Goal: Task Accomplishment & Management: Complete application form

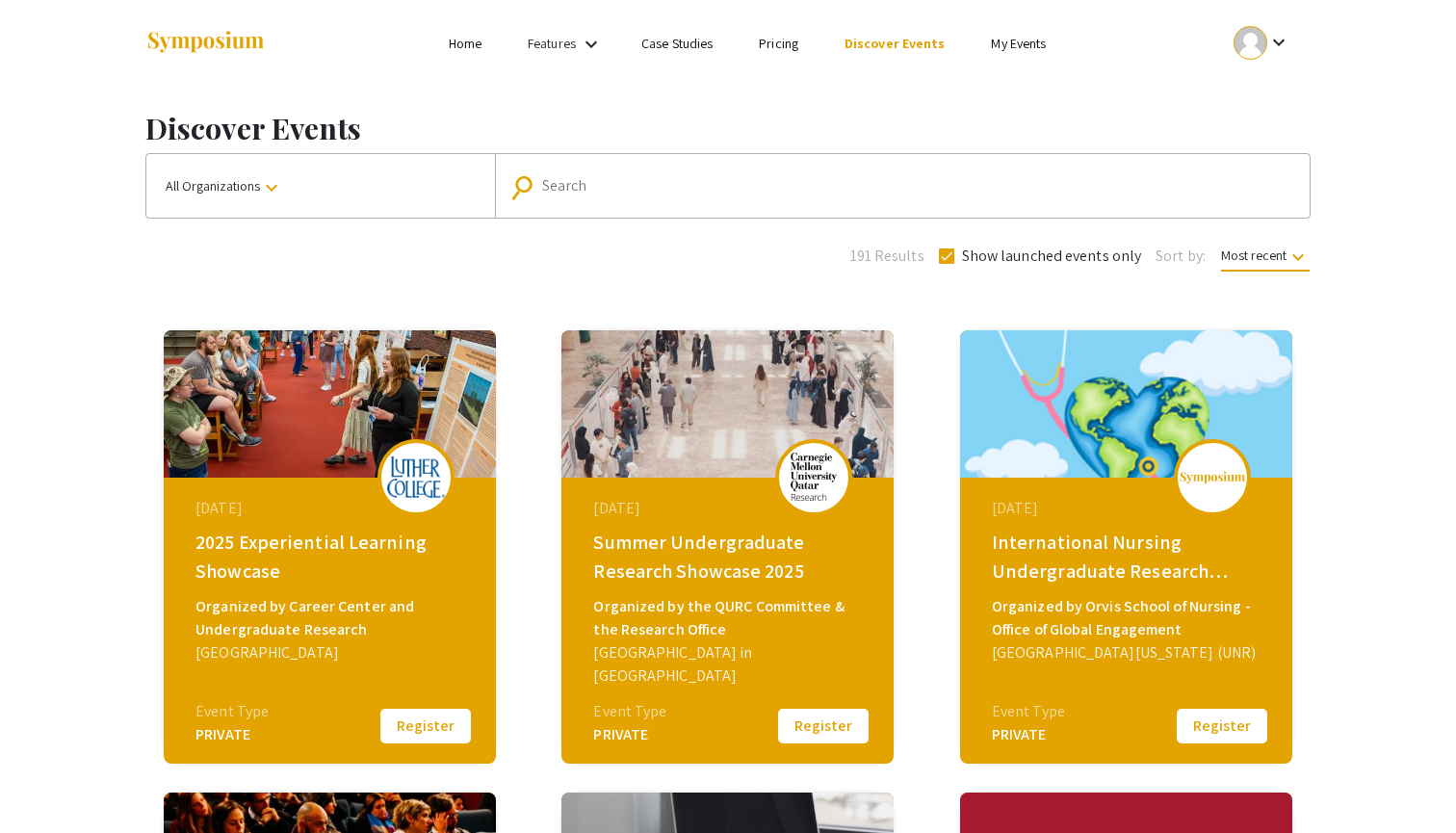
scroll to position [48, 0]
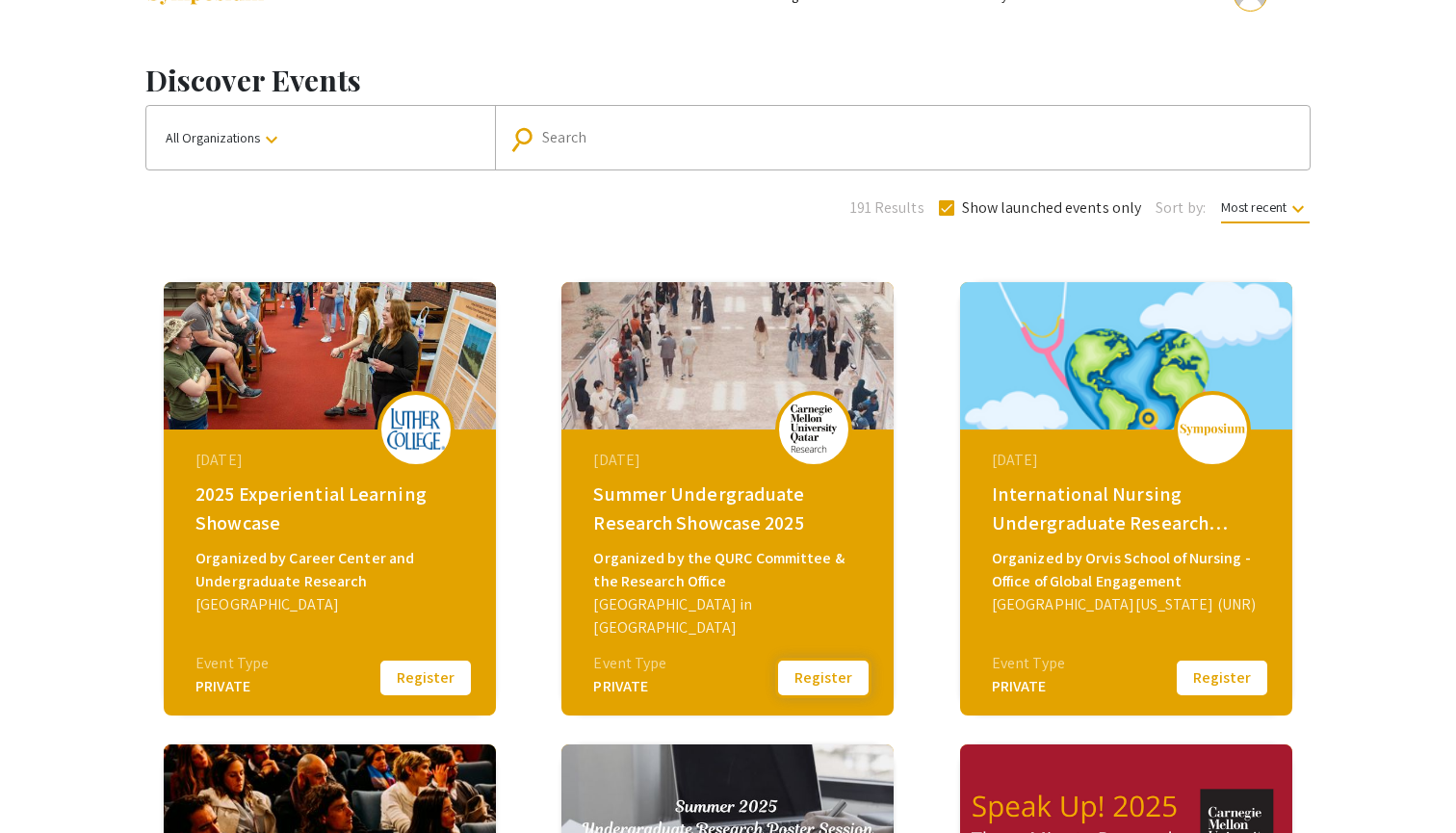
click at [811, 671] on button "Register" at bounding box center [823, 678] width 97 height 40
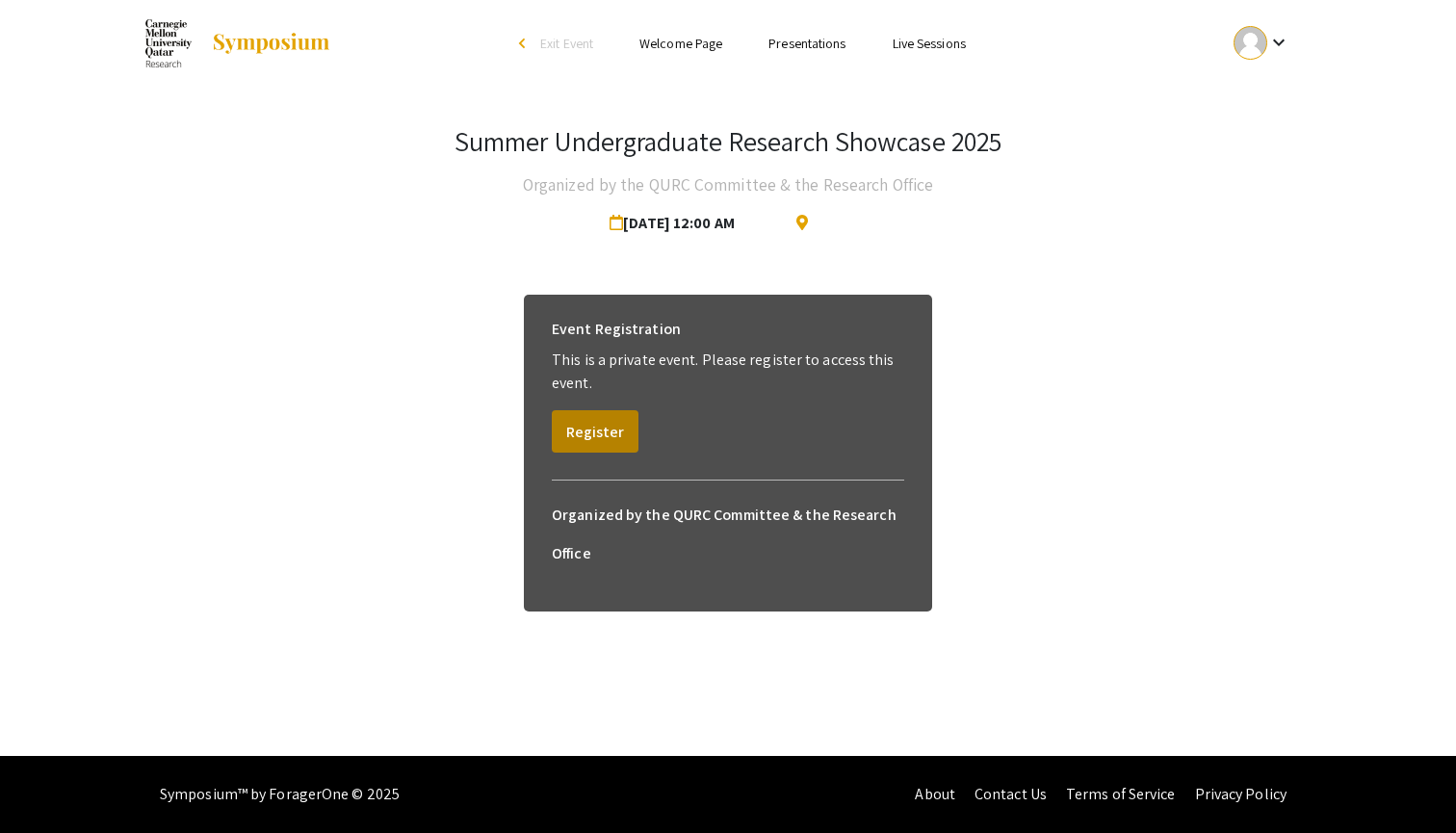
click at [596, 429] on button "Register" at bounding box center [595, 431] width 87 height 42
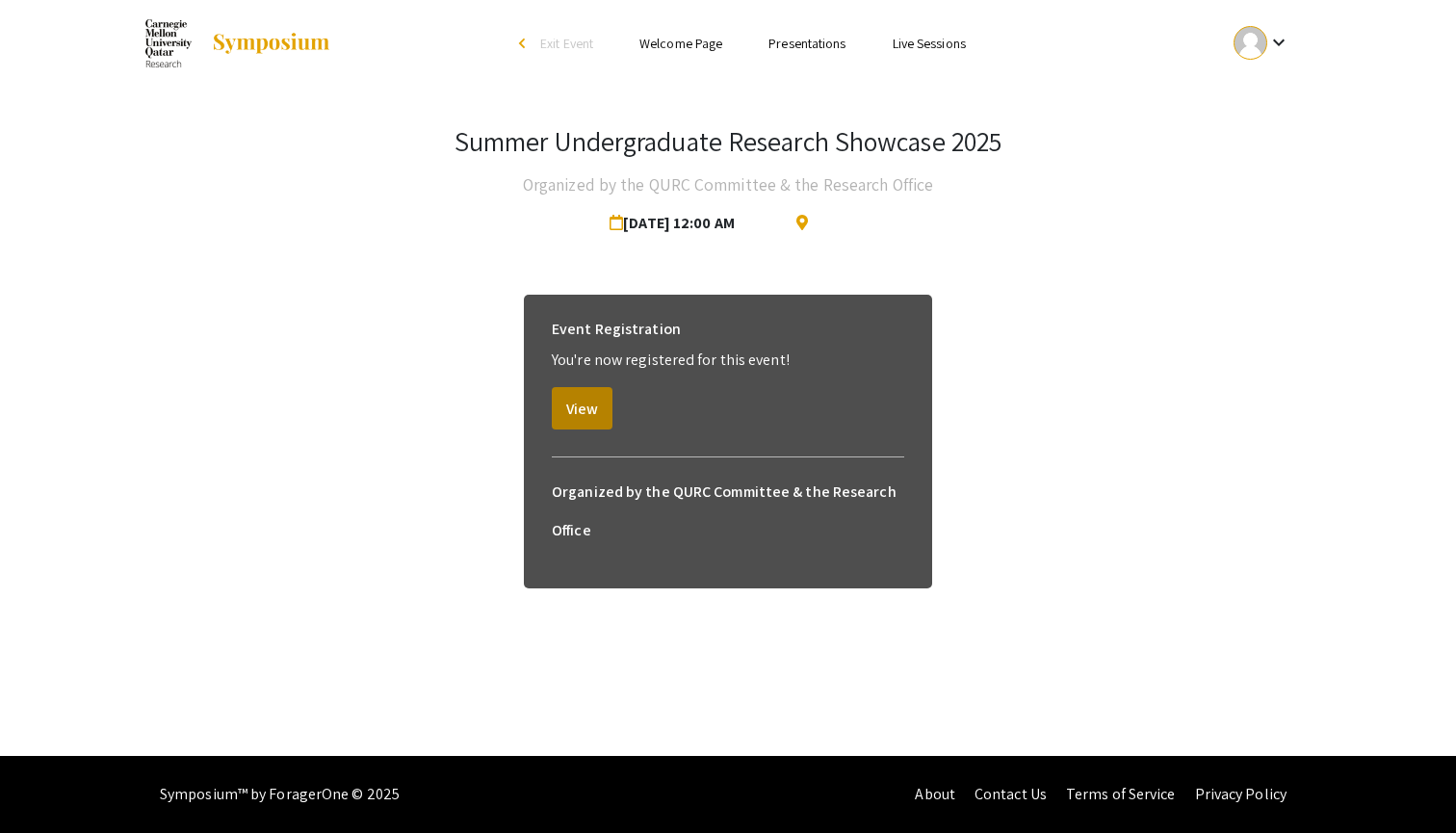
click at [593, 398] on button "View" at bounding box center [582, 408] width 61 height 42
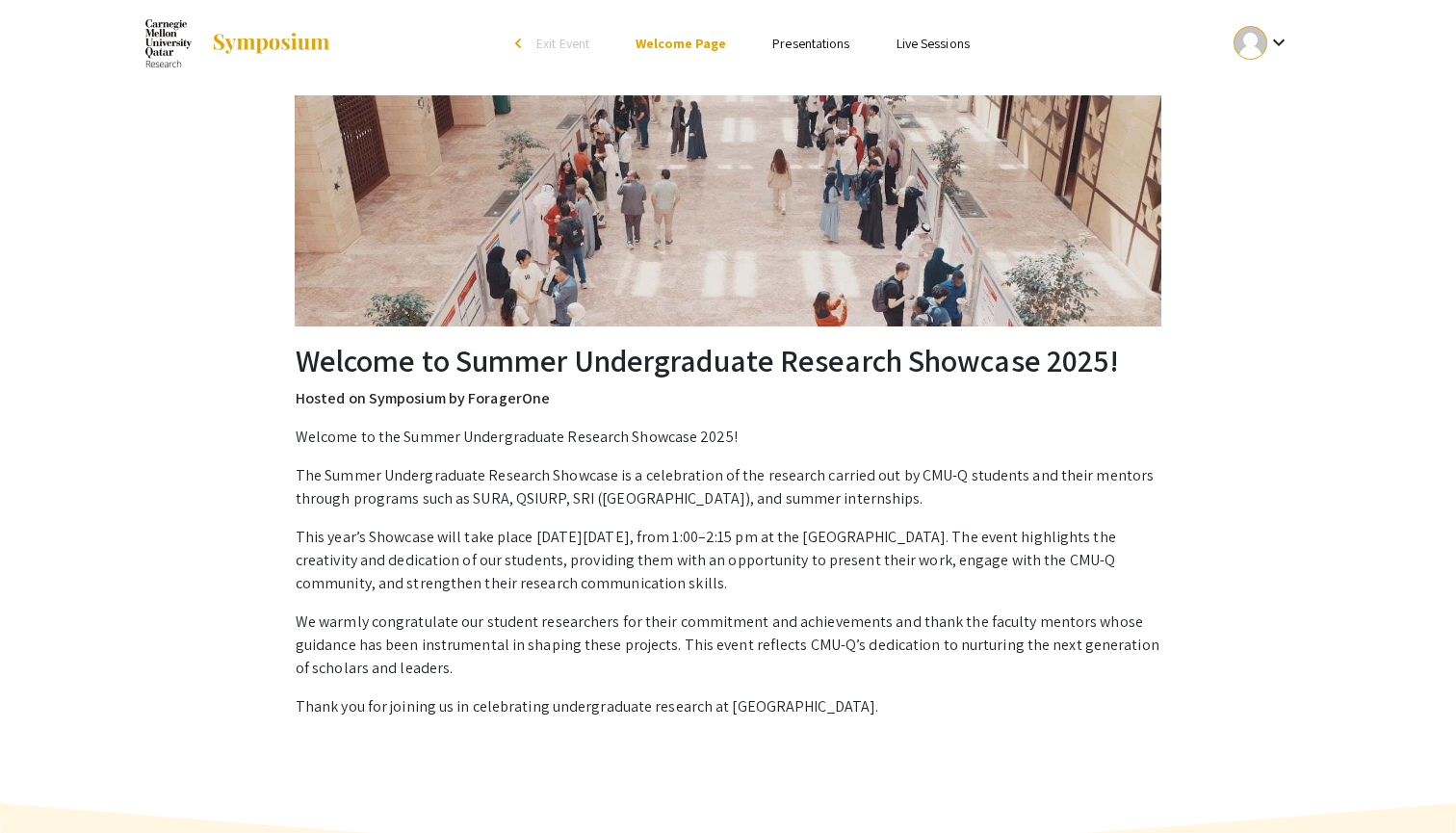
click at [262, 40] on img at bounding box center [271, 44] width 120 height 23
click at [701, 38] on link "Welcome Page" at bounding box center [681, 43] width 91 height 18
click at [688, 41] on link "Welcome Page" at bounding box center [681, 43] width 91 height 18
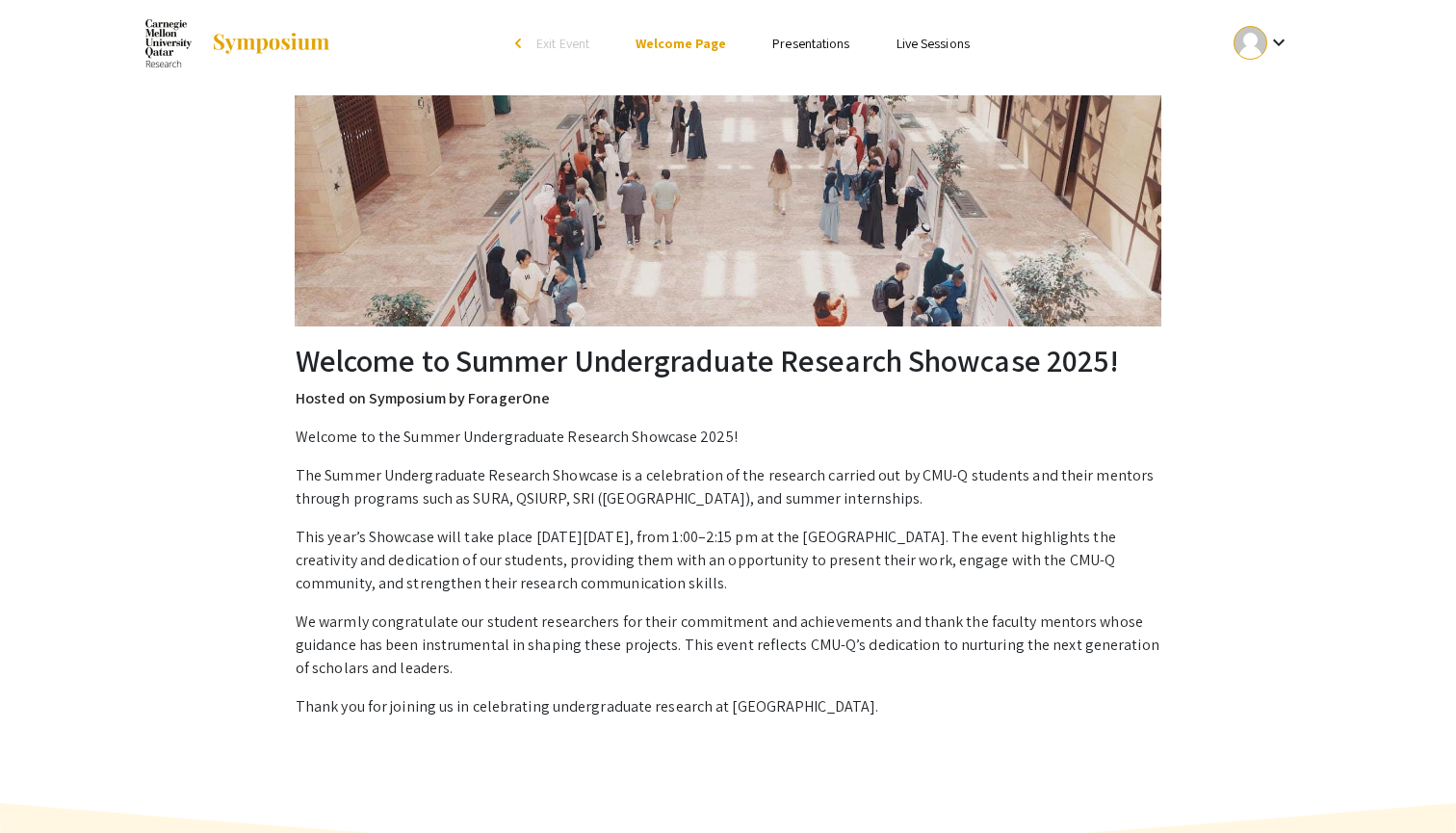
click at [806, 42] on link "Presentations" at bounding box center [811, 43] width 77 height 18
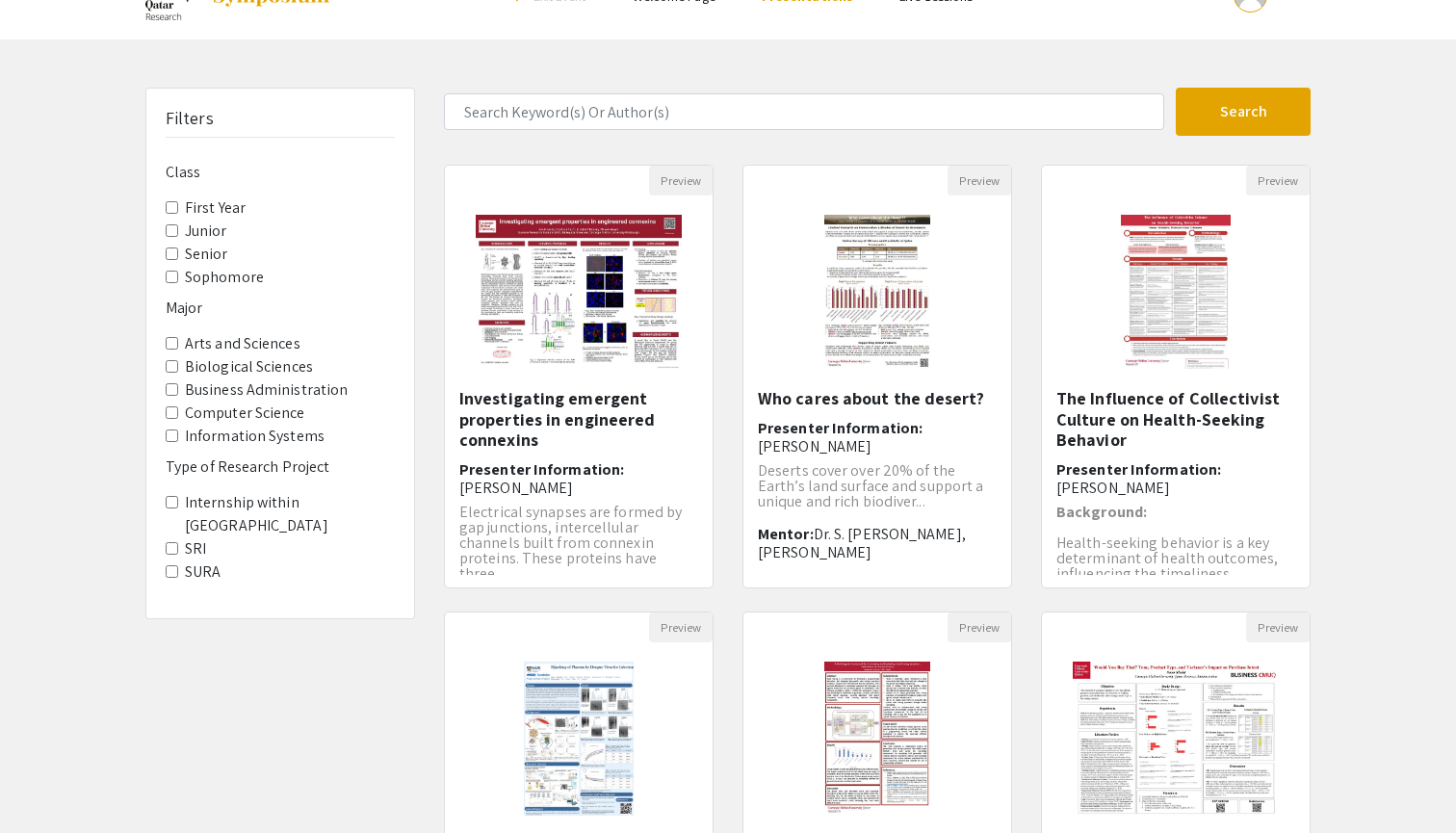
scroll to position [48, 0]
click at [175, 270] on input "Sophomore" at bounding box center [171, 276] width 13 height 13
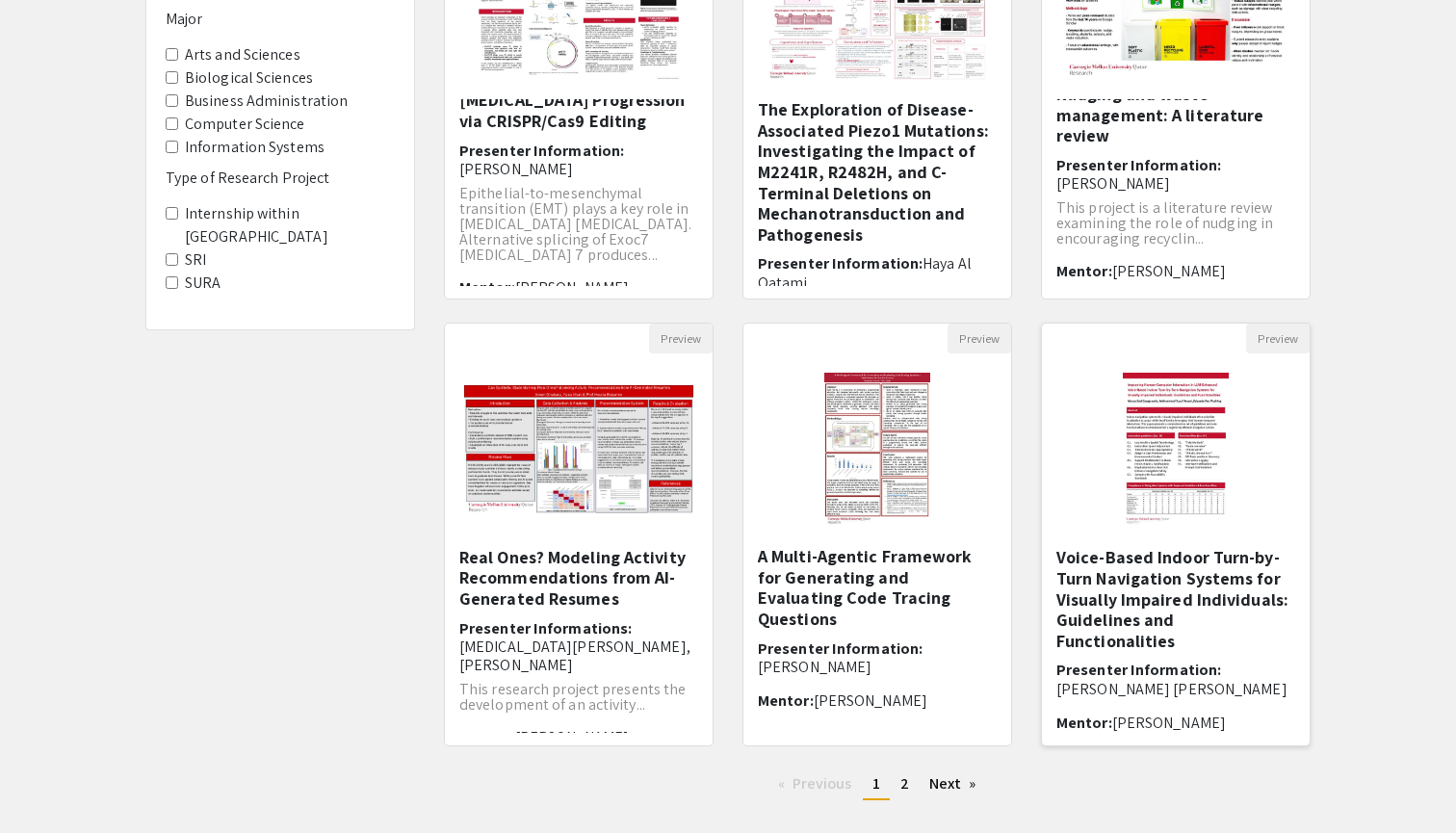
scroll to position [350, 0]
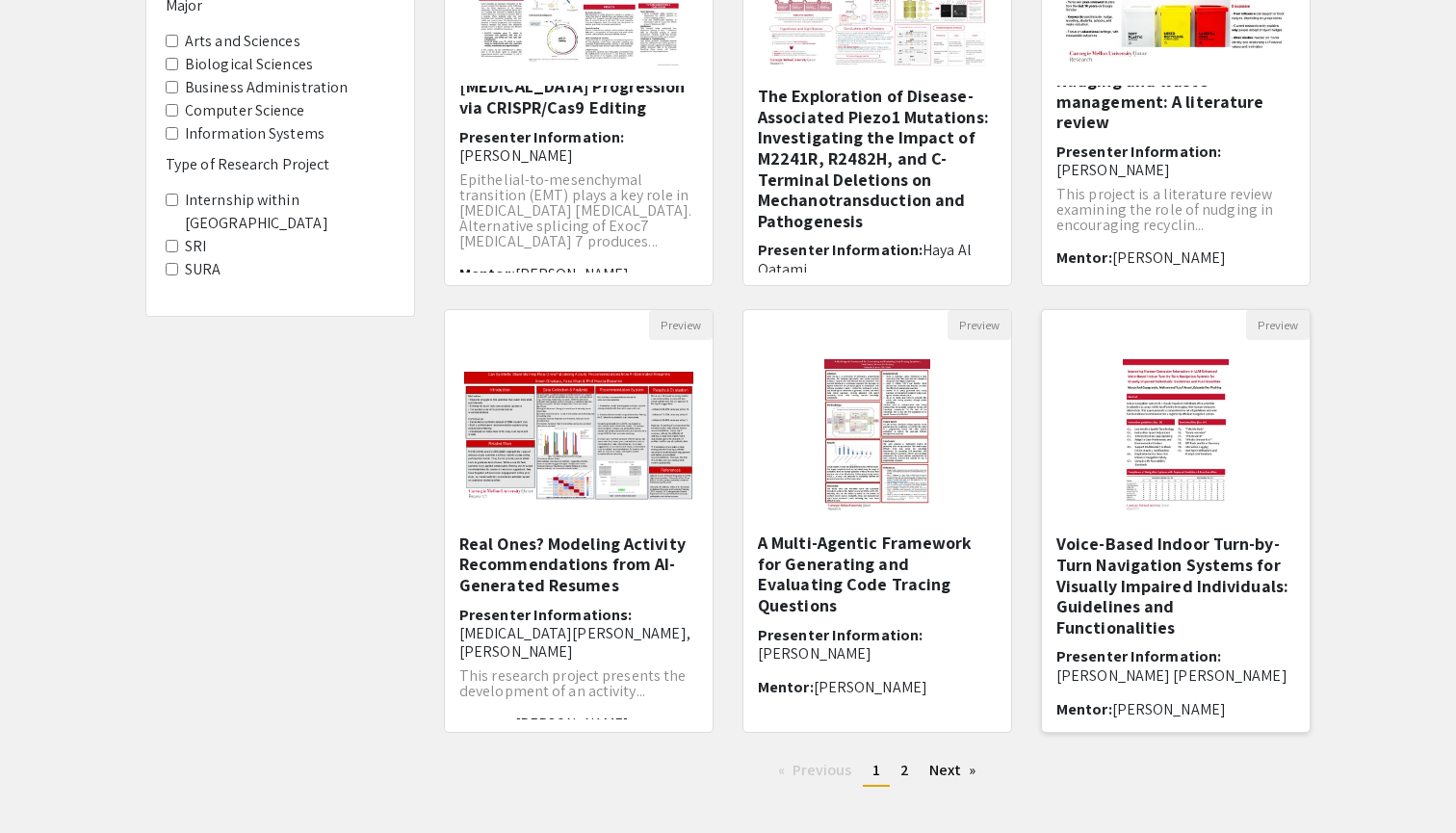
click at [1207, 469] on img "Open Presentation <p>Improving Human-Computer Interaction in LLM-Enhanced Voice…" at bounding box center [1176, 436] width 146 height 193
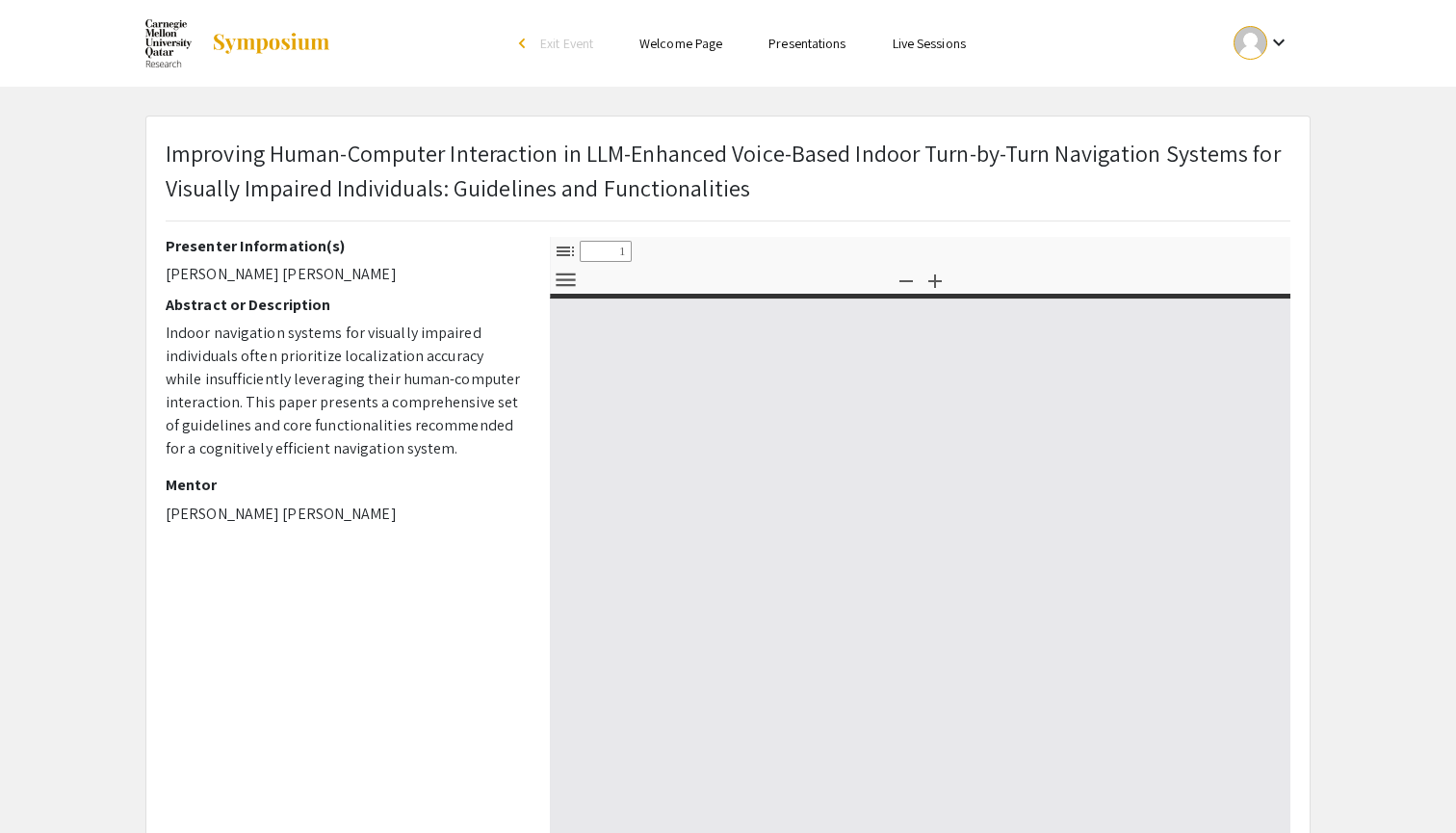
select select "custom"
type input "0"
select select "custom"
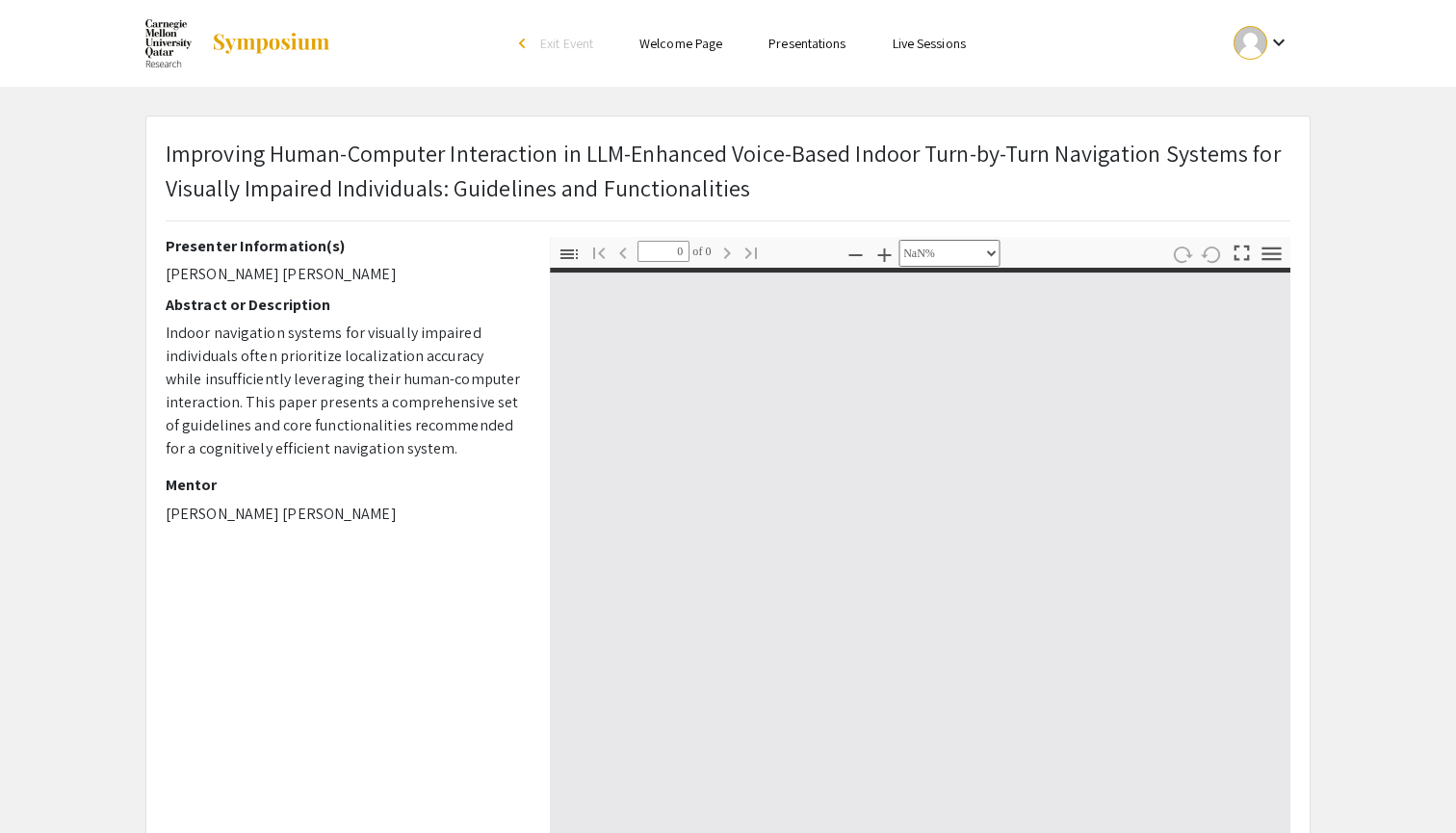
type input "1"
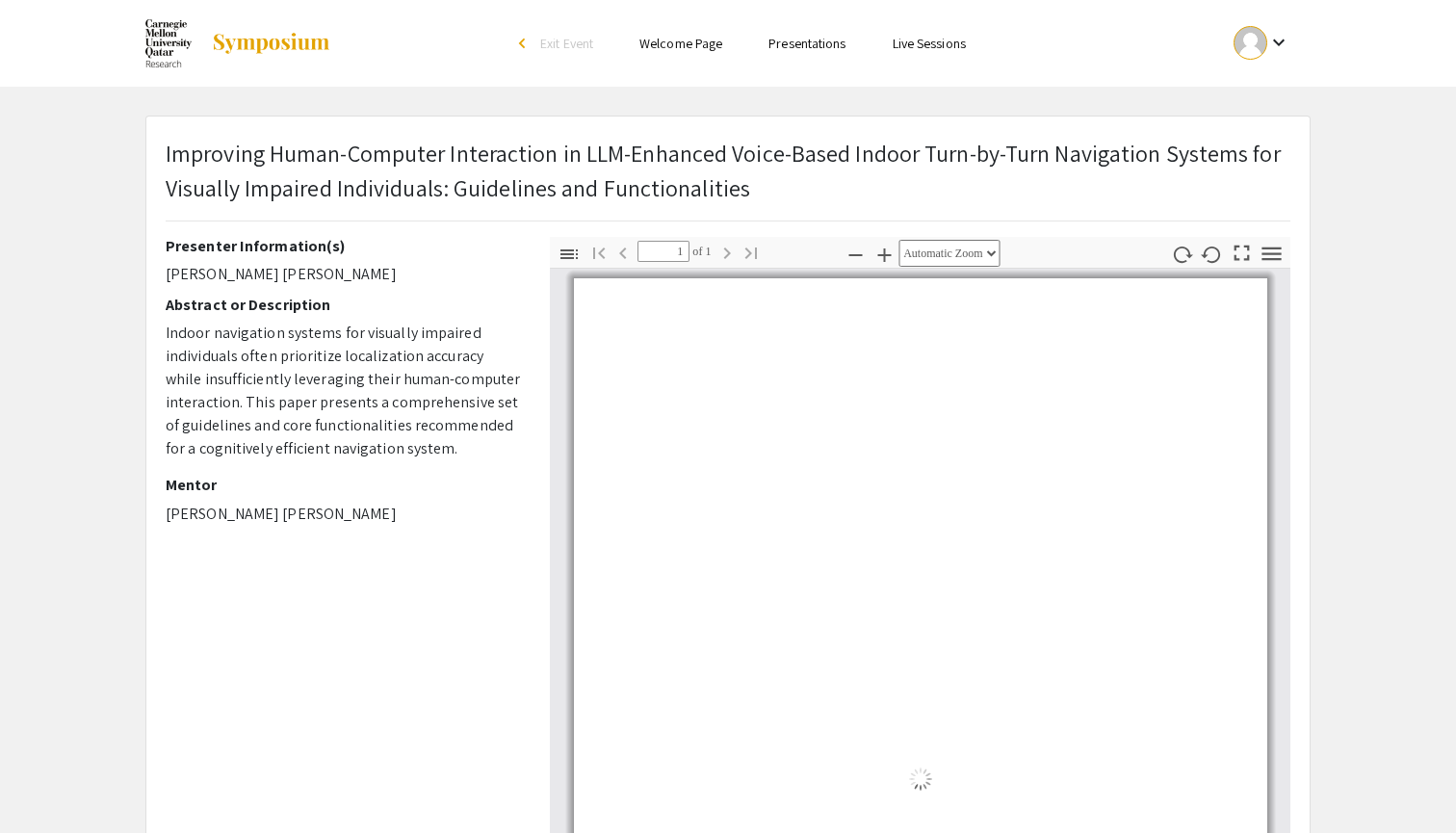
select select "auto"
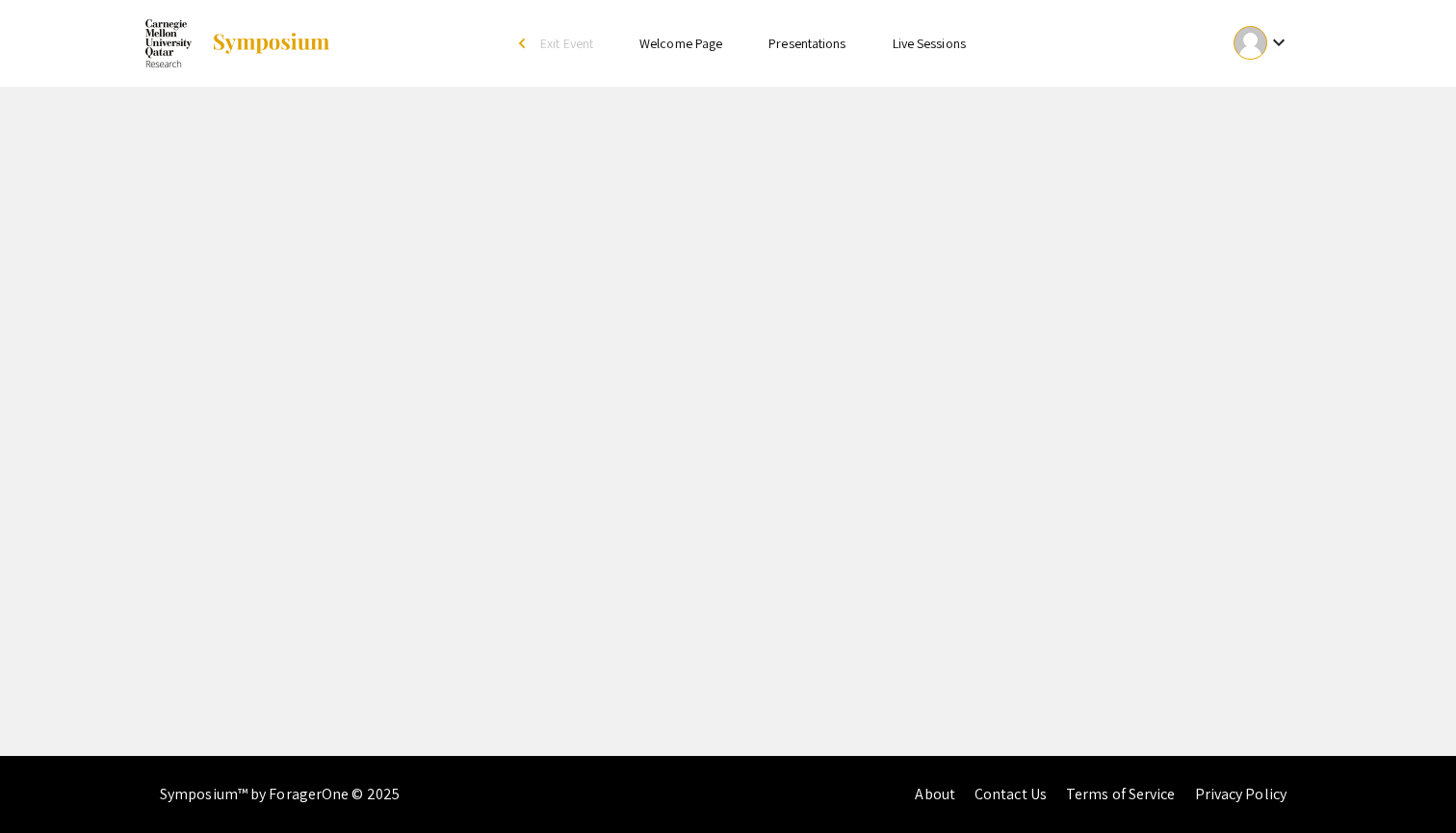
select select "custom"
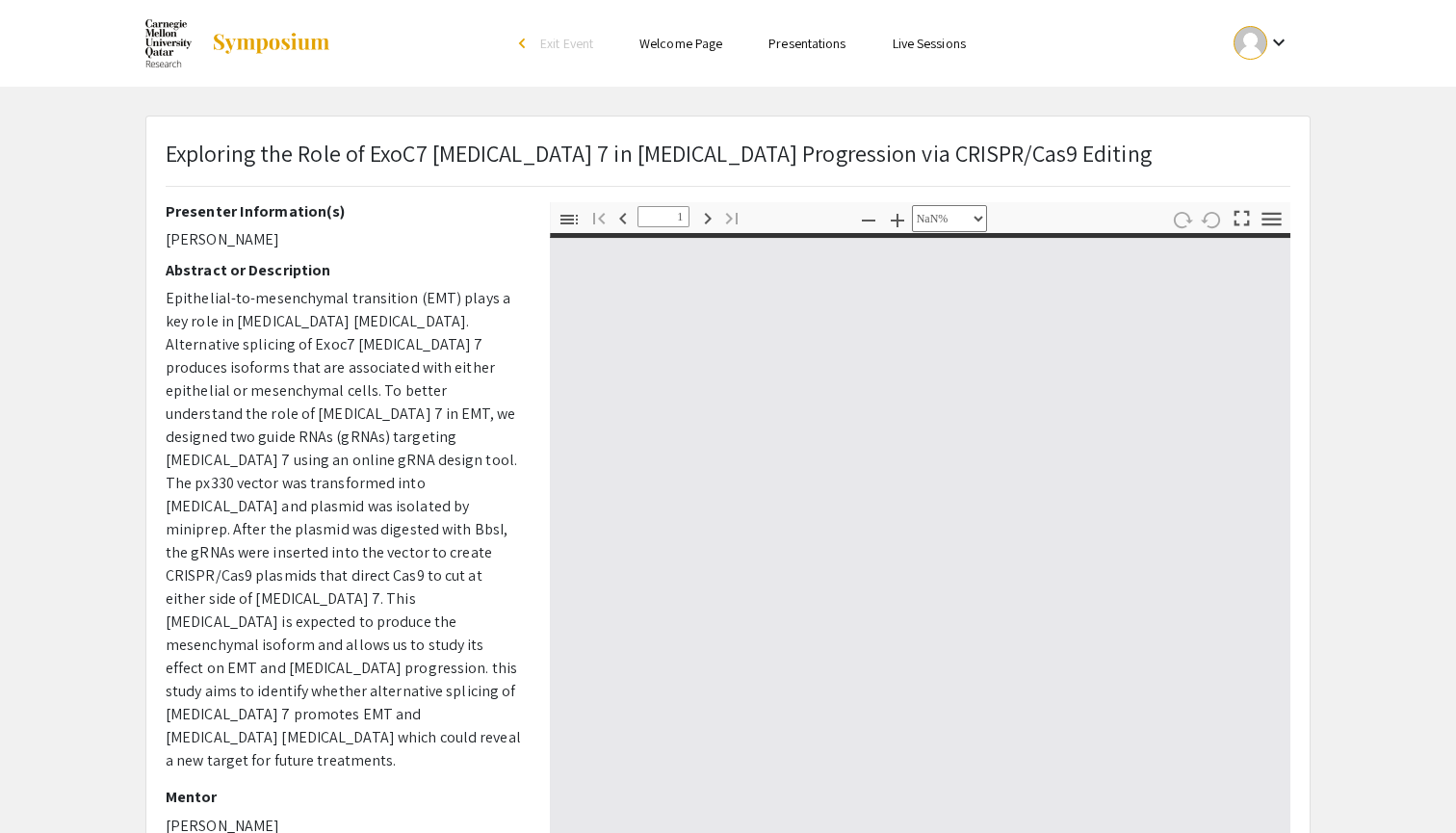
type input "0"
select select "custom"
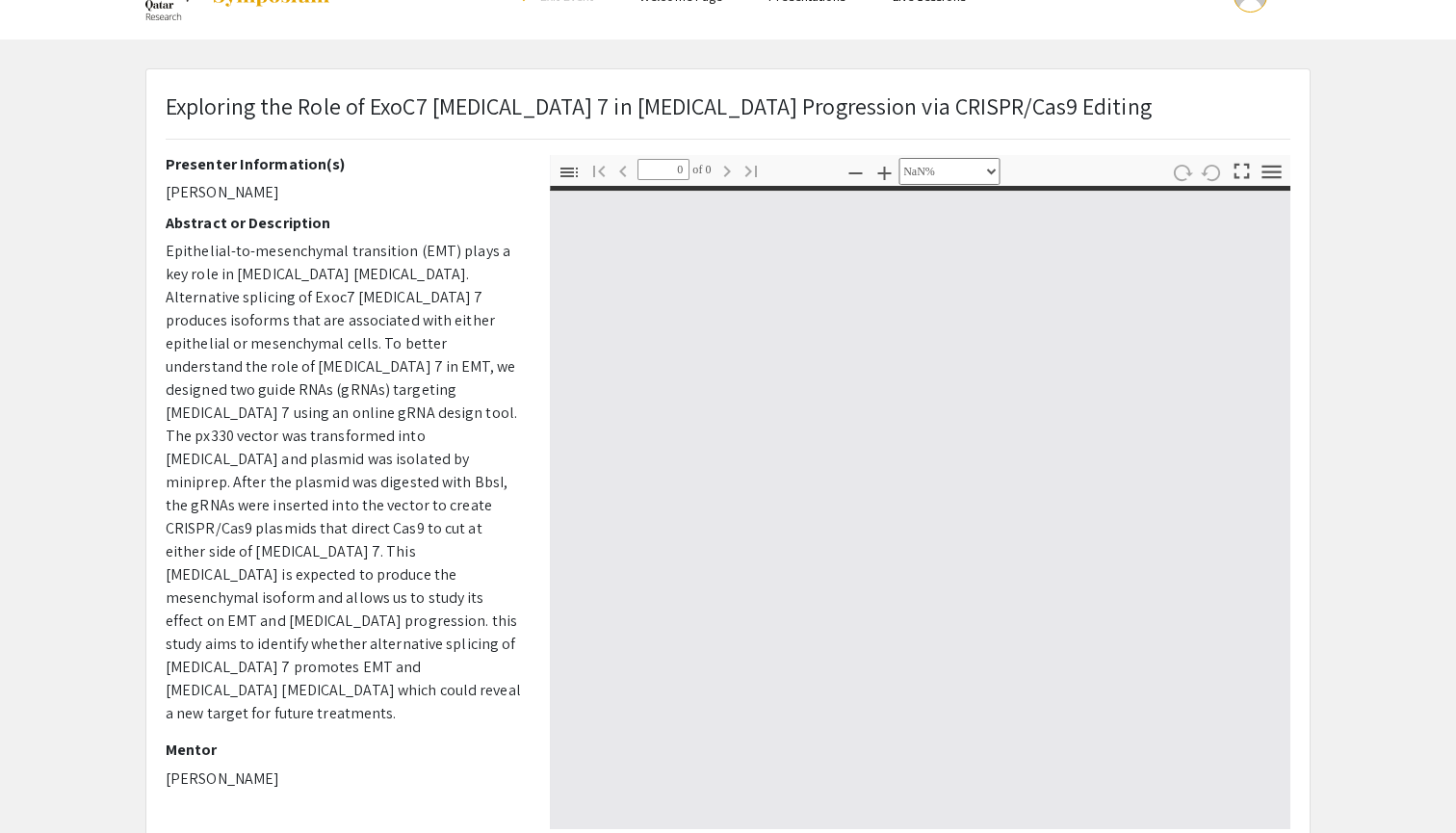
type input "1"
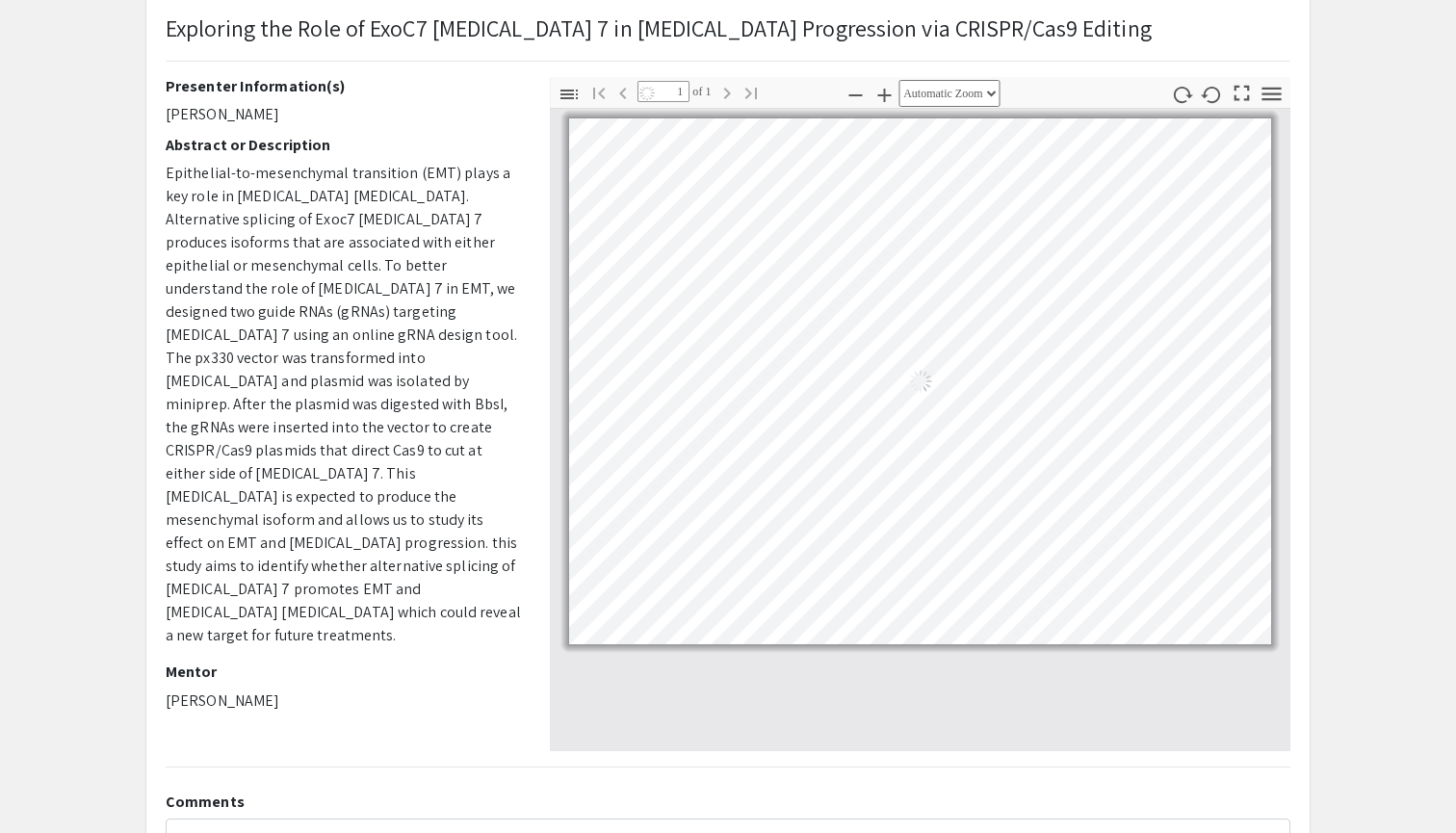
select select "auto"
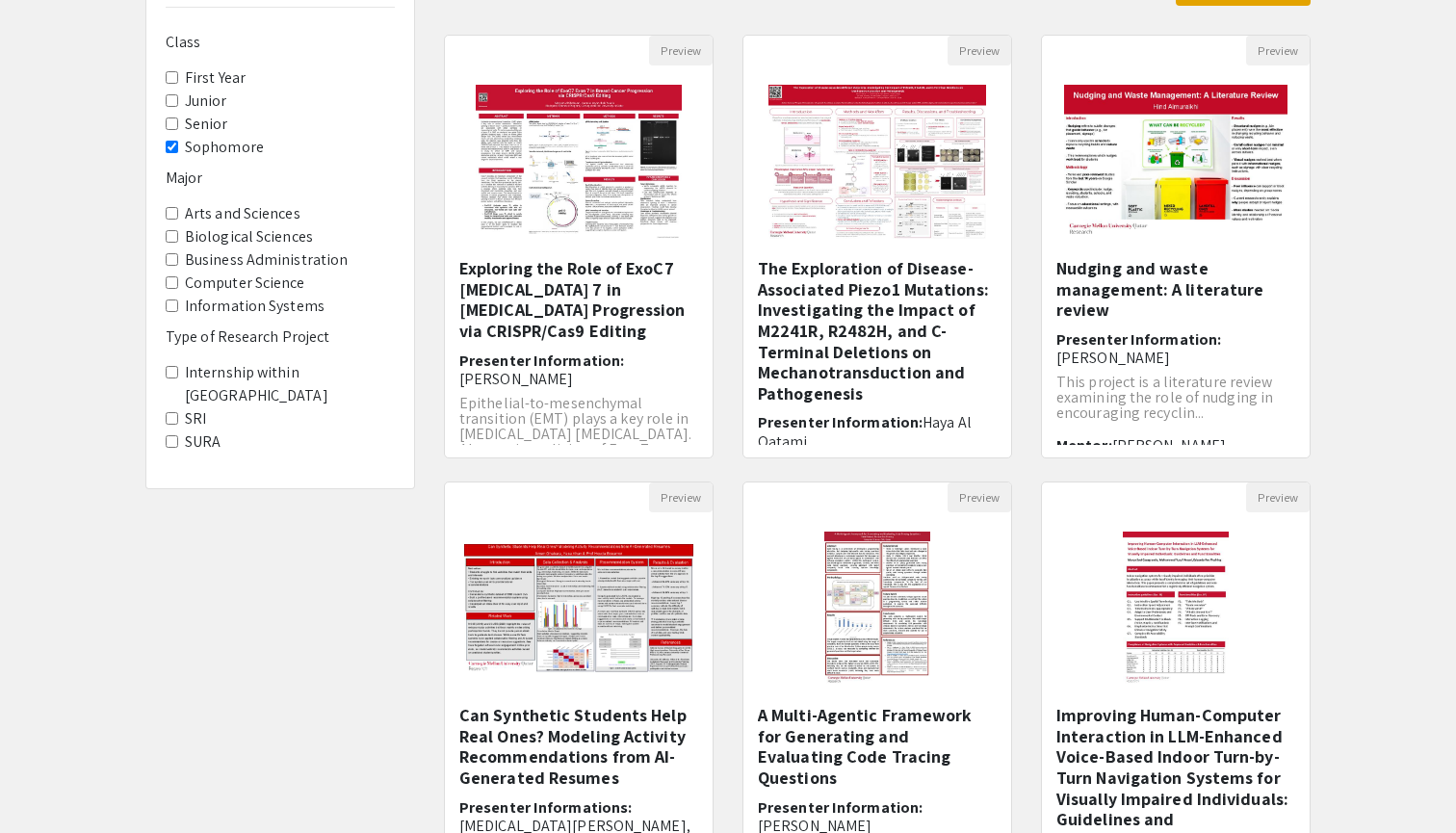
click at [174, 71] on Year "First Year" at bounding box center [171, 77] width 13 height 13
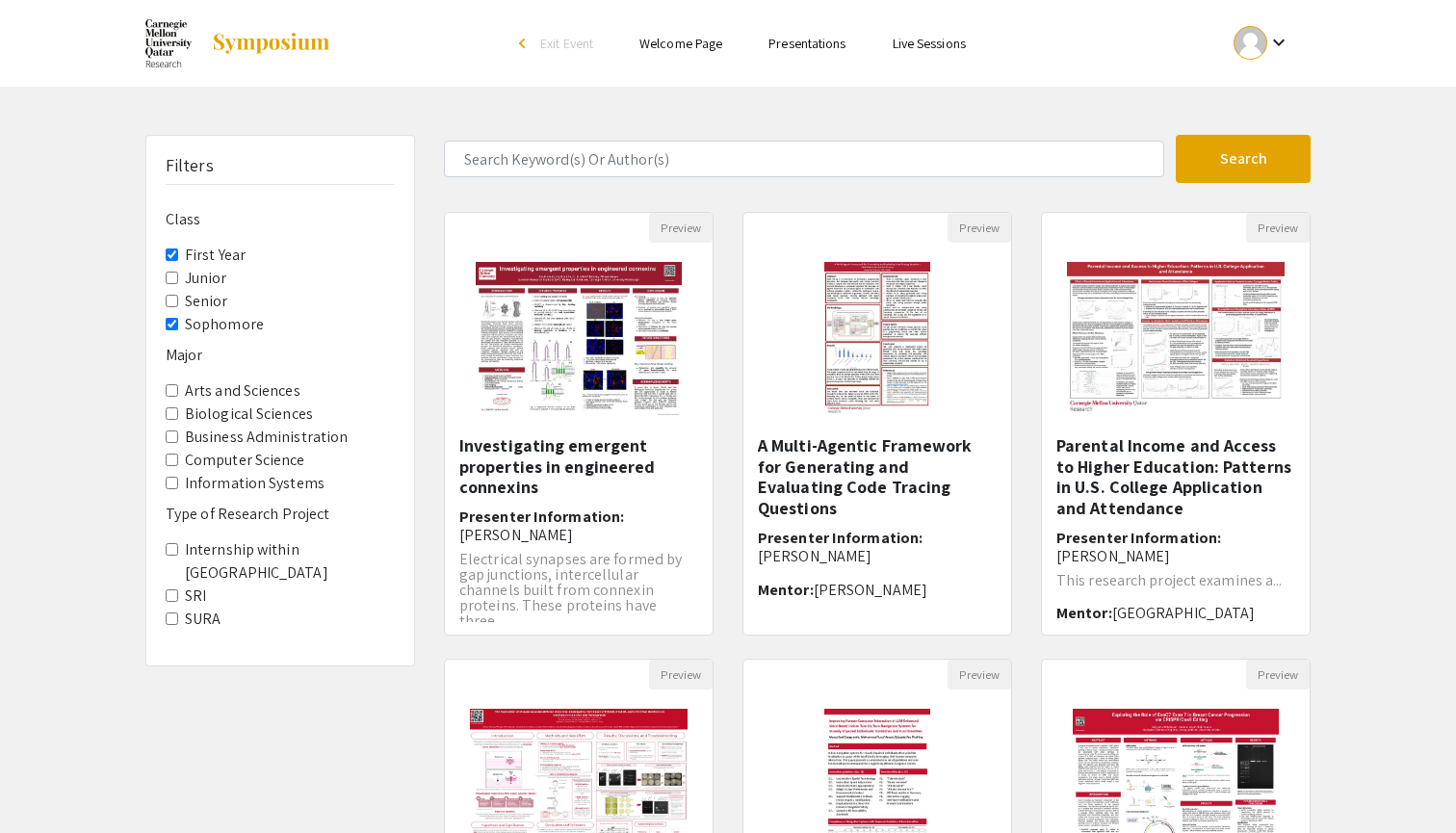
click at [171, 318] on input "Sophomore" at bounding box center [171, 324] width 13 height 13
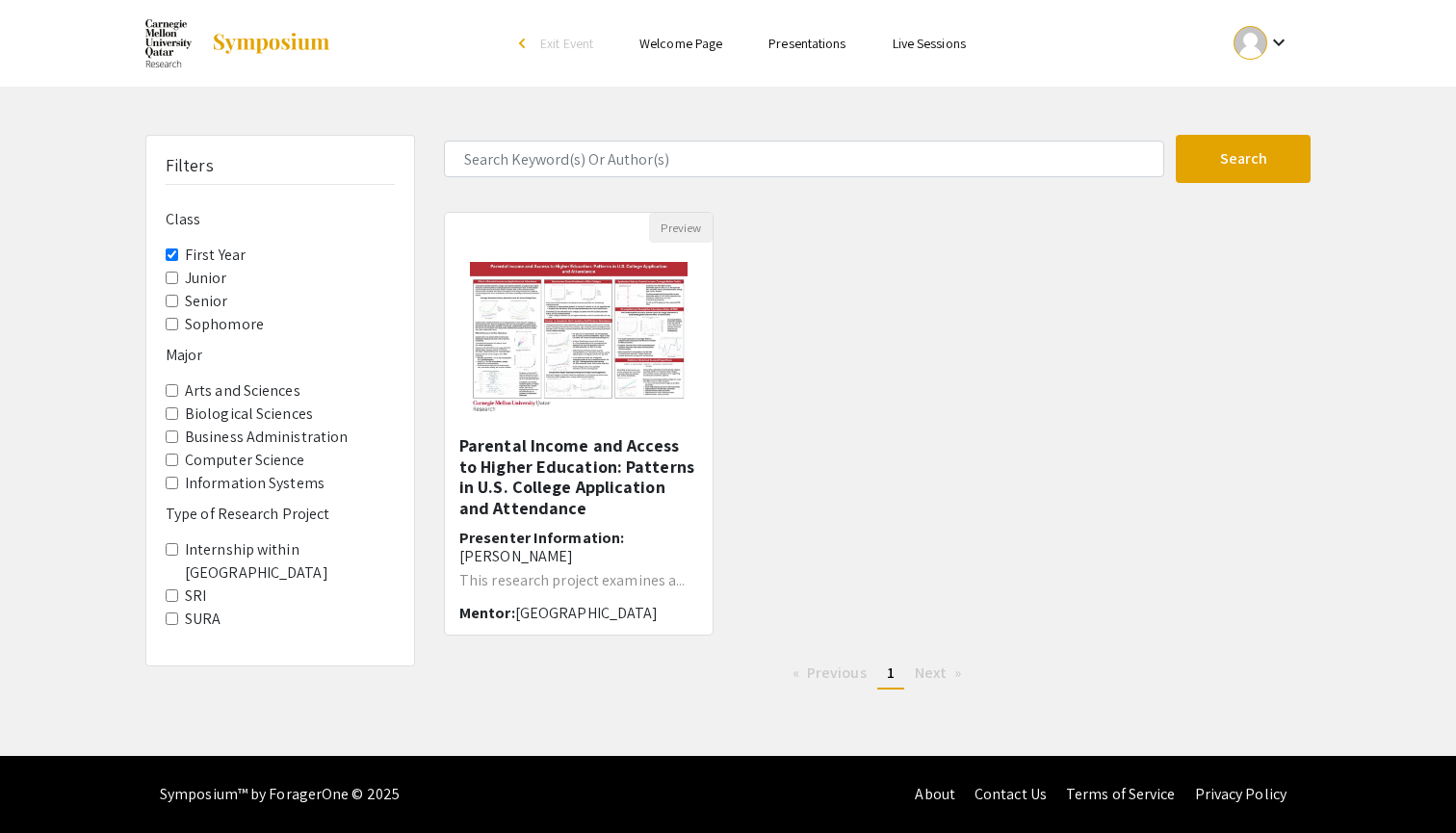
click at [198, 267] on label "Junior" at bounding box center [205, 279] width 42 height 23
click at [178, 272] on input "Junior" at bounding box center [171, 278] width 13 height 13
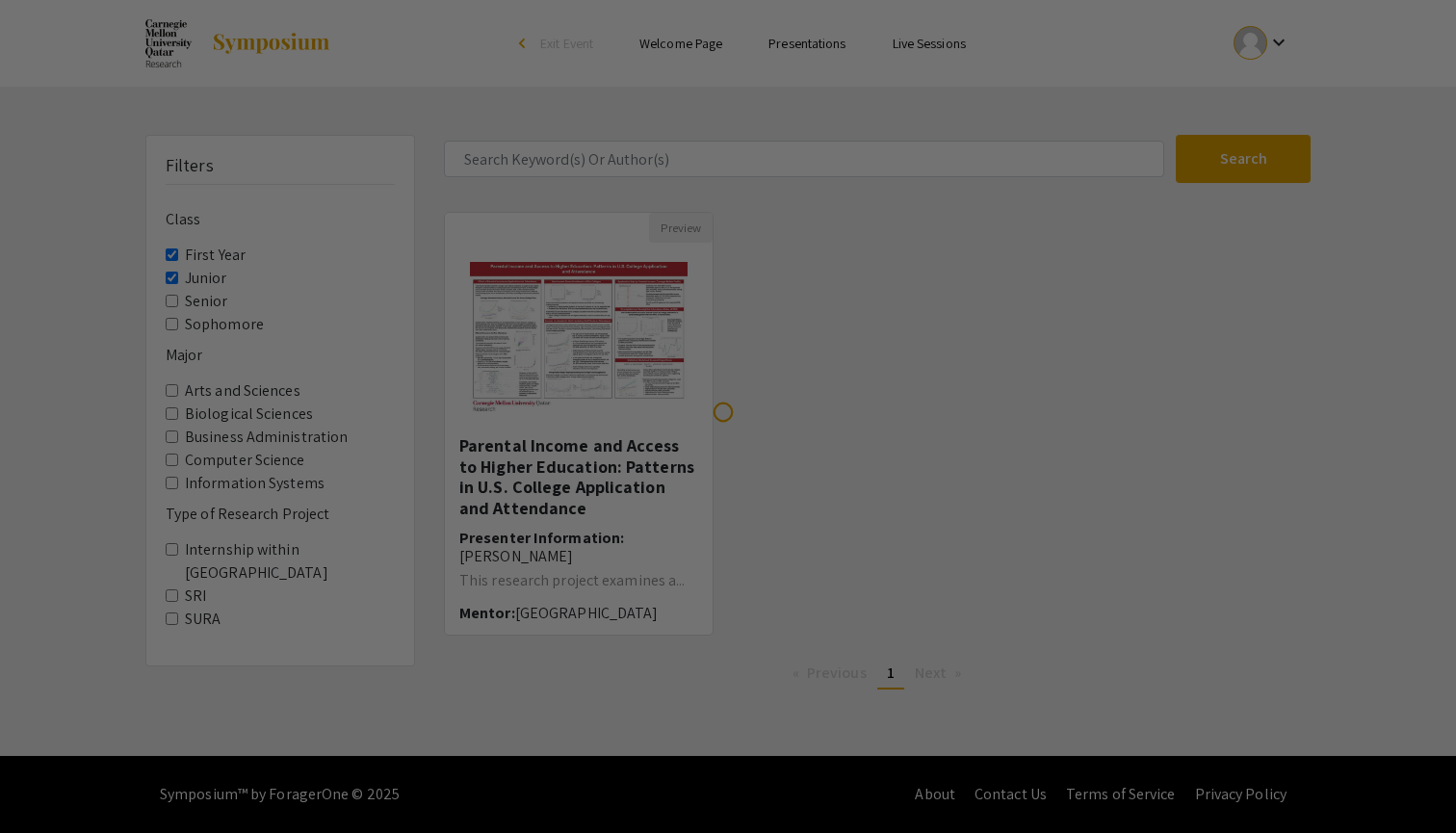
click at [170, 248] on Year "First Year" at bounding box center [171, 254] width 13 height 13
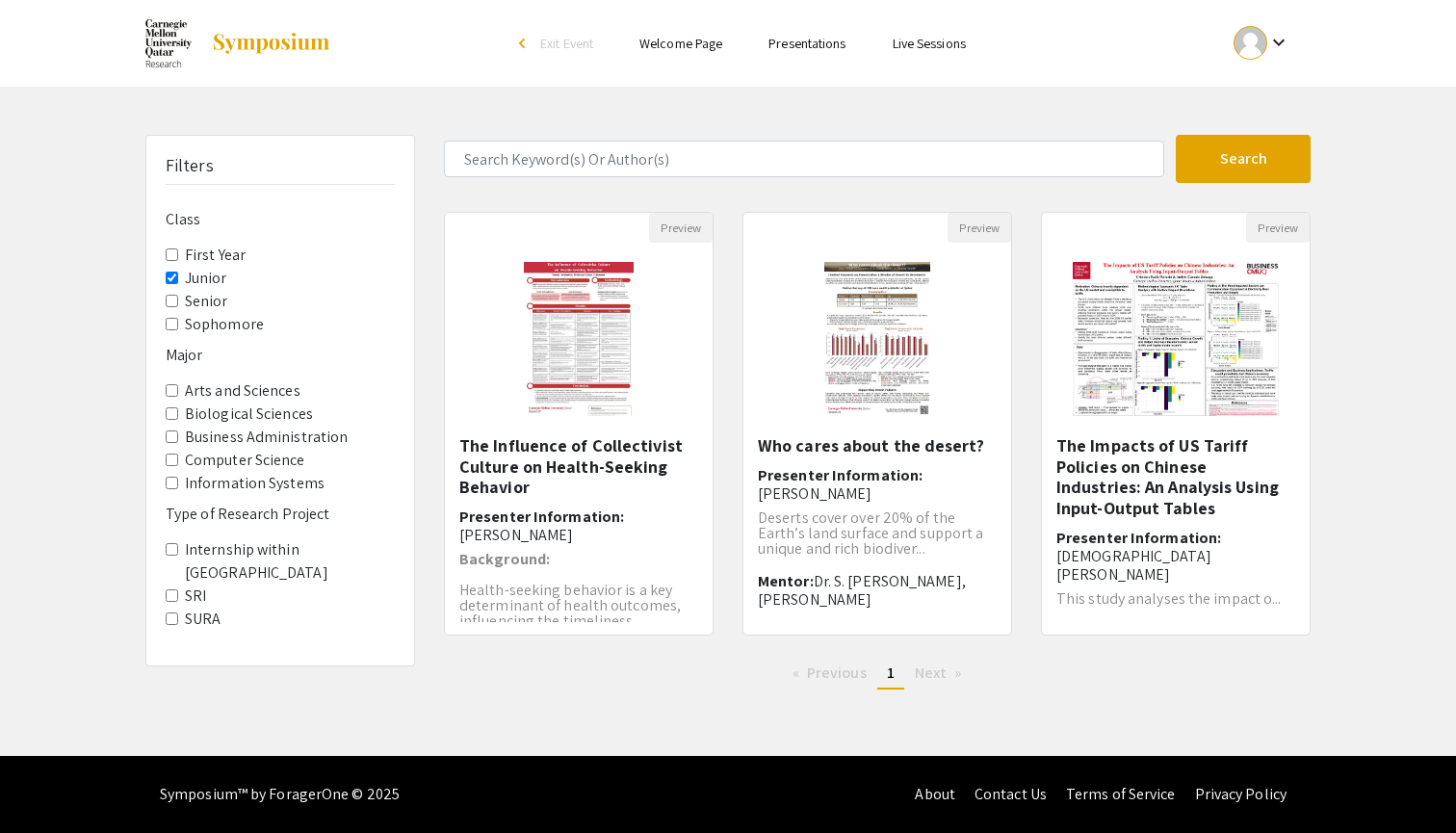
click at [169, 272] on input "Junior" at bounding box center [171, 278] width 13 height 13
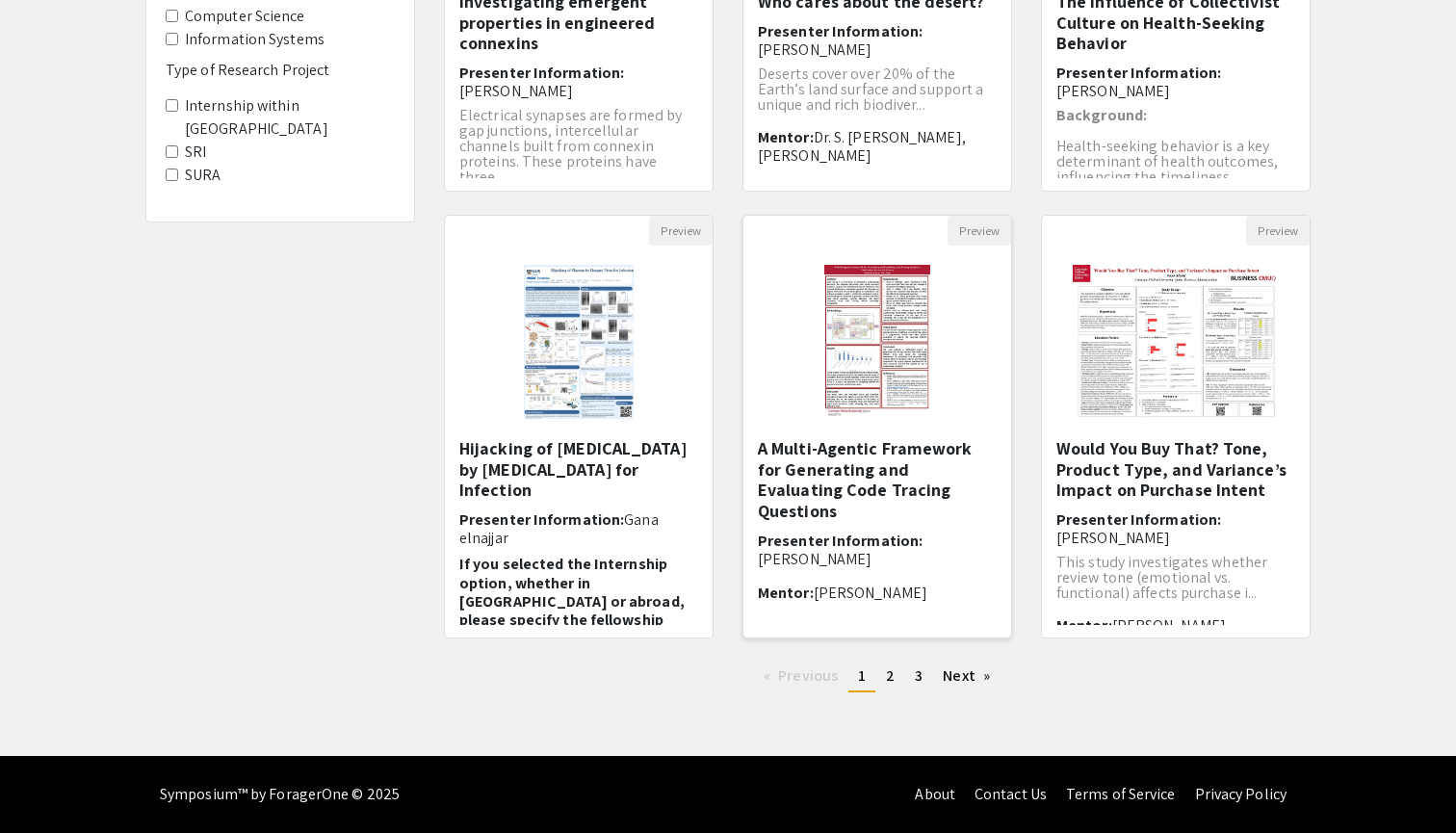
scroll to position [444, 0]
click at [918, 339] on img at bounding box center [878, 341] width 146 height 193
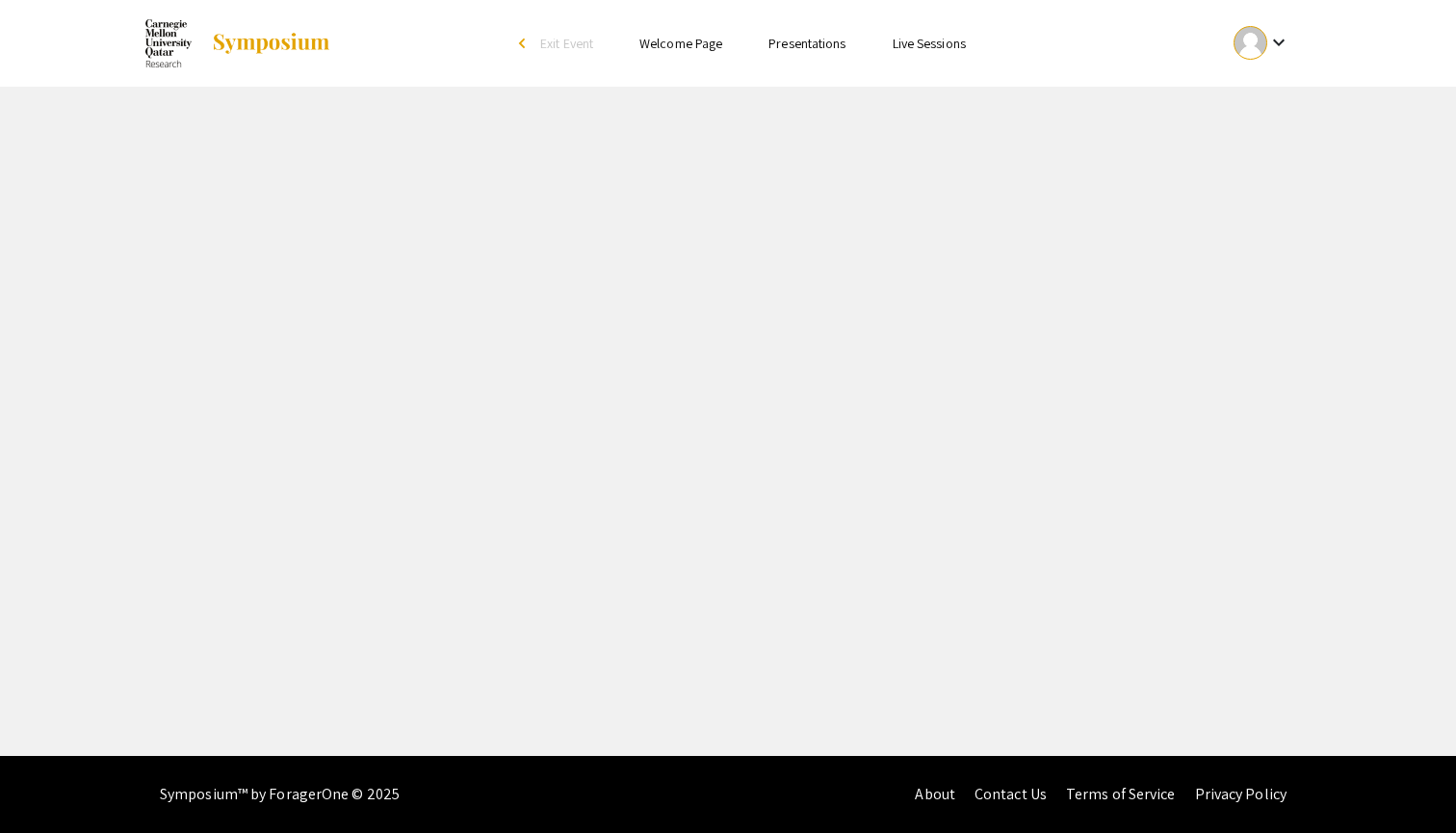
select select "custom"
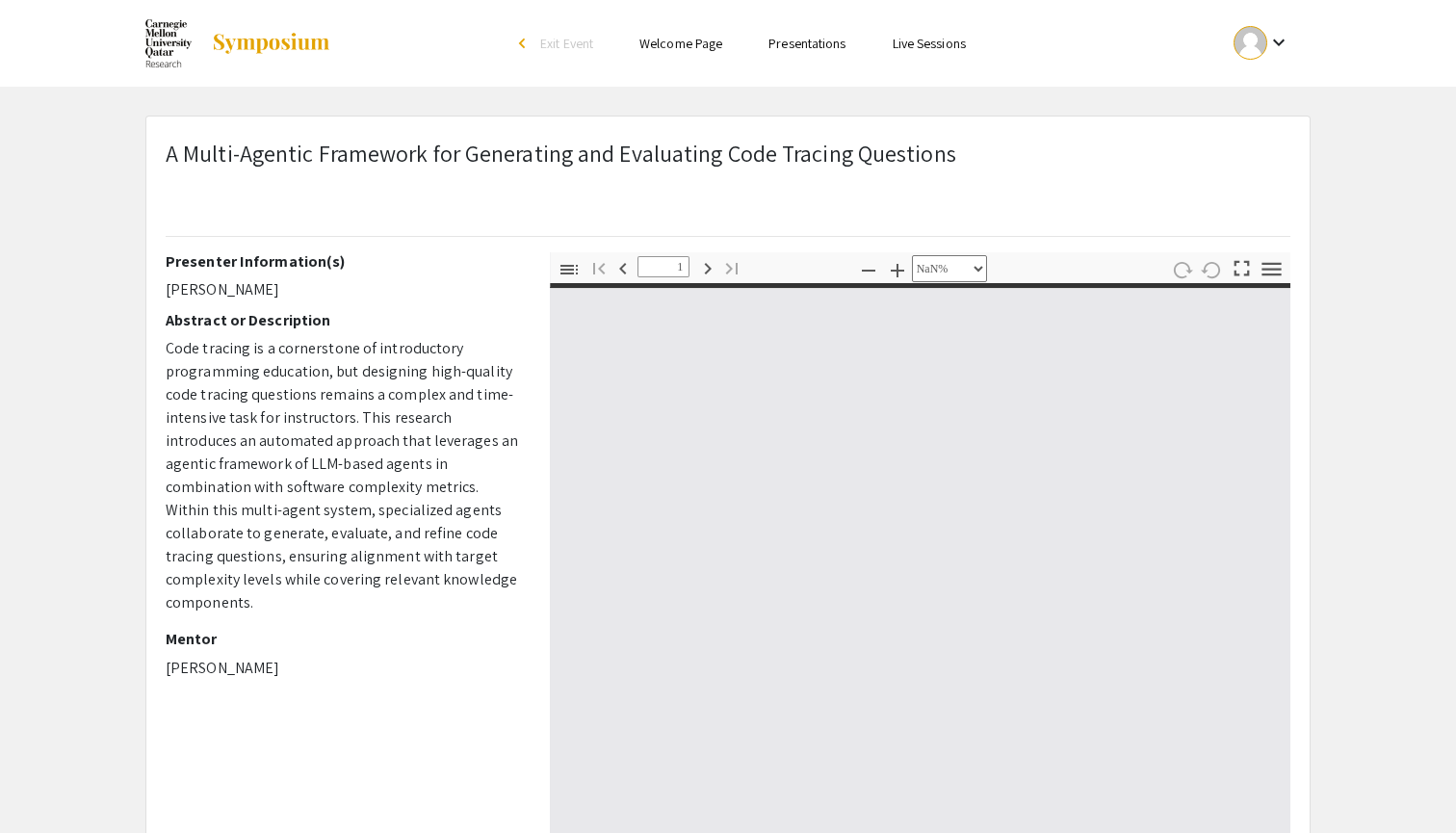
type input "0"
select select "custom"
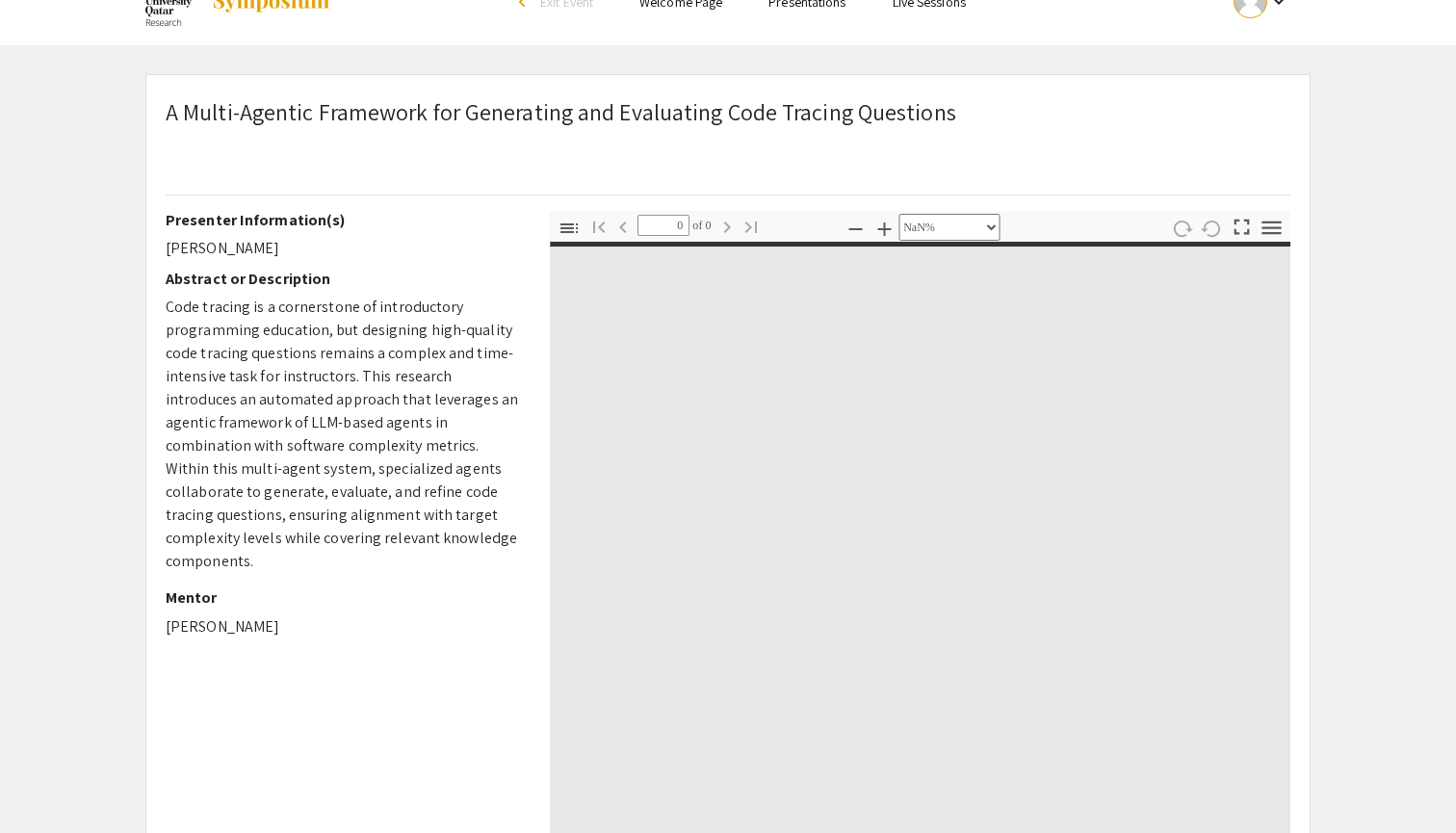
type input "1"
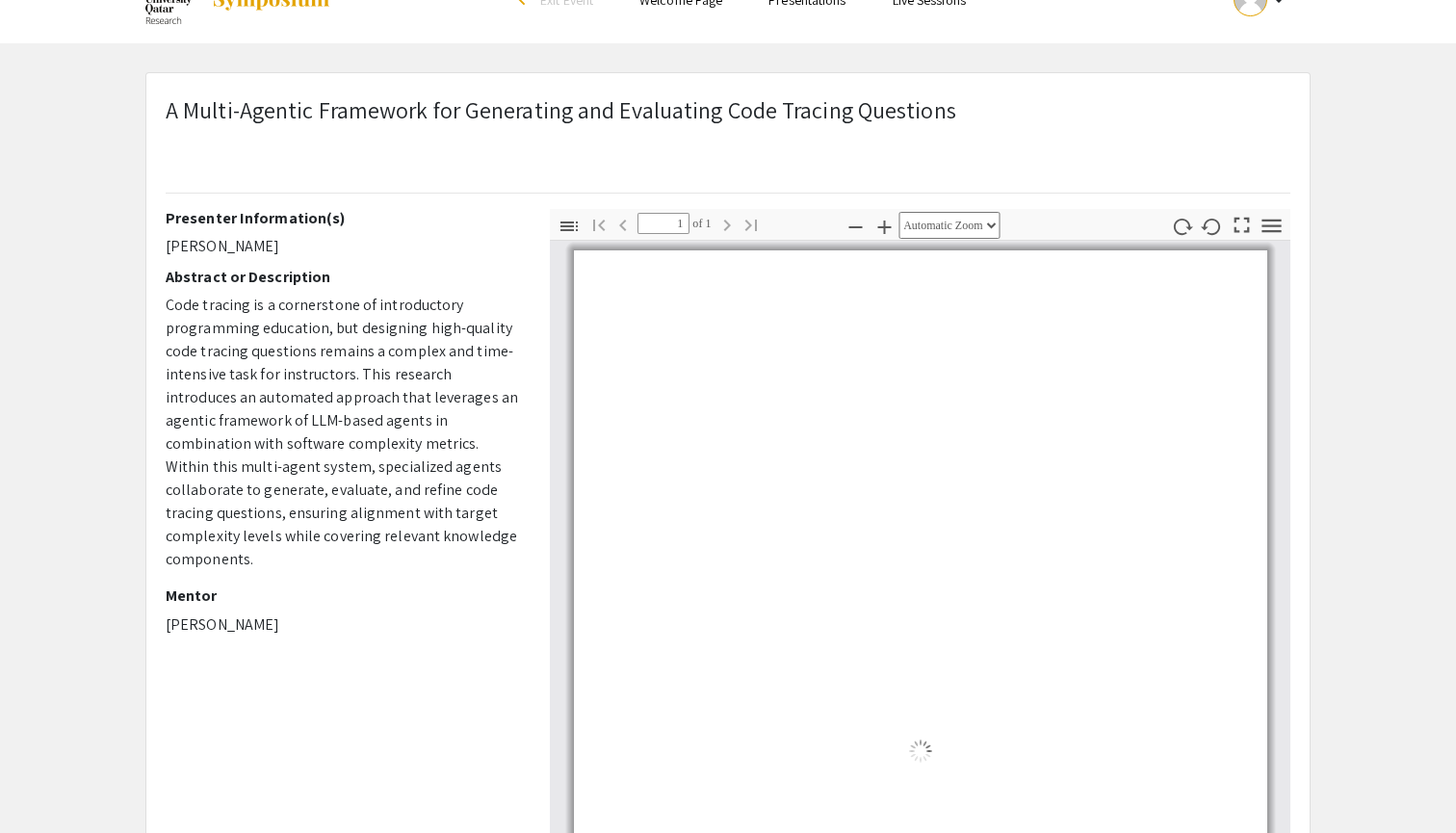
select select "auto"
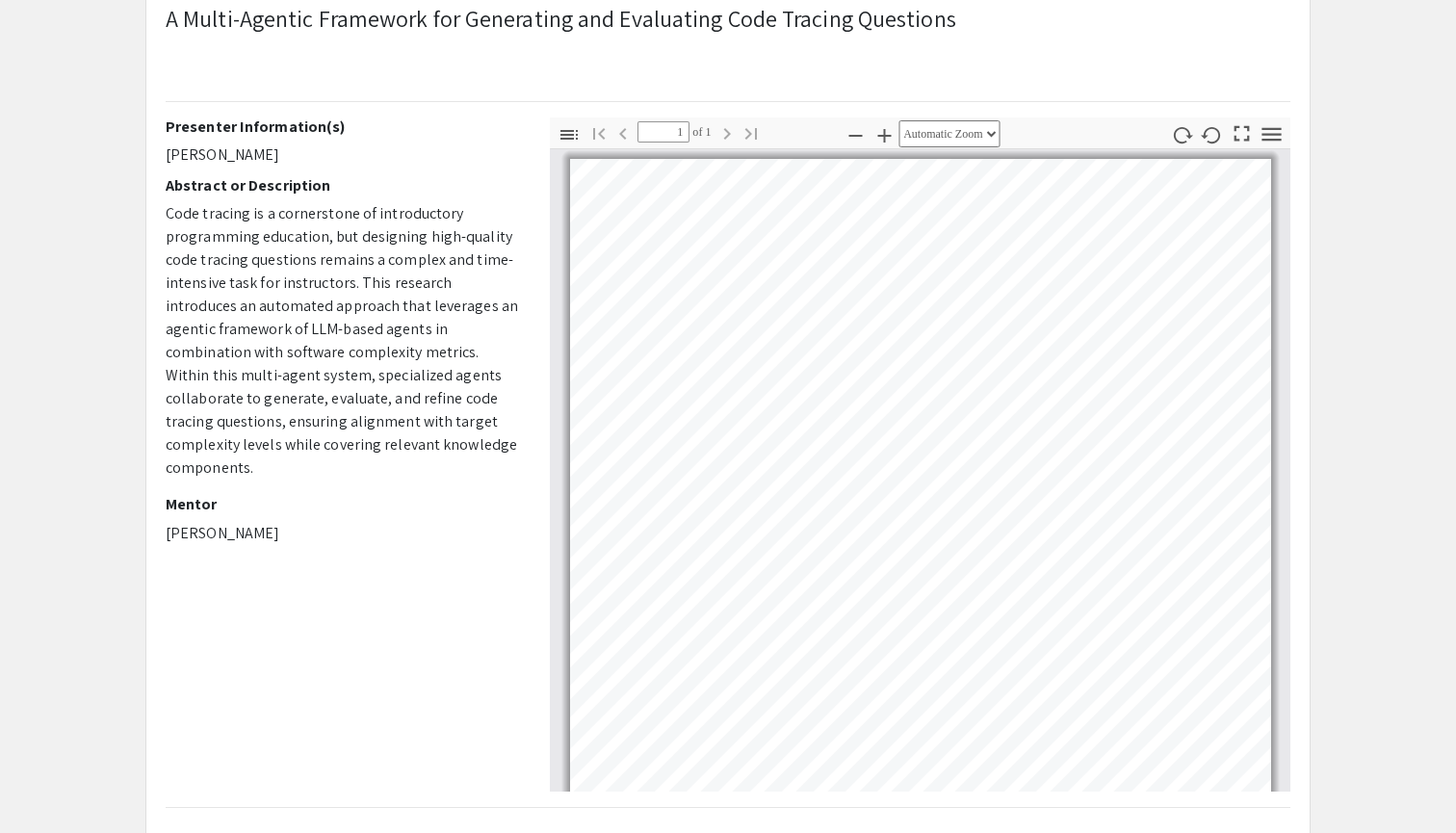
scroll to position [0, 0]
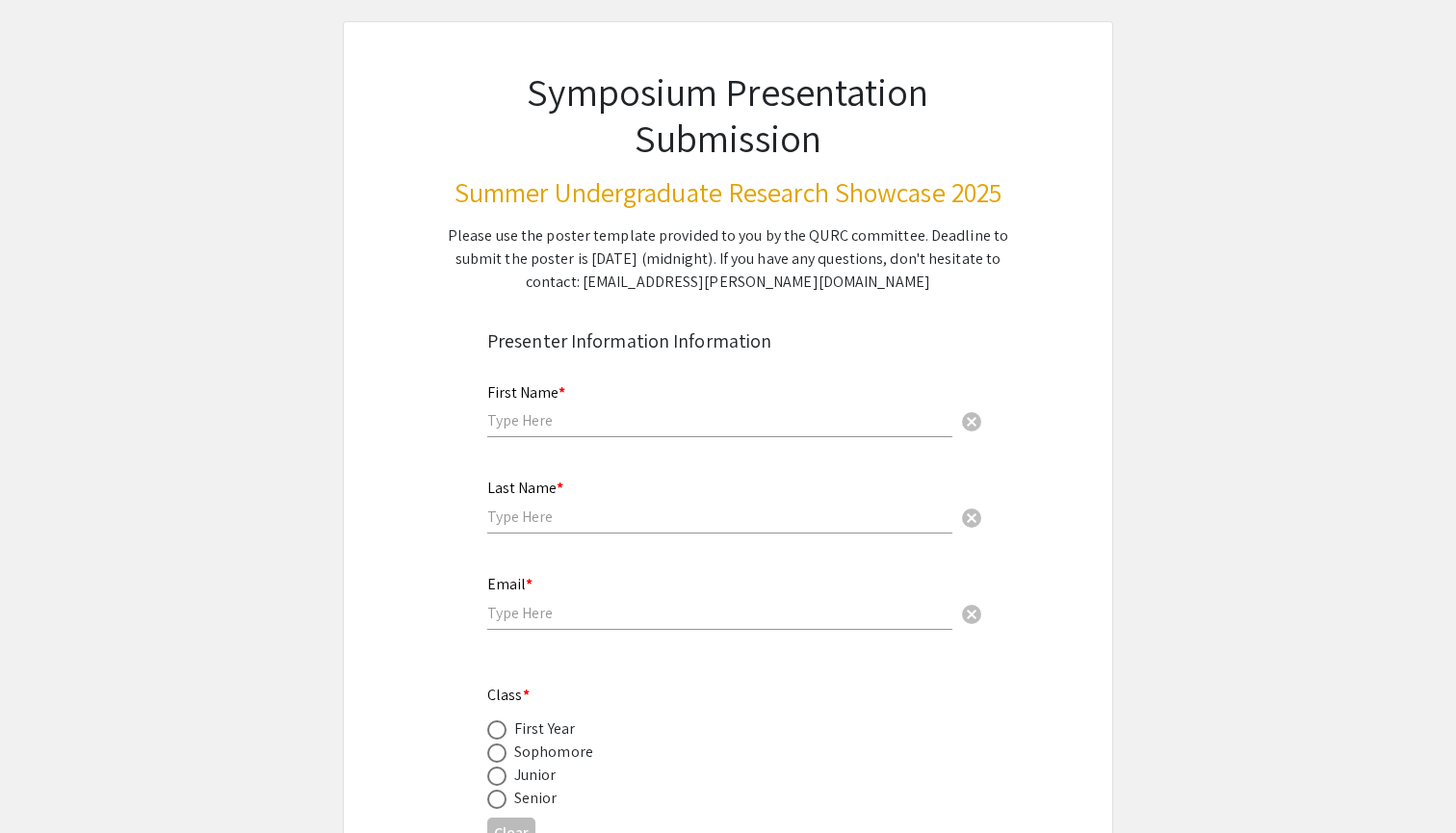
scroll to position [110, 0]
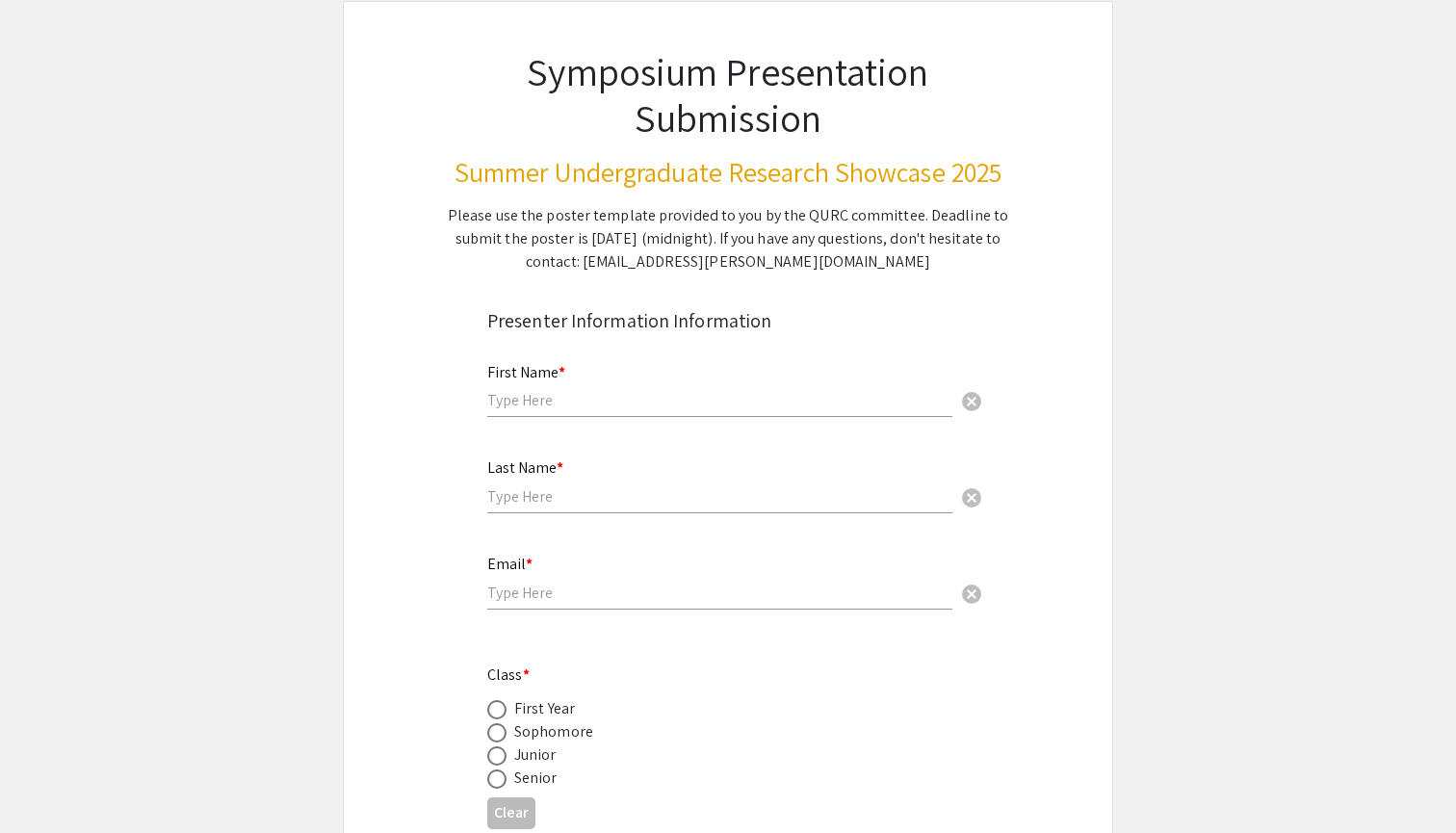
click at [597, 407] on input "text" at bounding box center [720, 400] width 465 height 21
type input "Sara"
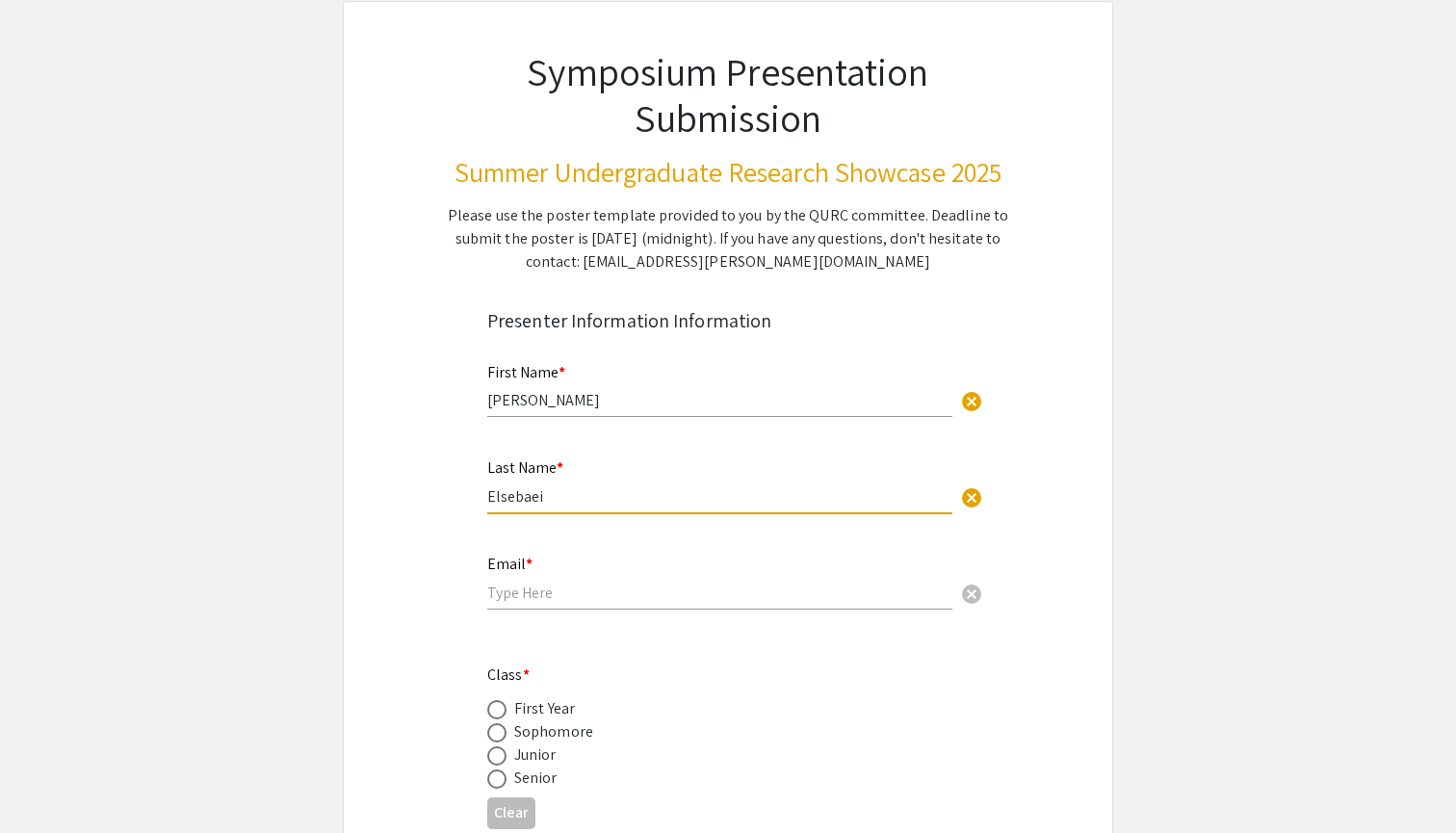
type input "Elsebaei"
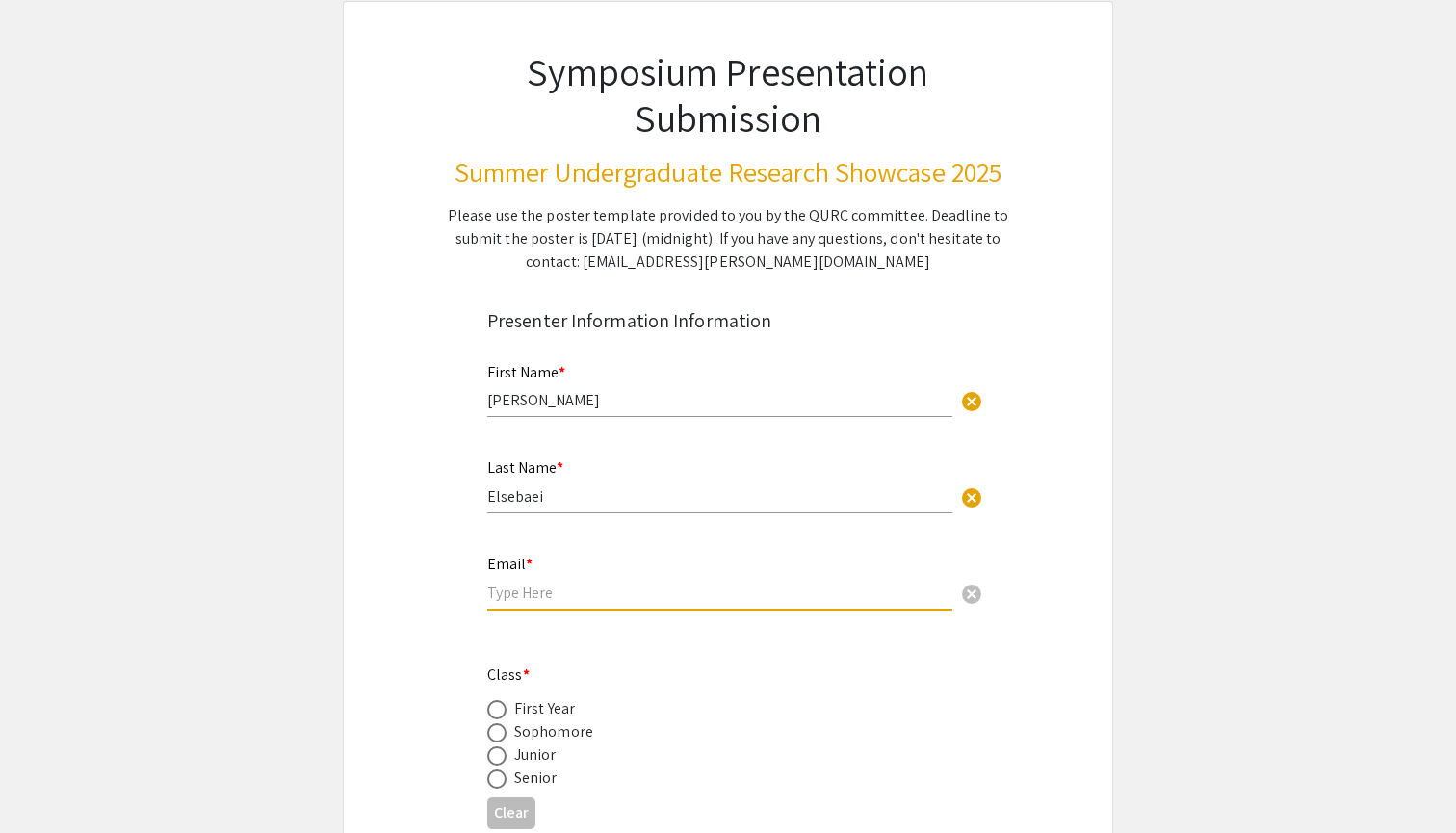
type input "selsebae@andrew.cmu.edu"
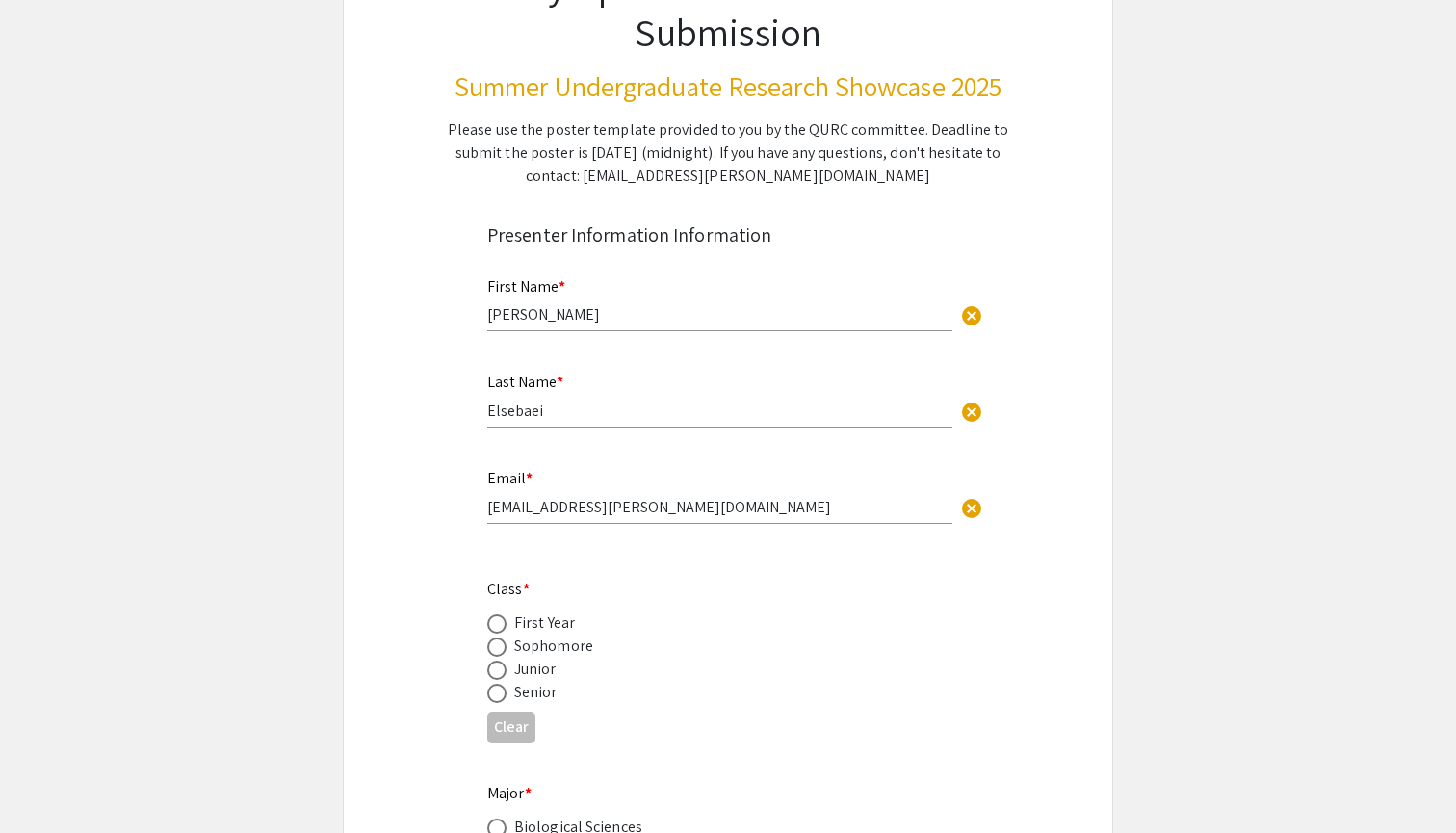
scroll to position [217, 0]
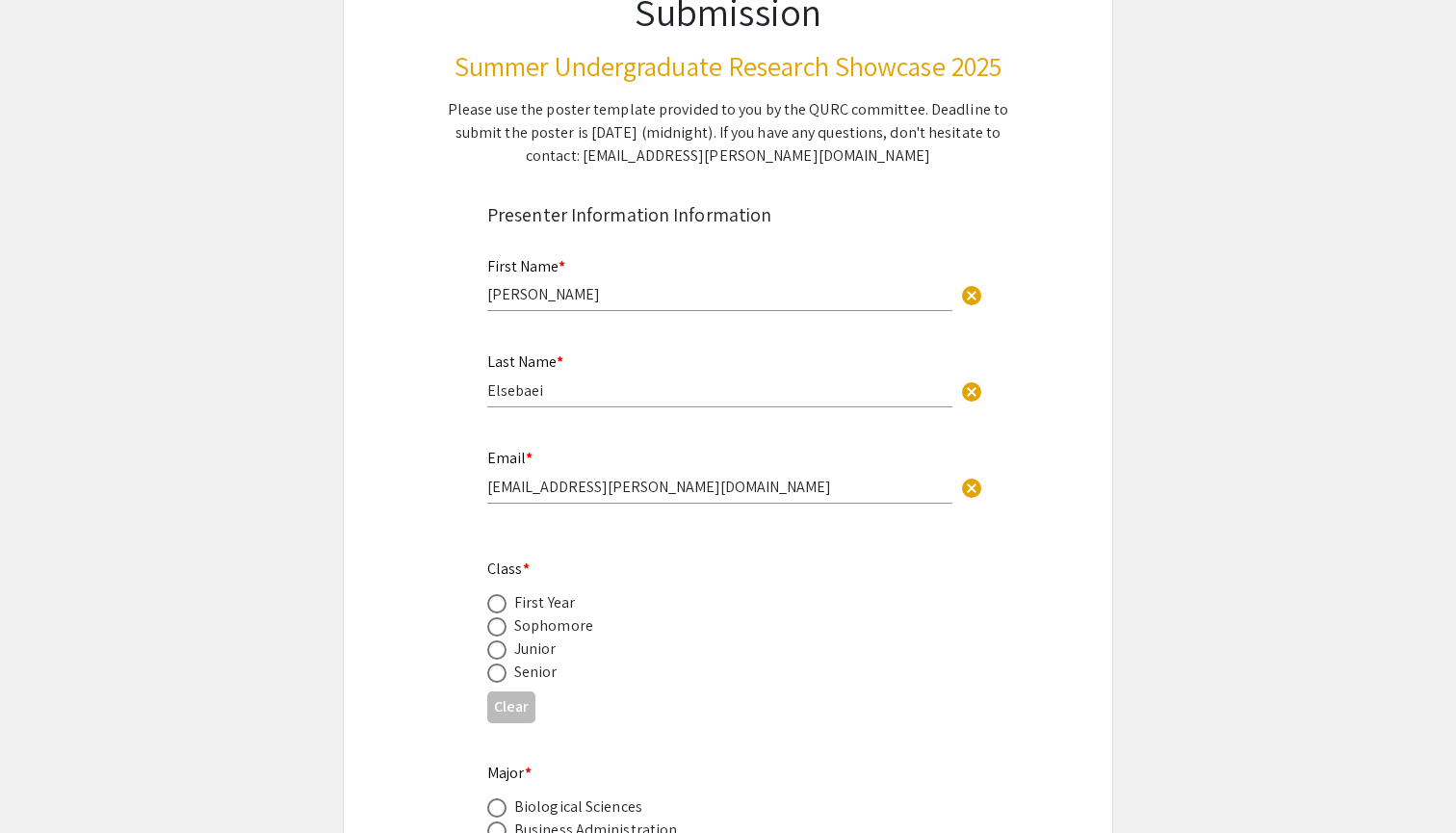
click at [538, 623] on div "Sophomore" at bounding box center [553, 626] width 79 height 23
click at [496, 629] on span at bounding box center [497, 627] width 20 height 20
click at [496, 629] on input "radio" at bounding box center [497, 627] width 20 height 20
radio input "true"
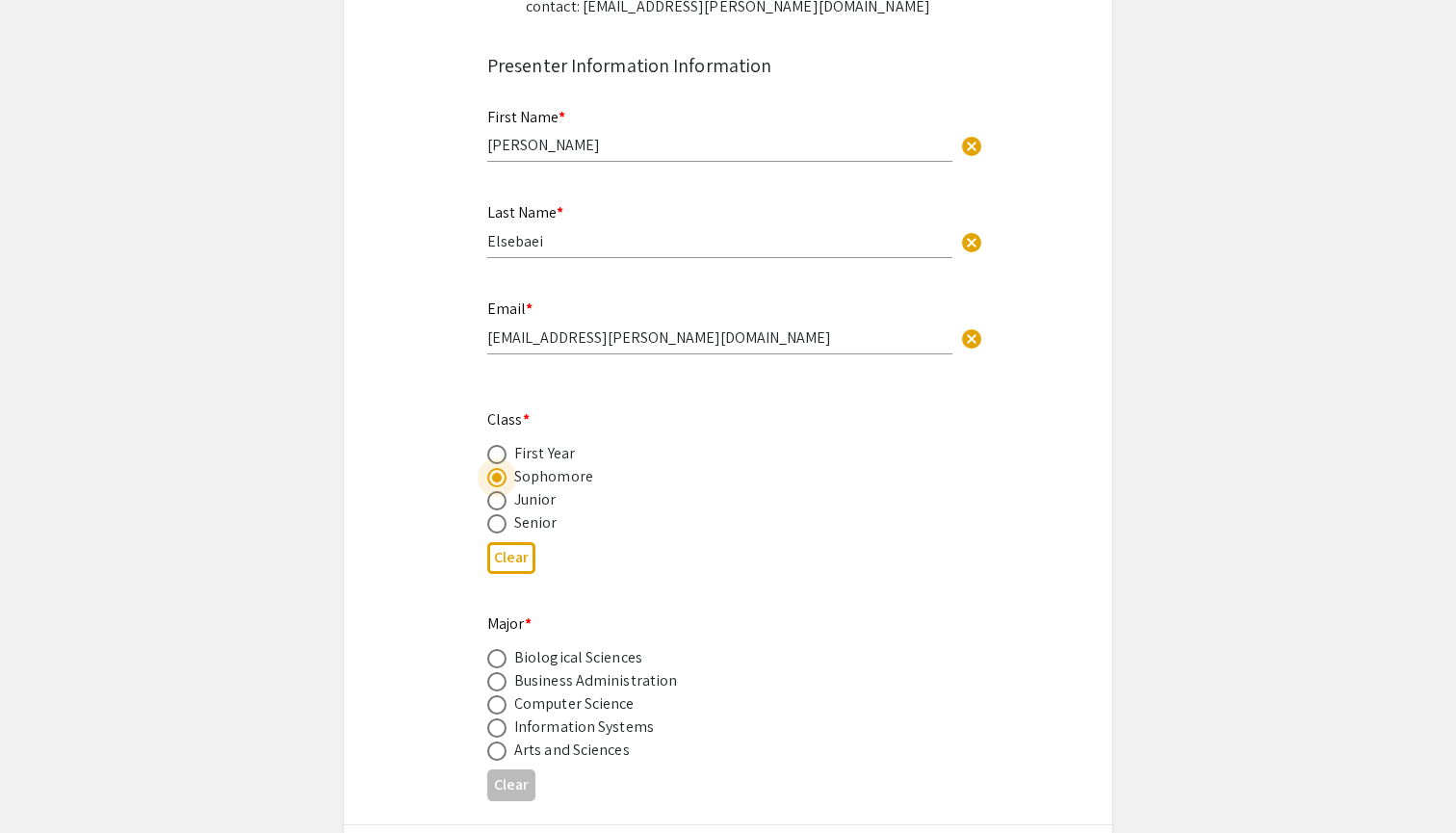
scroll to position [372, 0]
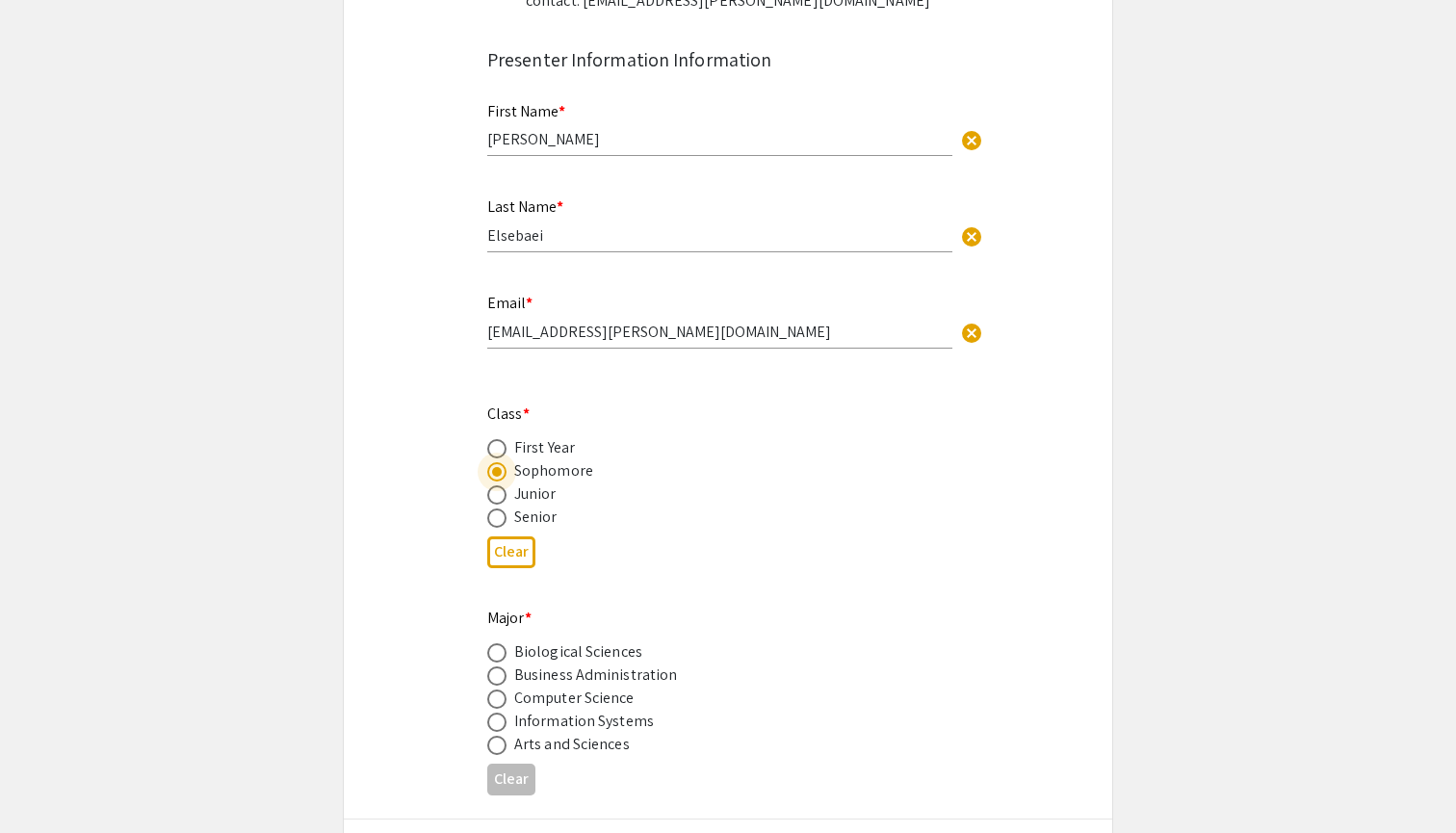
click at [499, 694] on span at bounding box center [497, 699] width 20 height 20
click at [499, 694] on input "radio" at bounding box center [497, 699] width 20 height 20
radio input "true"
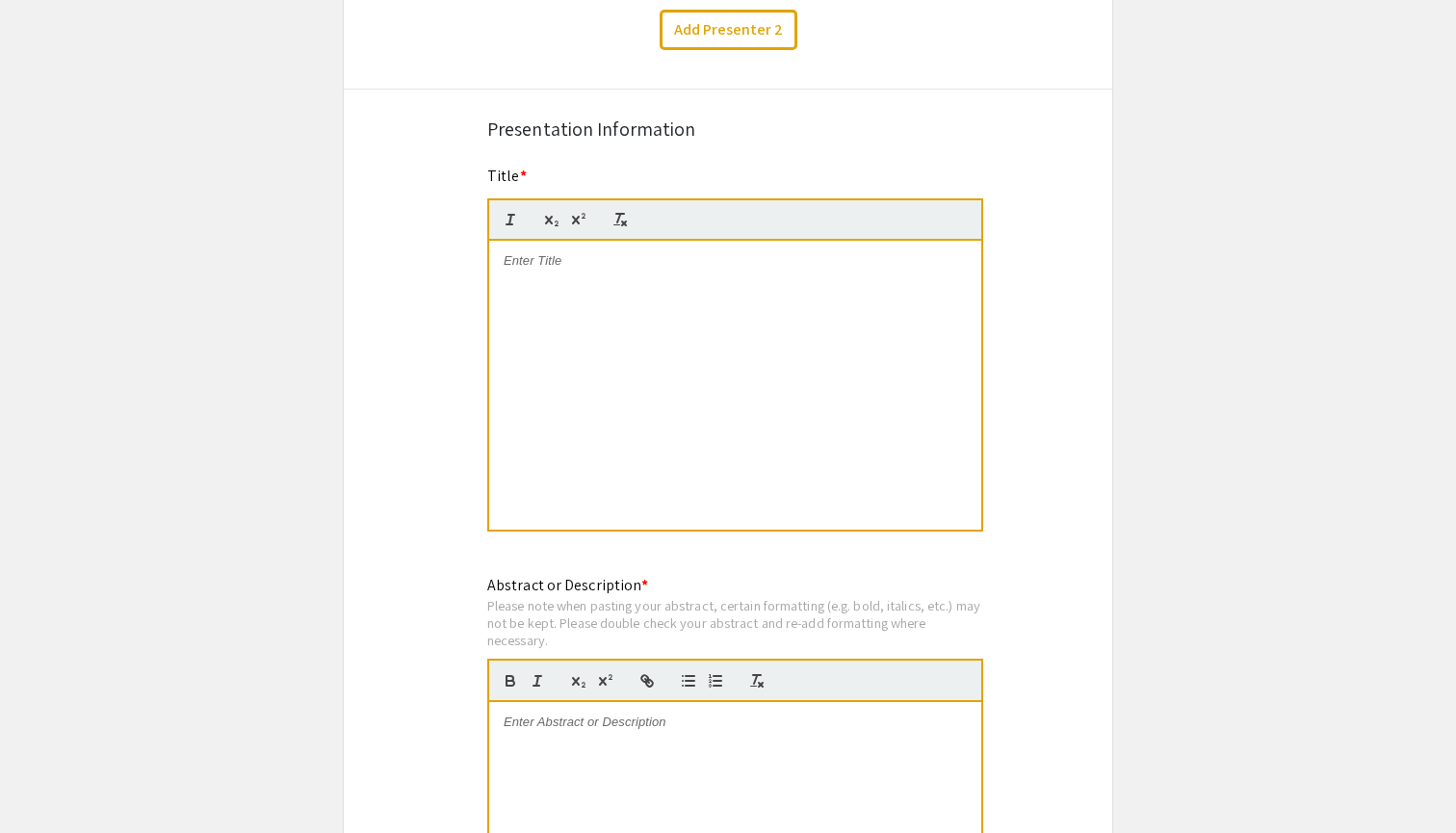
scroll to position [1295, 0]
click at [582, 306] on div at bounding box center [734, 385] width 492 height 289
click at [581, 268] on span "A Multi-Agentic Framework for Generating and Evaluating Code Tracing Questio" at bounding box center [735, 260] width 452 height 15
click at [735, 289] on div "A Multi-Agentic Framework for Generating and Evaluating Code Tracing Questio" at bounding box center [734, 385] width 492 height 289
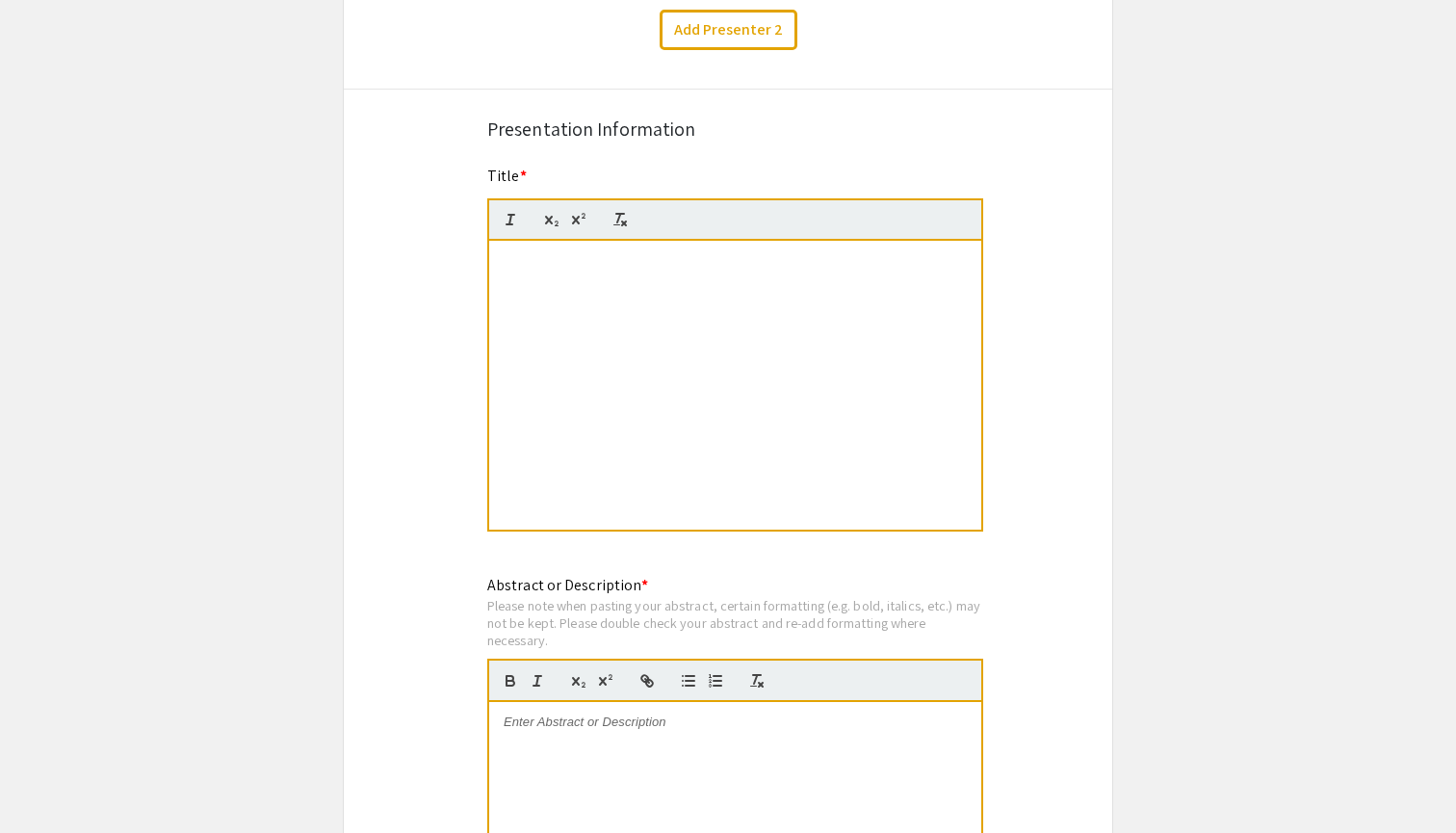
drag, startPoint x: 674, startPoint y: 341, endPoint x: 599, endPoint y: 377, distance: 83.2
click at [599, 377] on div "A Multi-Agentic Framework for Generating and Evaluating Code Tracing Questio" at bounding box center [734, 385] width 492 height 289
click at [680, 125] on div "Presentation Information" at bounding box center [728, 129] width 482 height 29
click at [555, 345] on div "A Multi-Agentic Framework for Generating and Evaluating Code Tracing Questio" at bounding box center [734, 385] width 492 height 289
click at [412, 360] on div "Symposium Presentation Submission Summer Undergraduate Research Showcase 2025 P…" at bounding box center [728, 368] width 771 height 3104
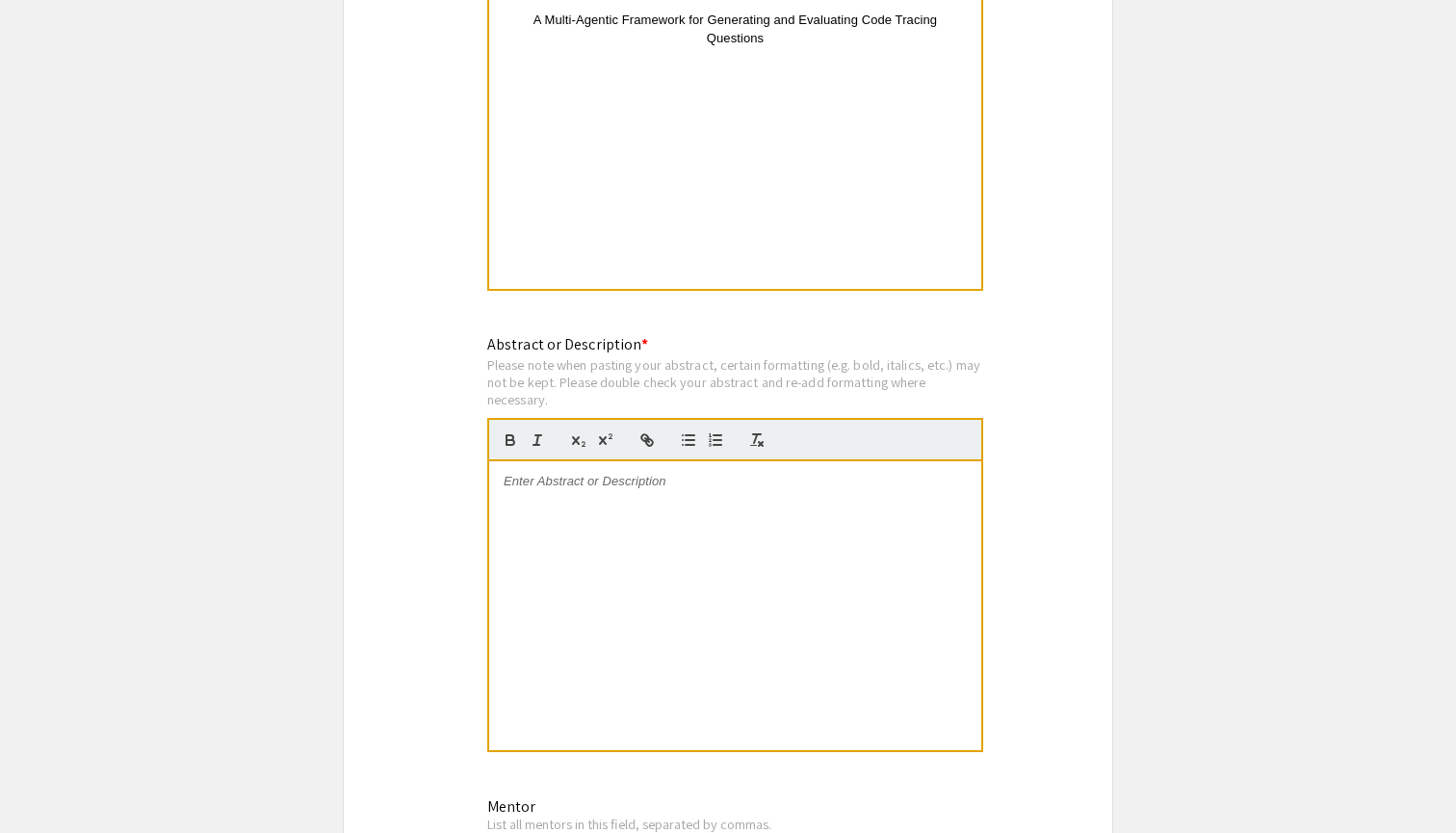
scroll to position [1538, 0]
click at [569, 559] on div at bounding box center [734, 604] width 492 height 289
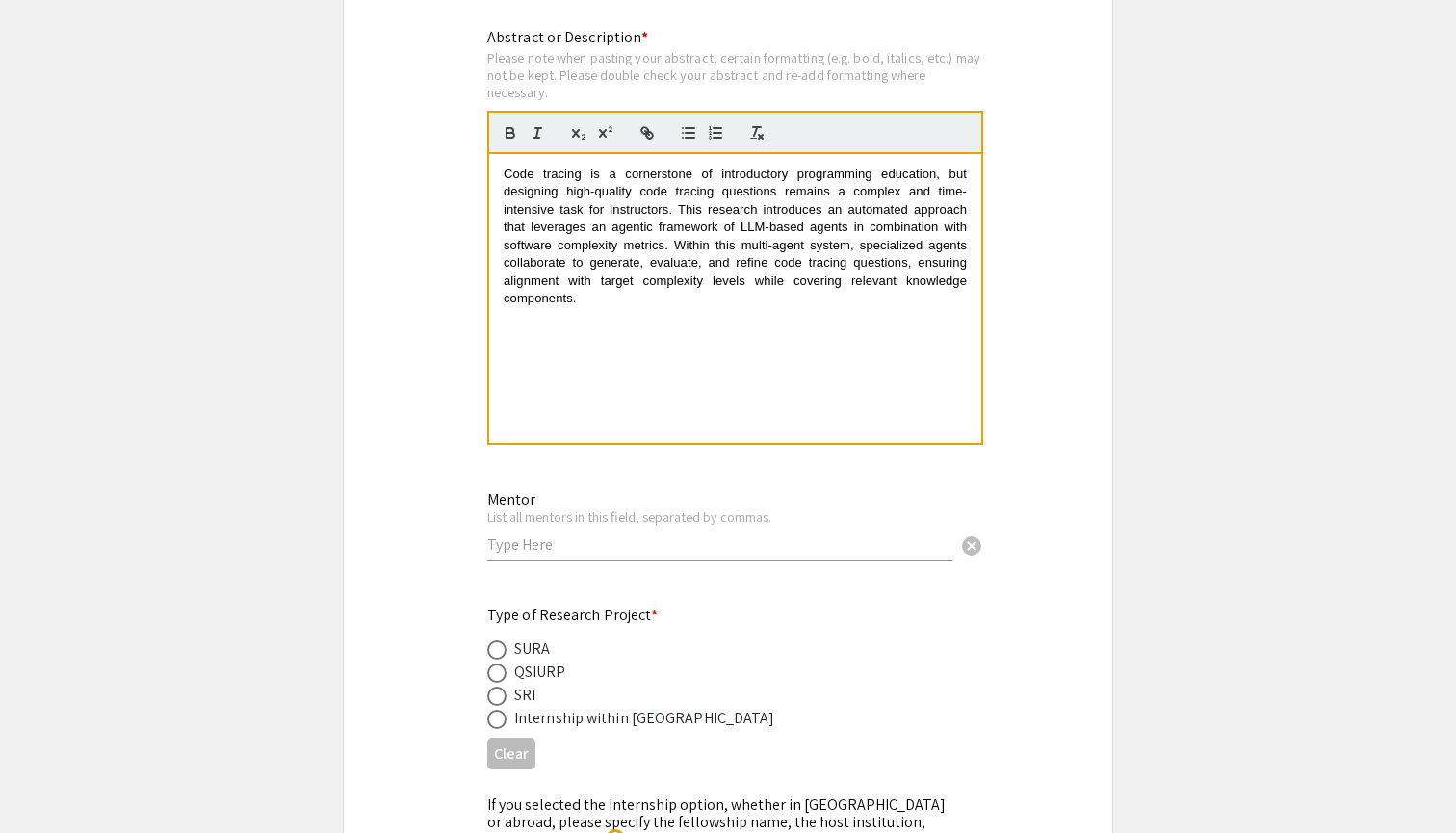
scroll to position [1850, 0]
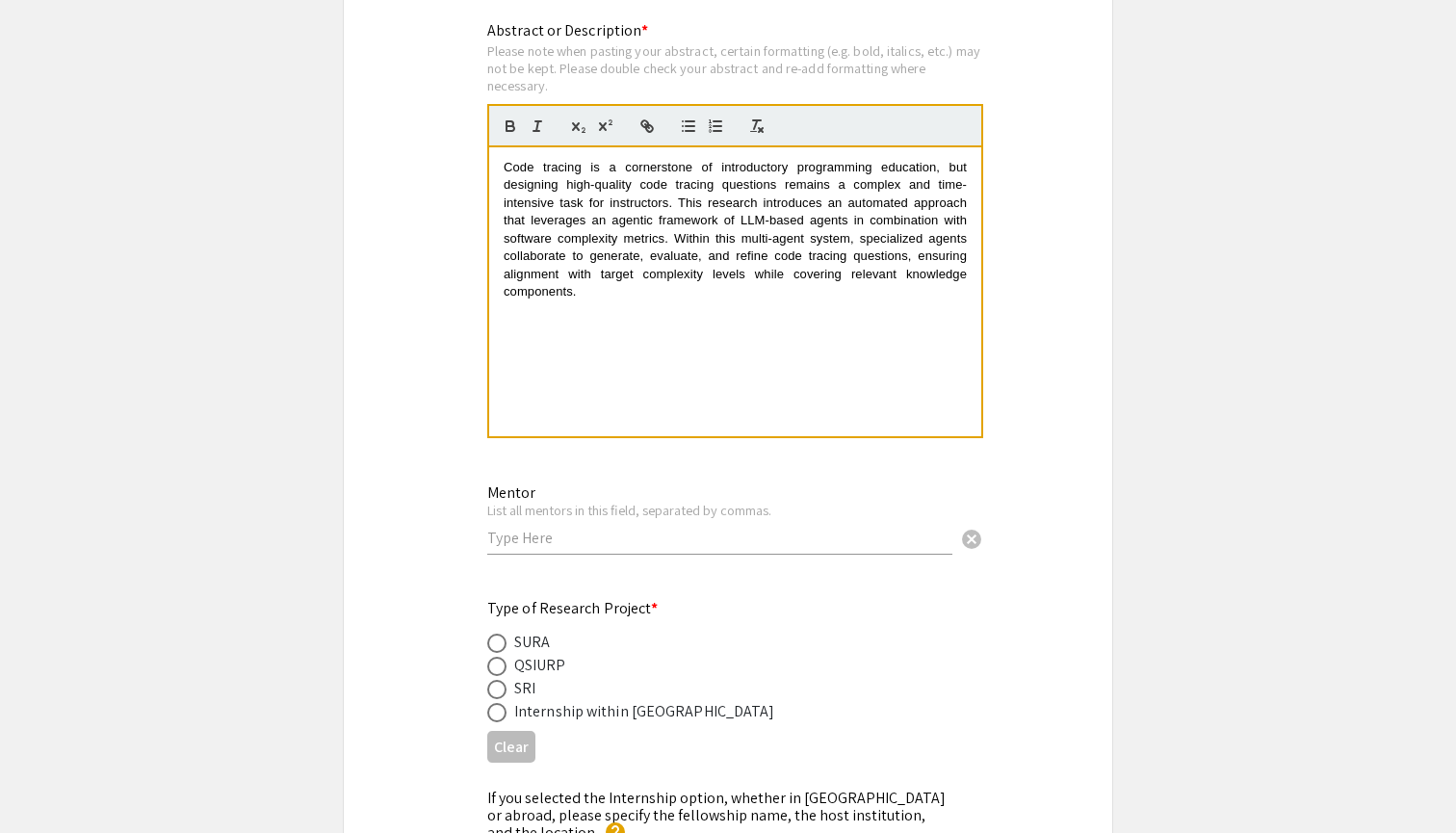
click at [553, 530] on input "text" at bounding box center [720, 538] width 465 height 21
type input "[PERSON_NAME]"
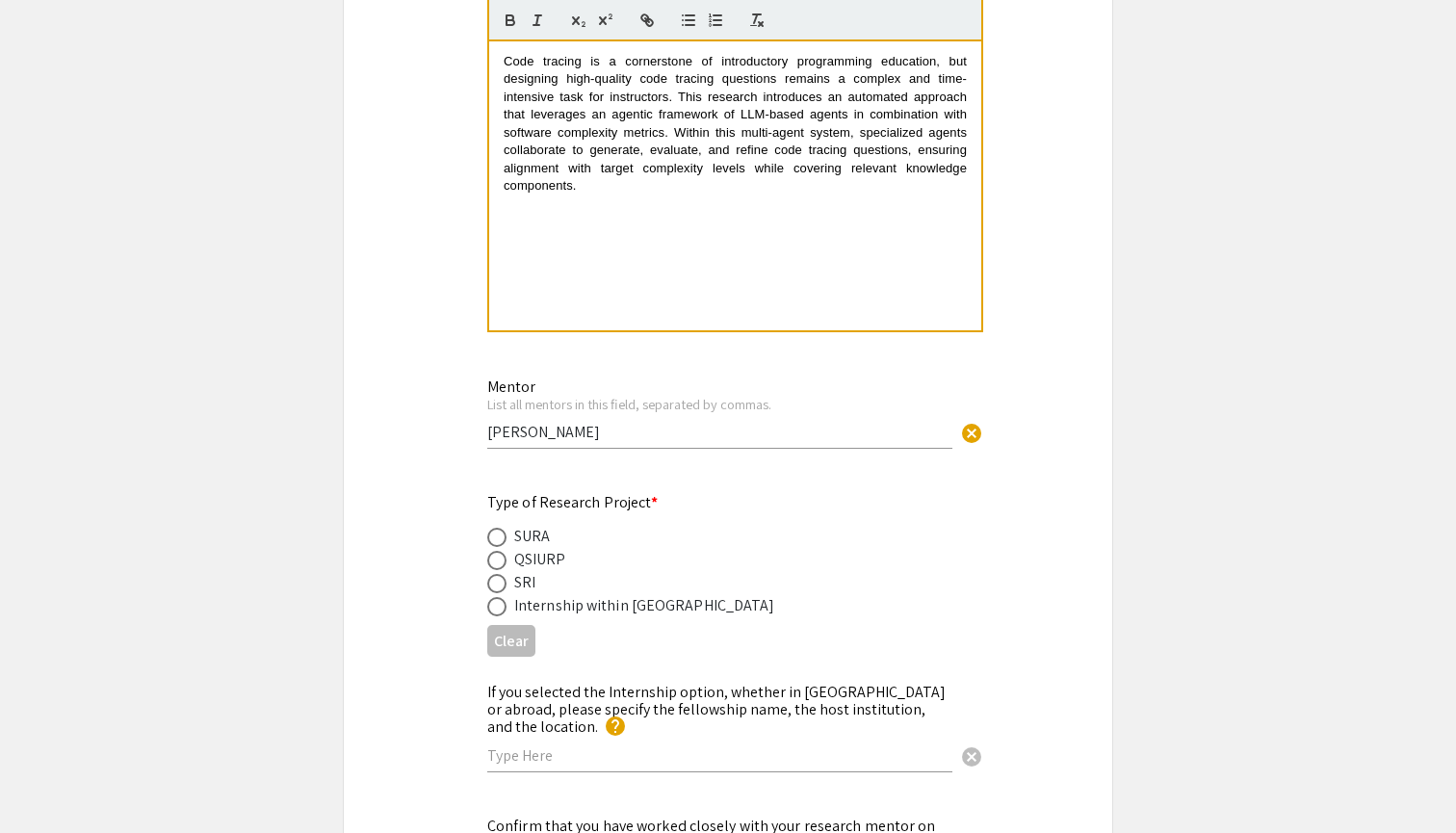
scroll to position [1964, 0]
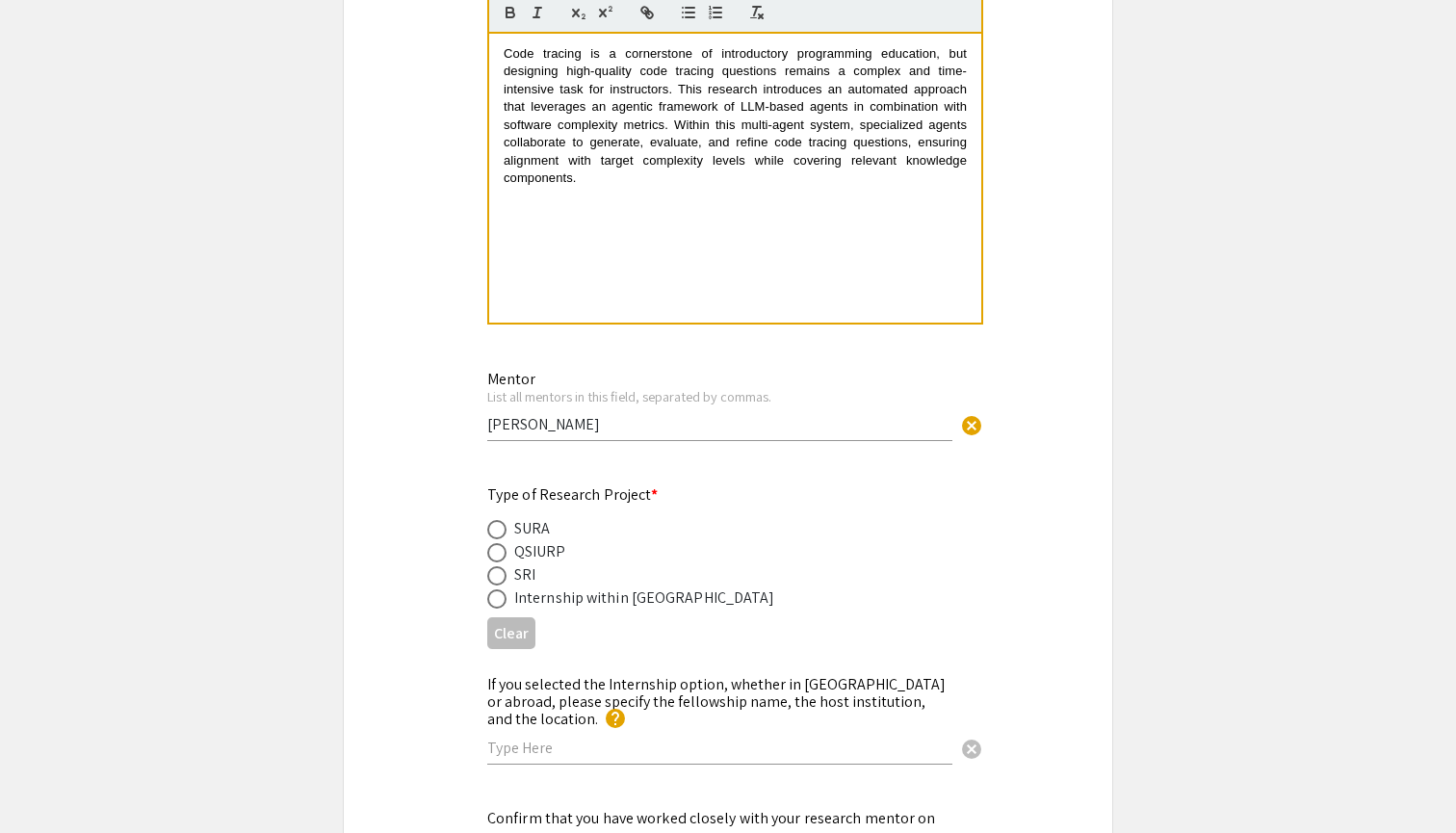
click at [498, 529] on span at bounding box center [497, 530] width 20 height 20
click at [498, 529] on input "radio" at bounding box center [497, 530] width 20 height 20
radio input "true"
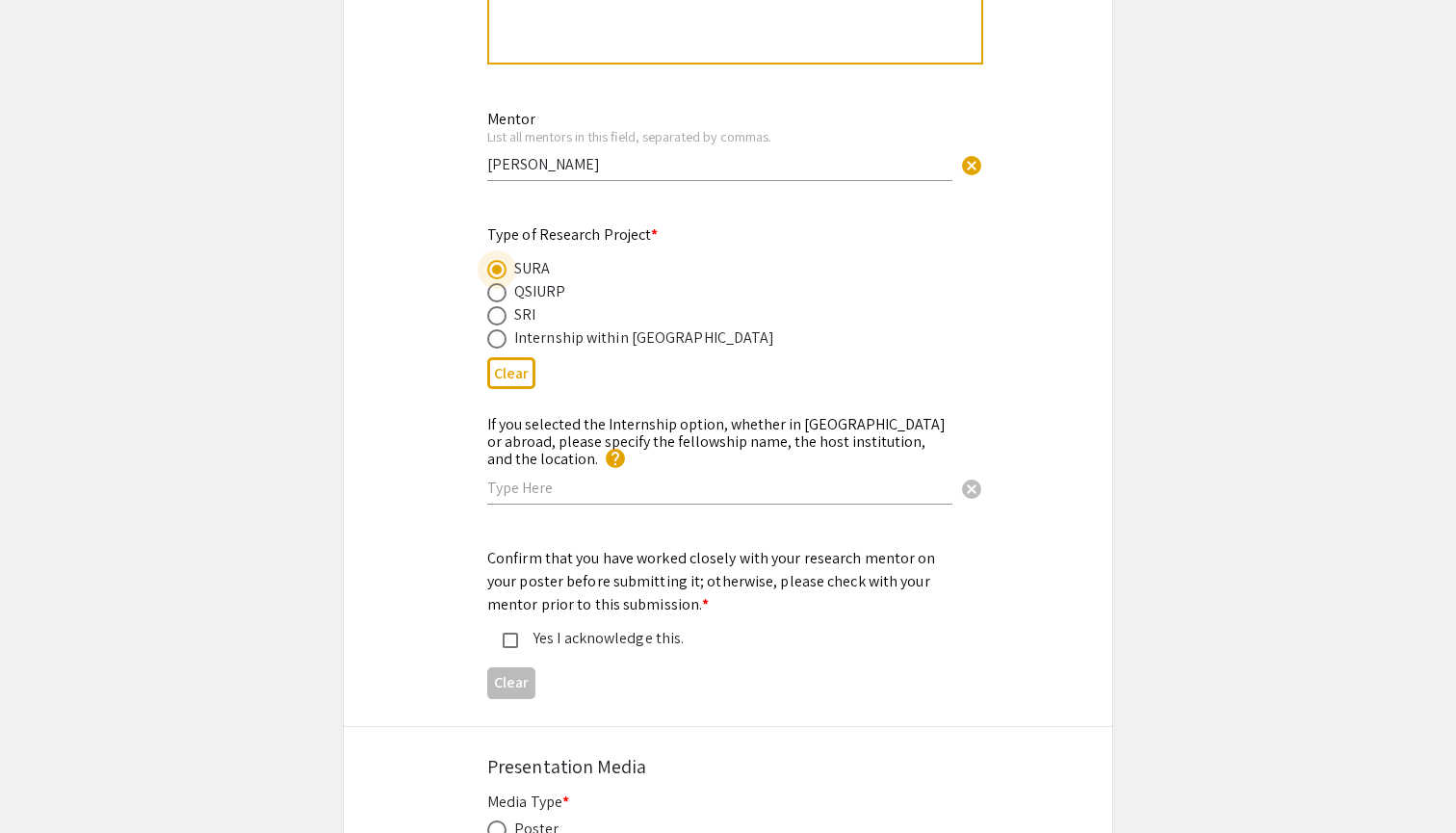
scroll to position [2235, 0]
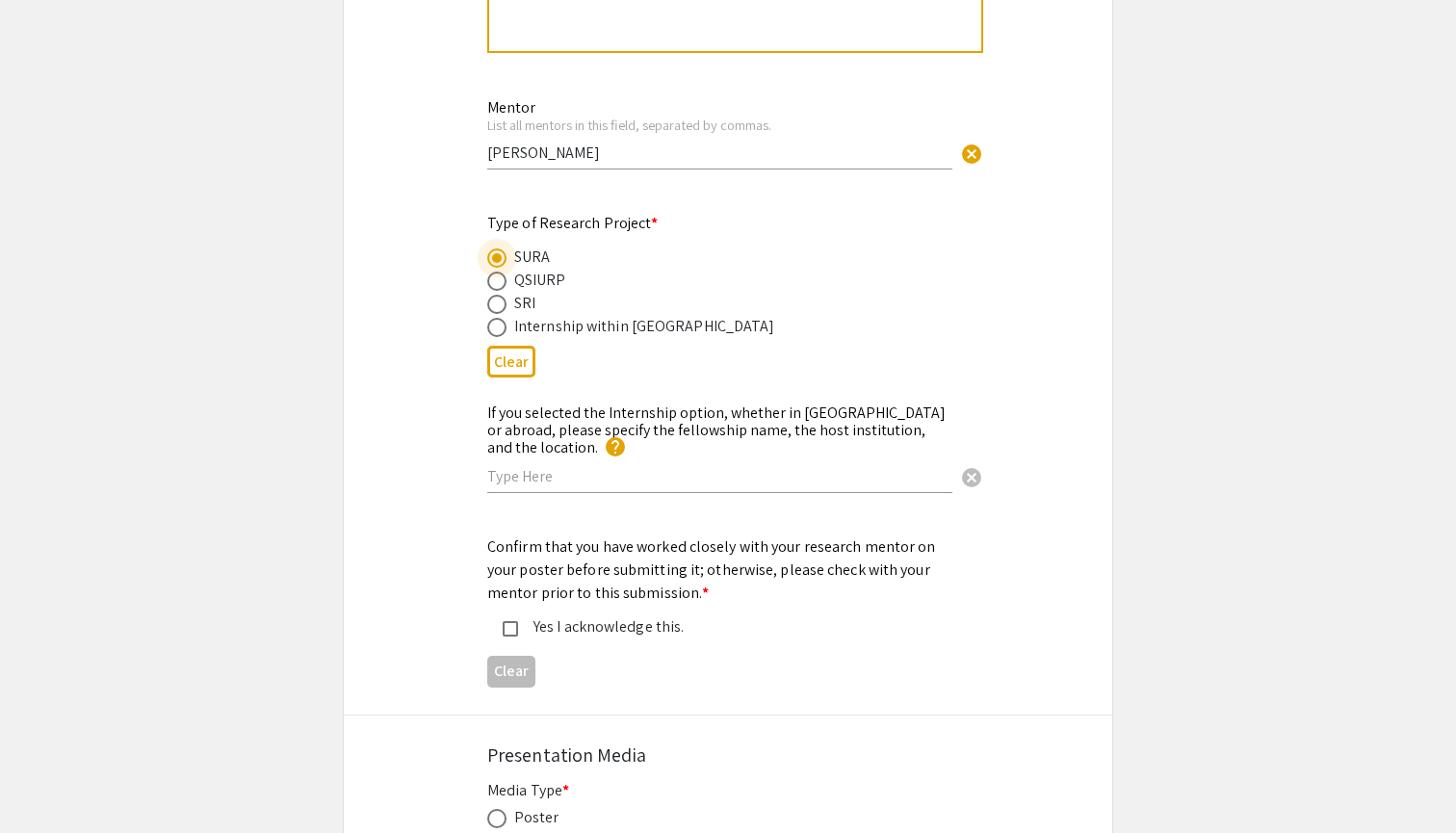
click at [577, 466] on input "text" at bounding box center [720, 476] width 465 height 21
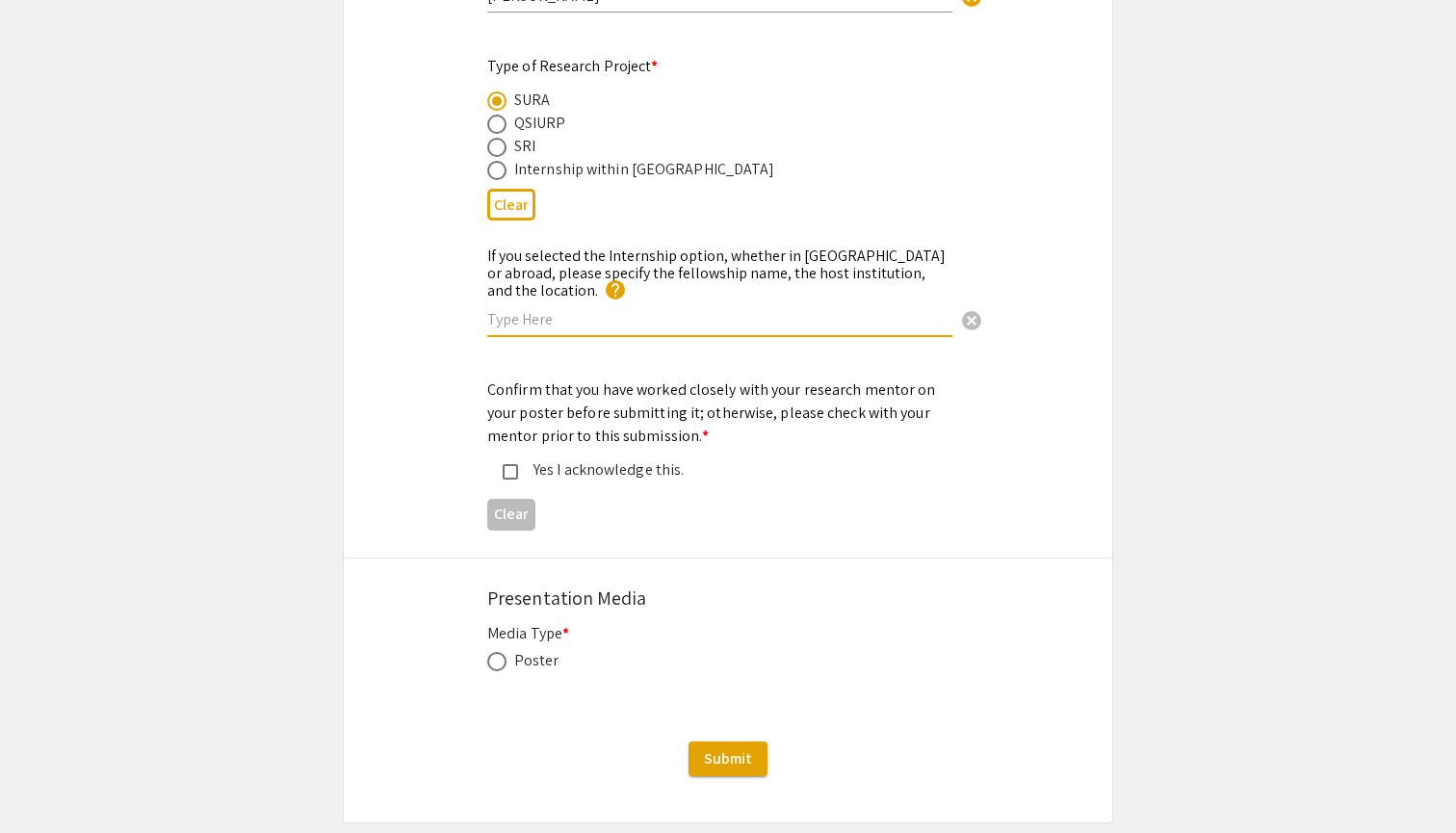
scroll to position [2445, 0]
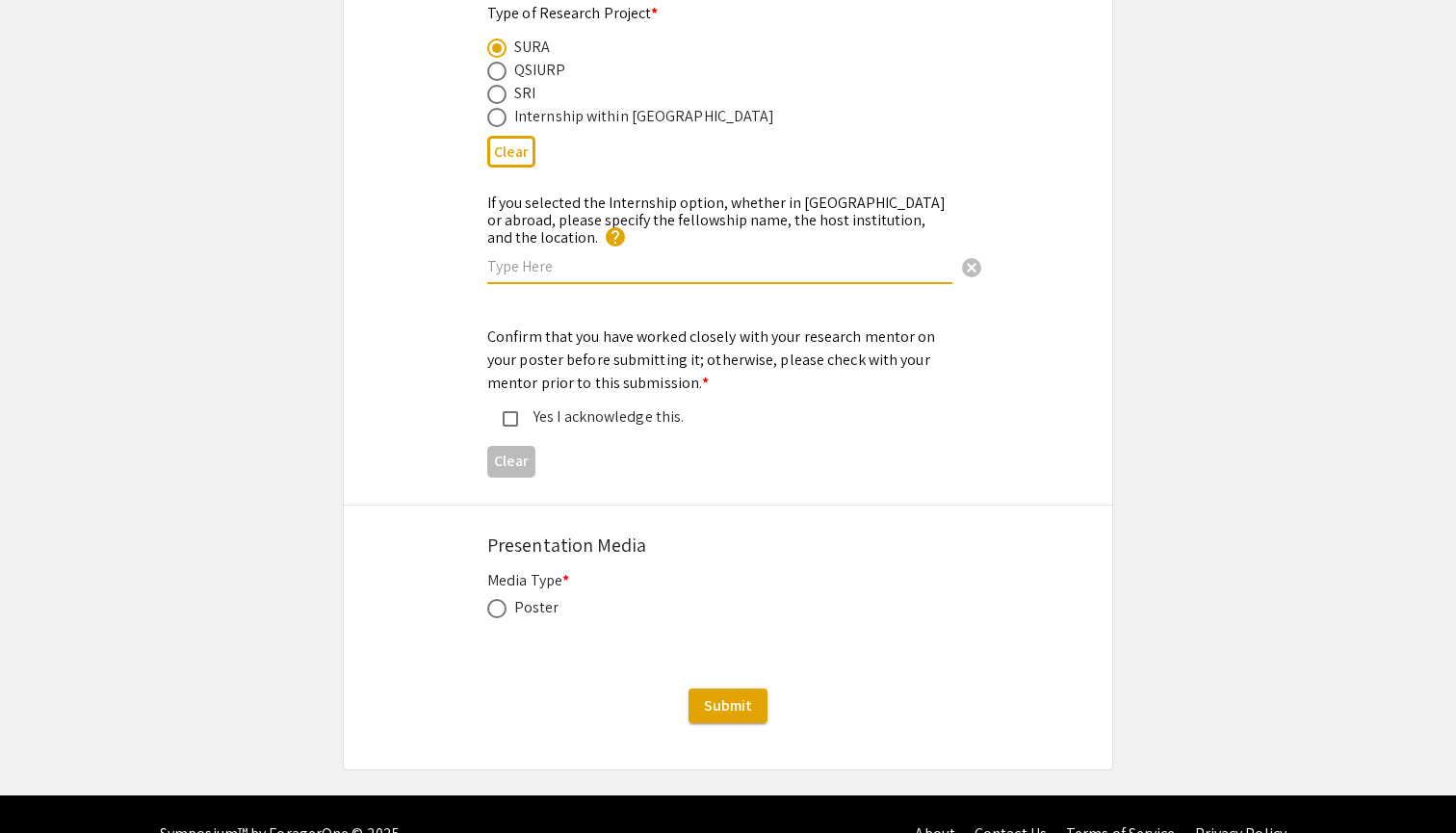
click at [516, 412] on mat-pseudo-checkbox at bounding box center [510, 419] width 16 height 16
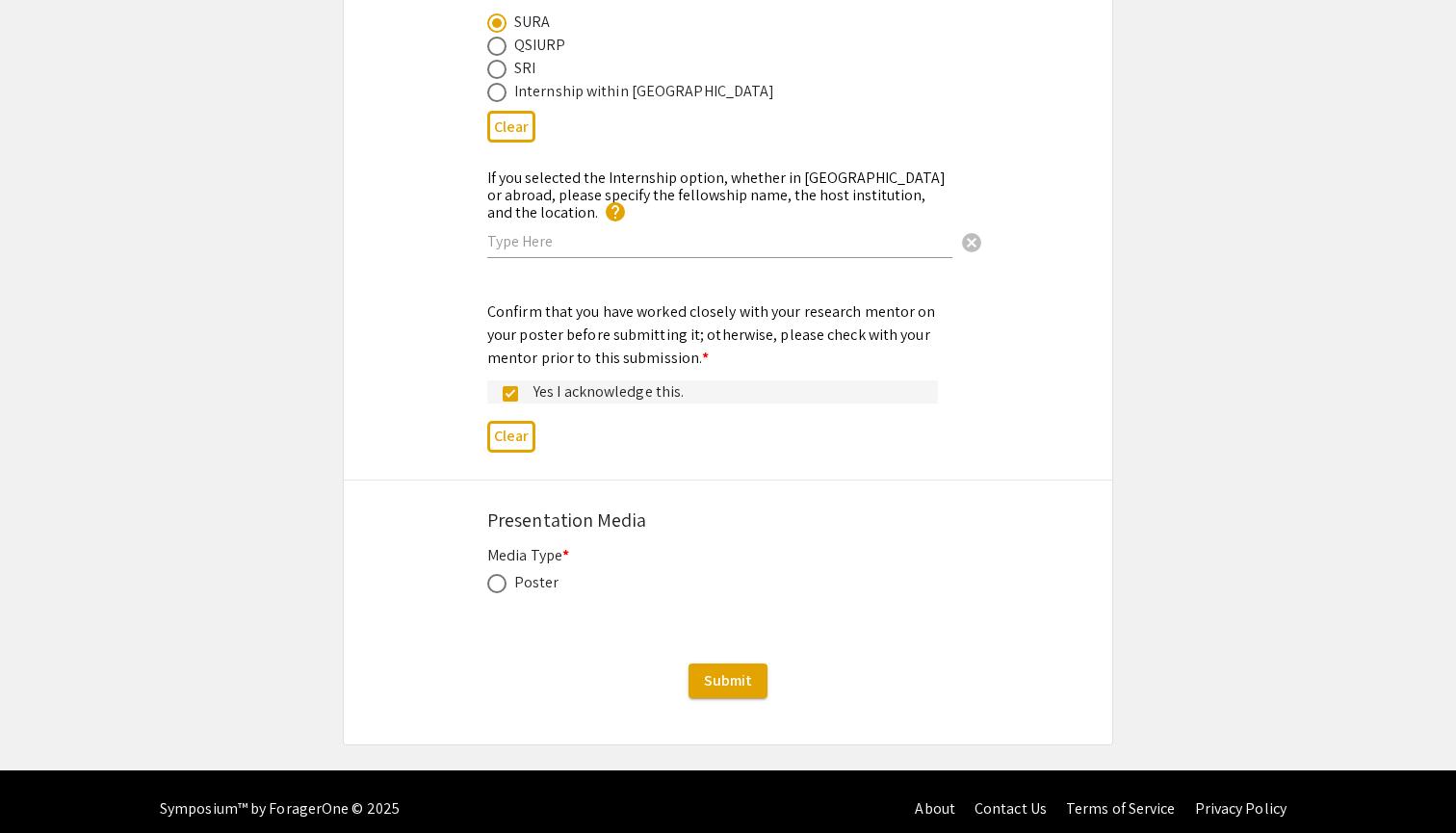
scroll to position [2470, 0]
click at [434, 442] on div "Confirm that you have worked closely with your research mentor on your poster b…" at bounding box center [728, 381] width 769 height 160
click at [507, 575] on label at bounding box center [501, 585] width 27 height 20
click at [507, 575] on input "radio" at bounding box center [497, 585] width 20 height 20
radio input "true"
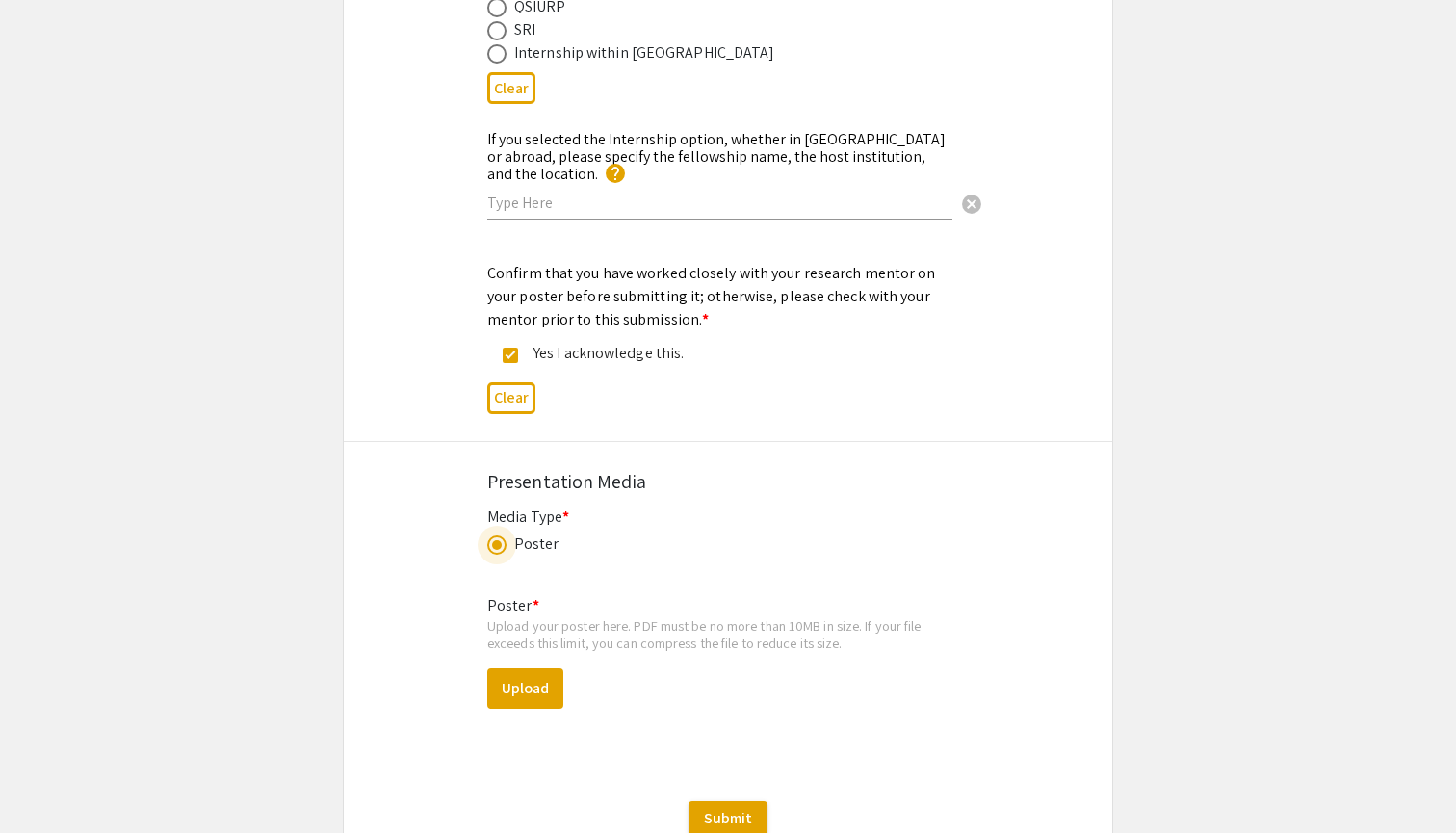
scroll to position [2528, 0]
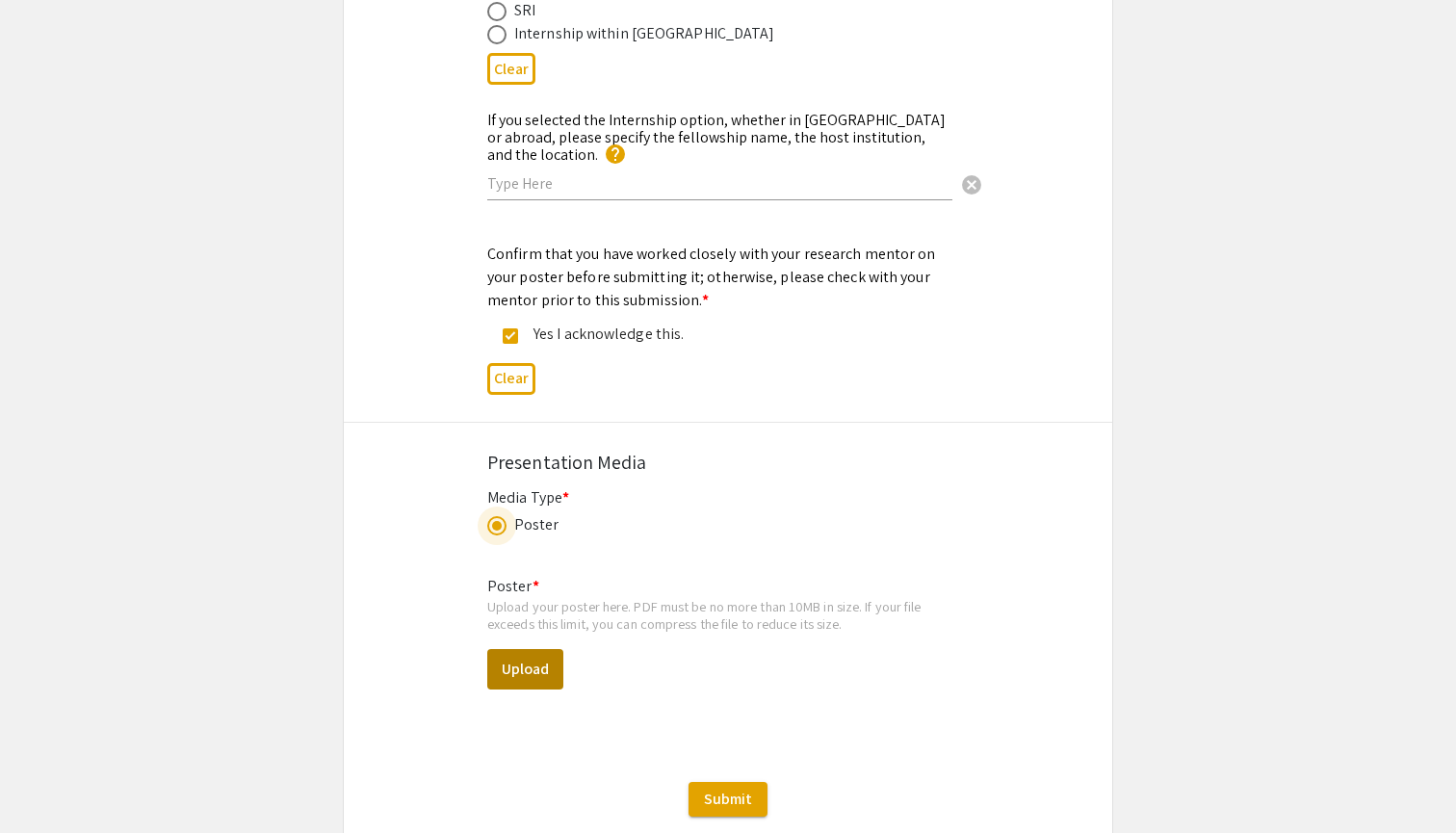
click at [520, 649] on button "Upload" at bounding box center [525, 669] width 76 height 40
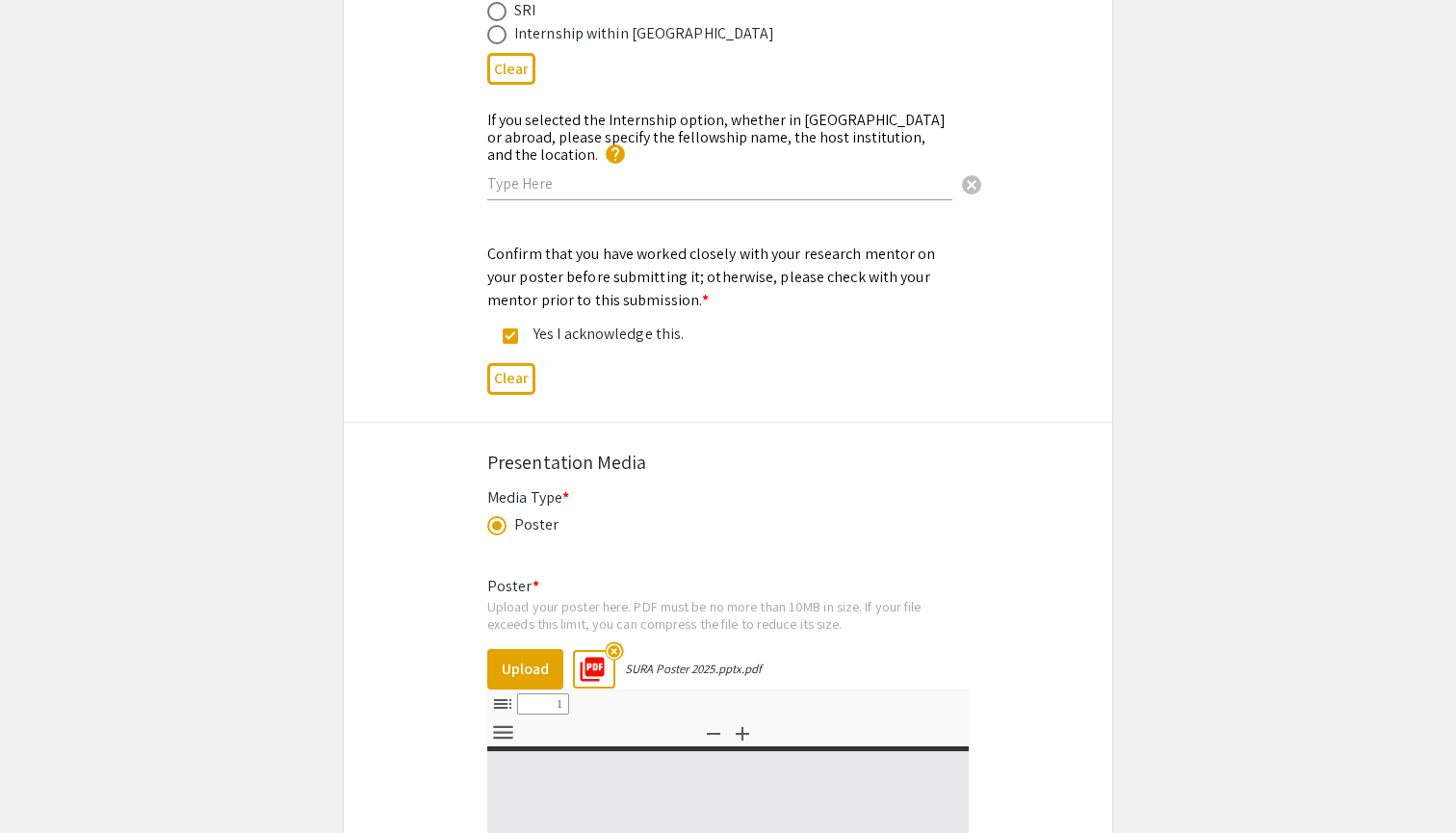
select select "custom"
type input "0"
select select "auto"
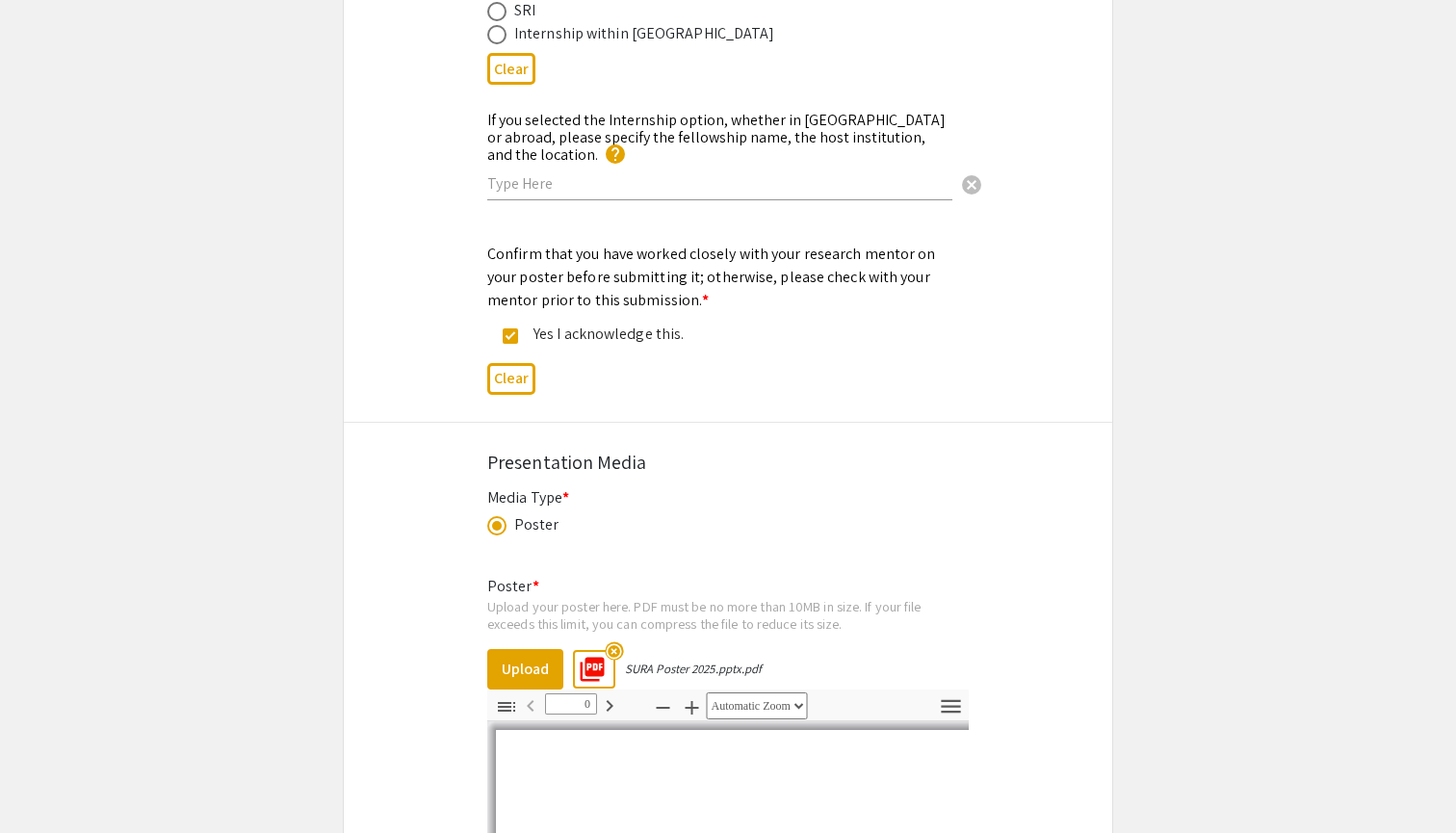
type input "1"
select select "auto"
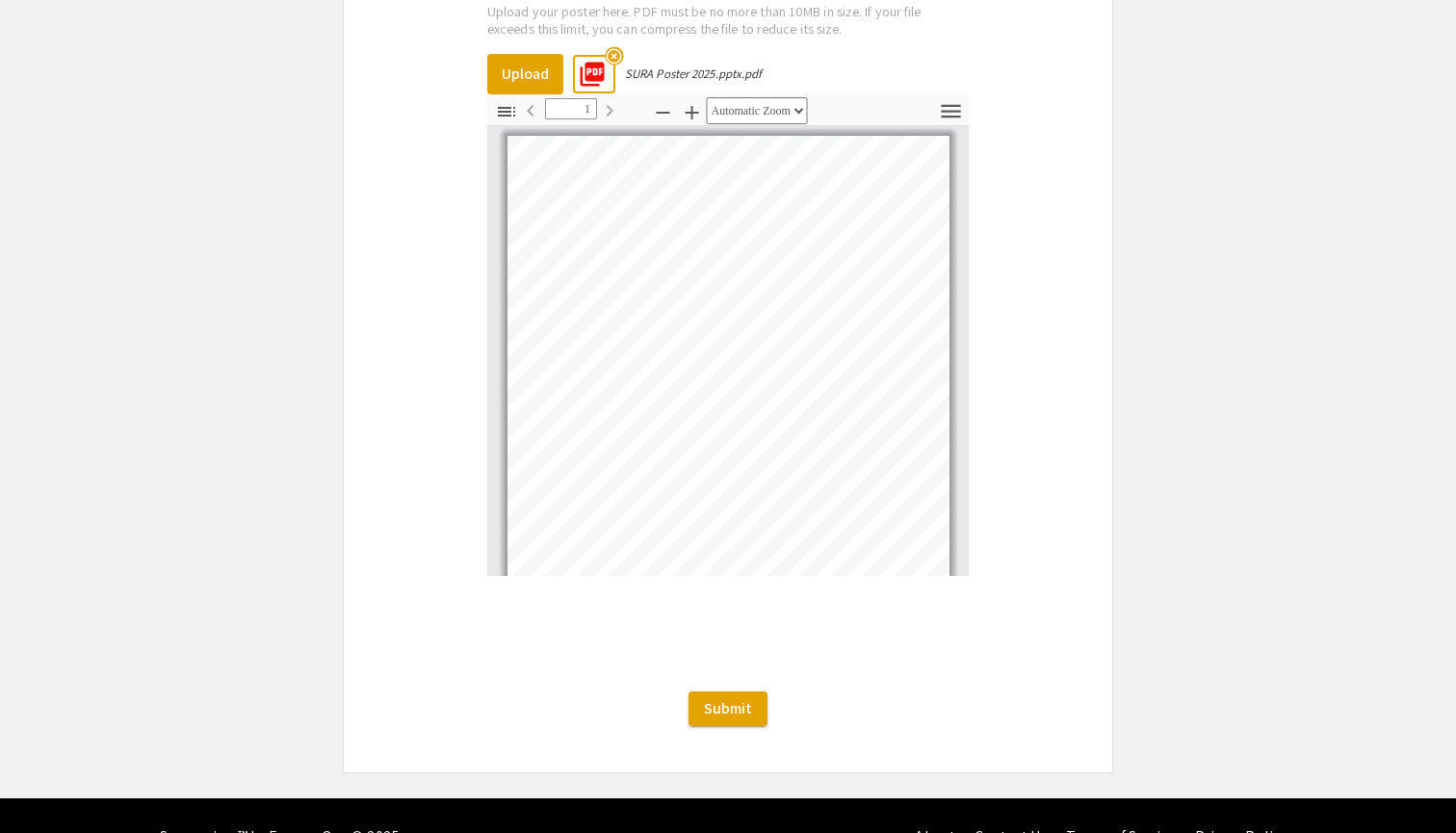
scroll to position [0, 0]
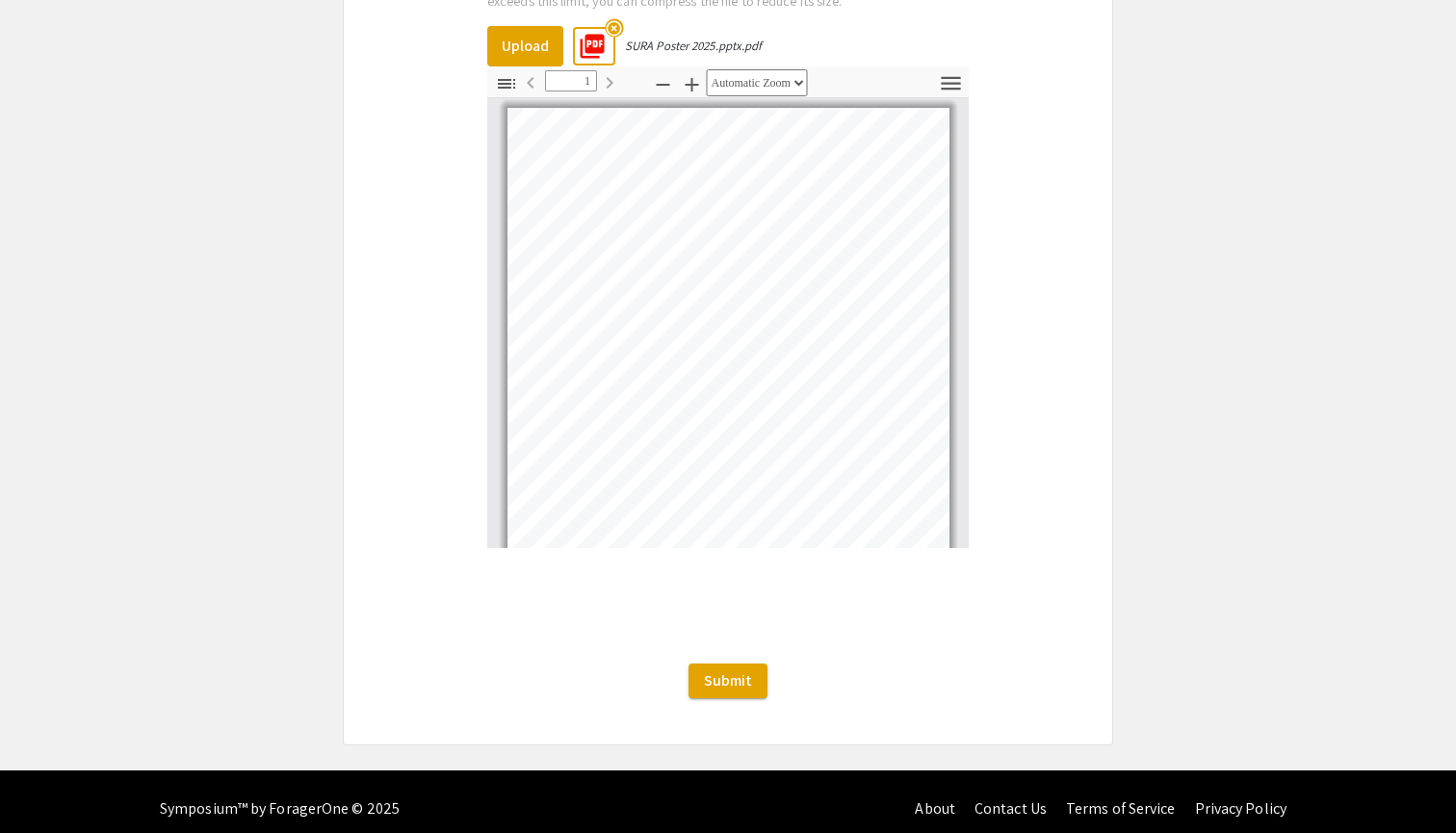
scroll to position [3149, 0]
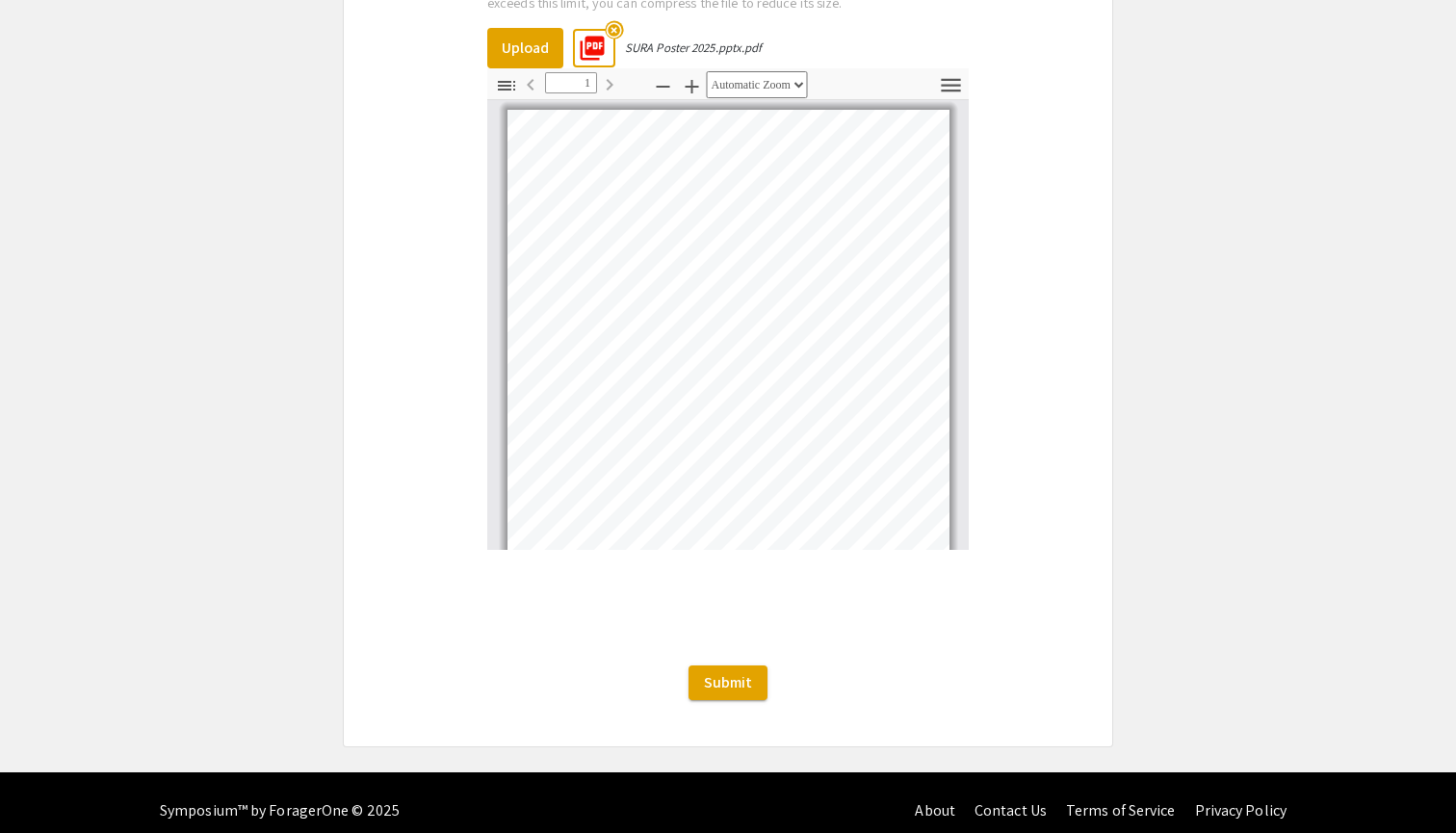
click at [612, 22] on mat-icon "highlight_off" at bounding box center [614, 30] width 19 height 19
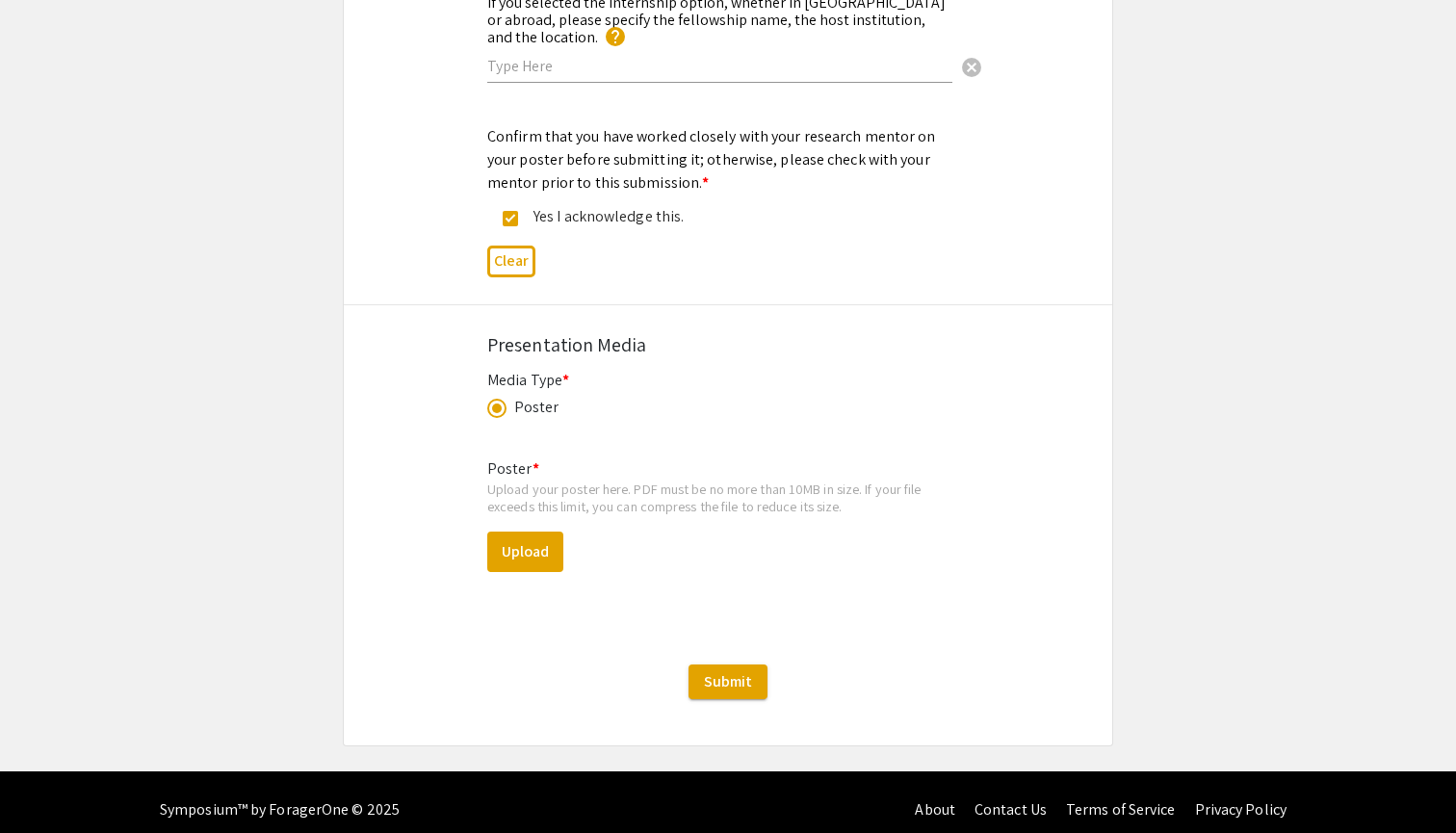
scroll to position [2645, 0]
click at [516, 548] on button "Upload" at bounding box center [525, 552] width 76 height 40
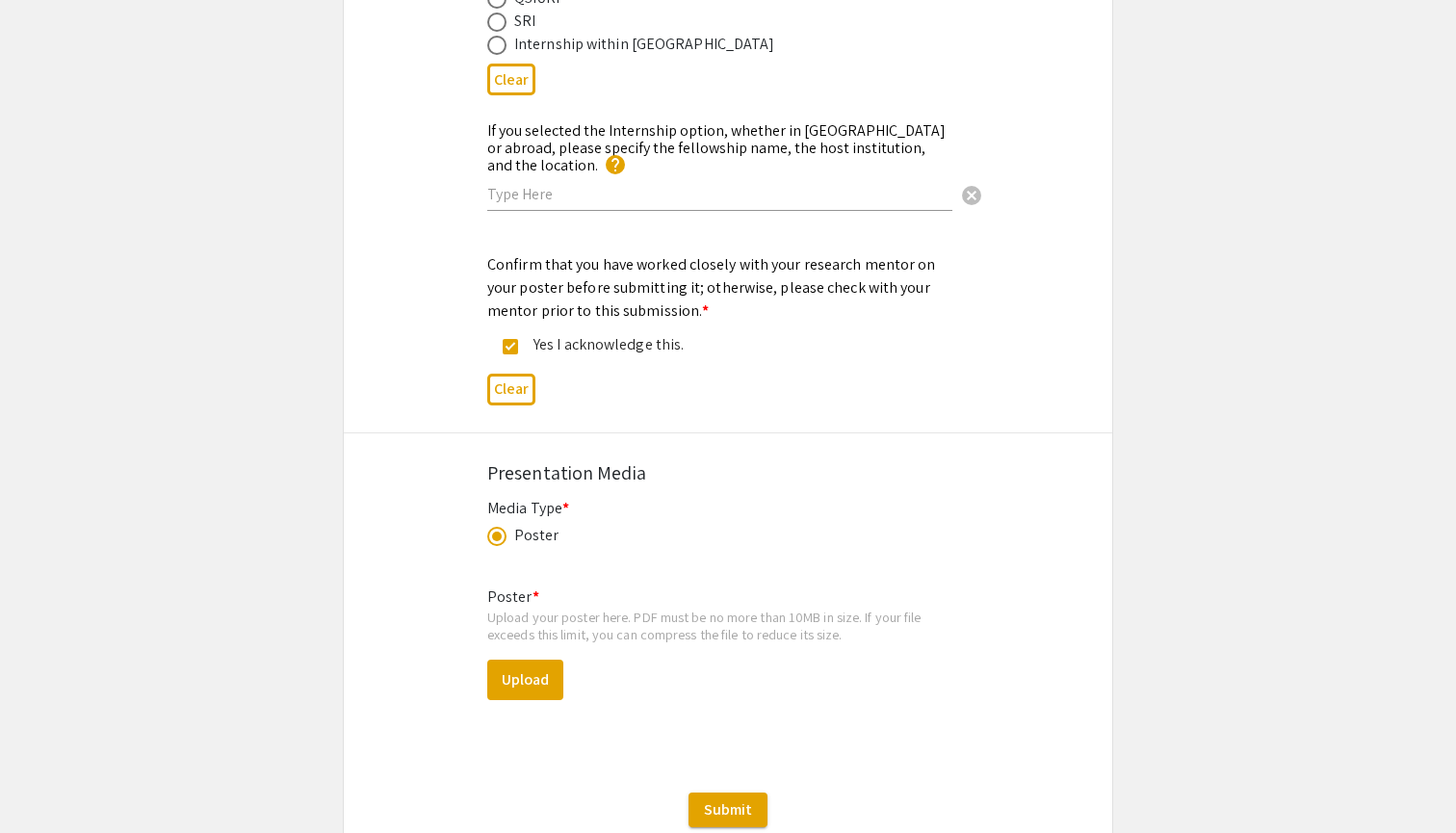
scroll to position [2548, 0]
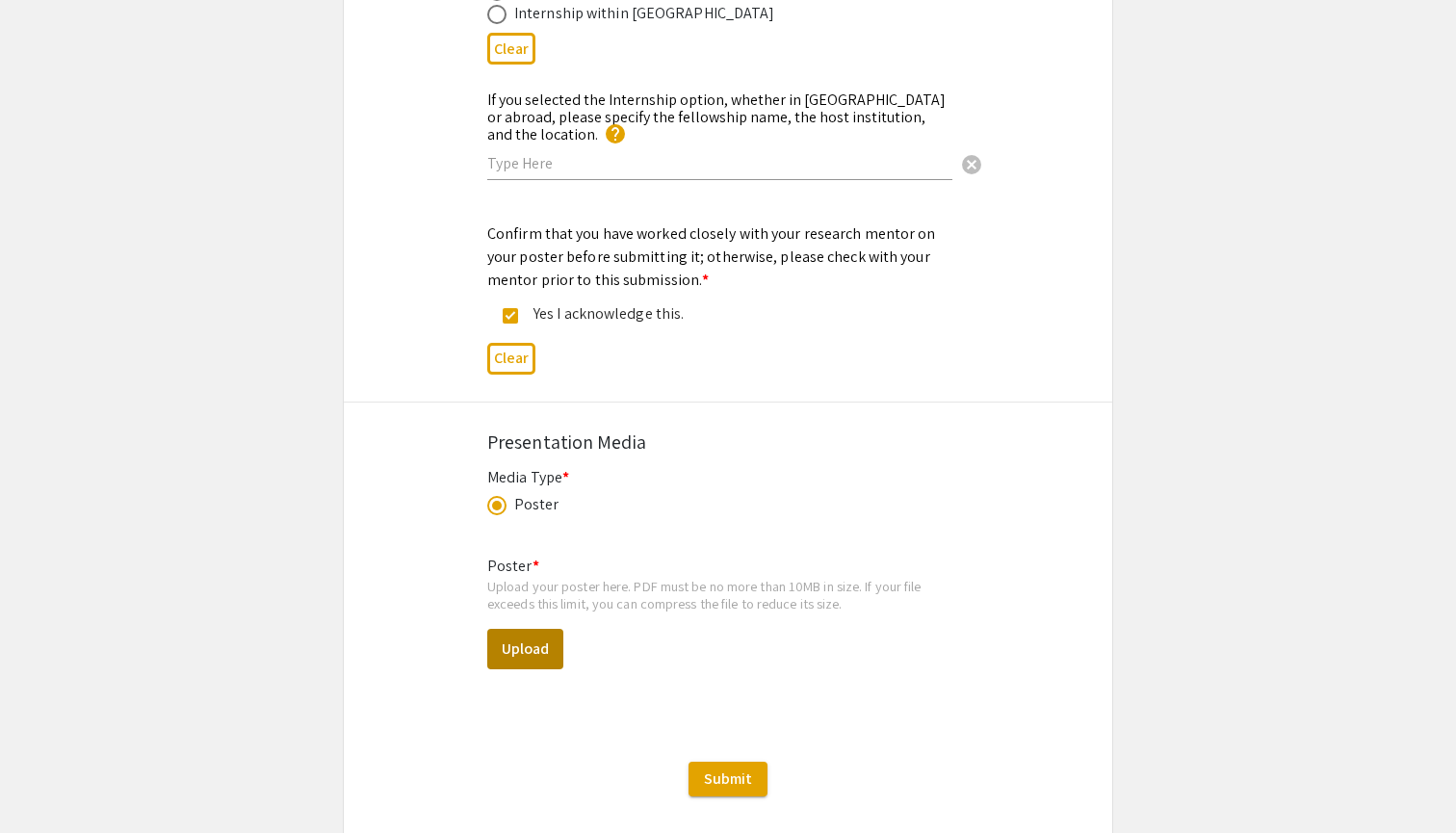
click at [531, 629] on button "Upload" at bounding box center [525, 648] width 76 height 40
select select "custom"
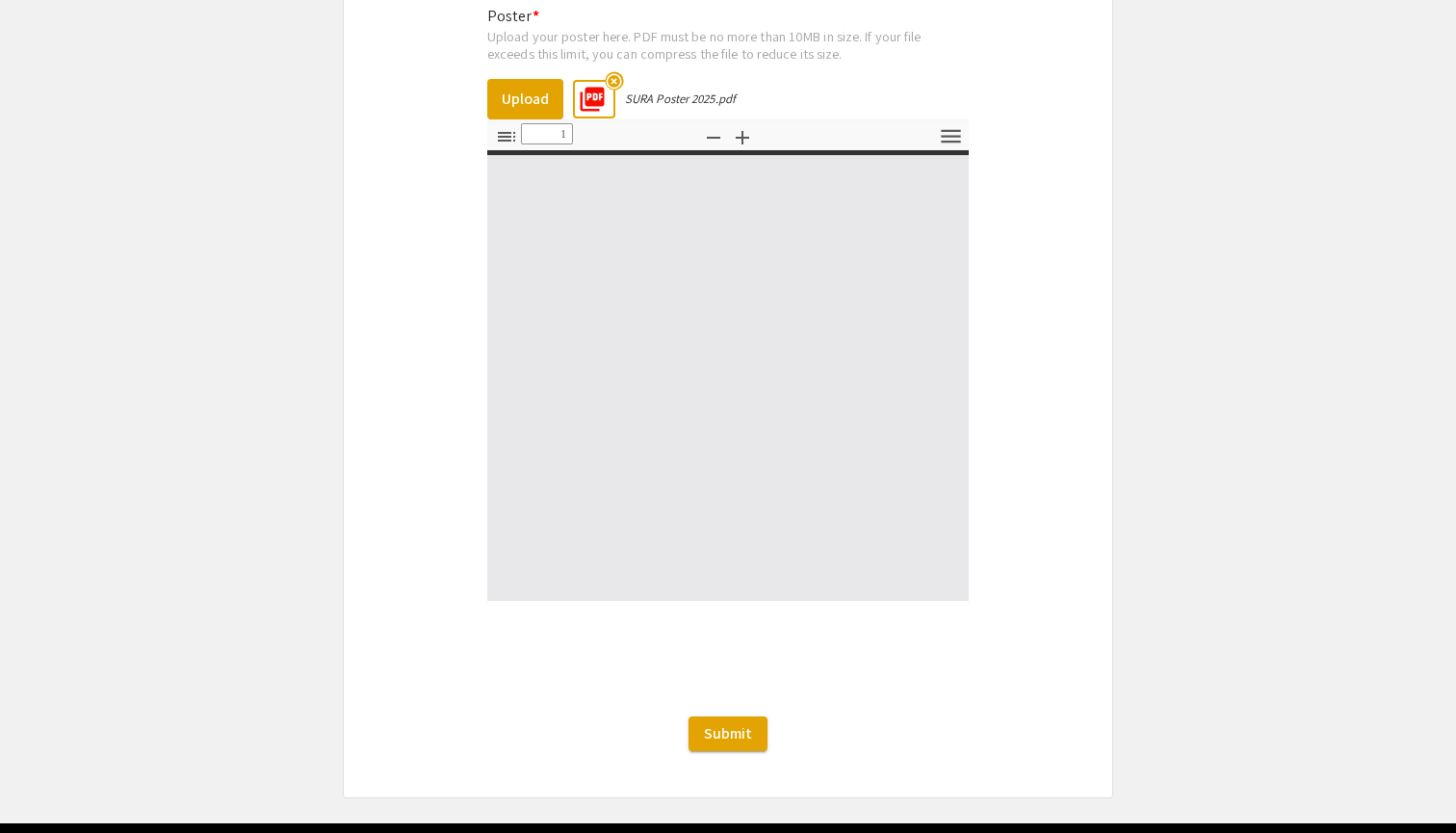
type input "0"
select select "custom"
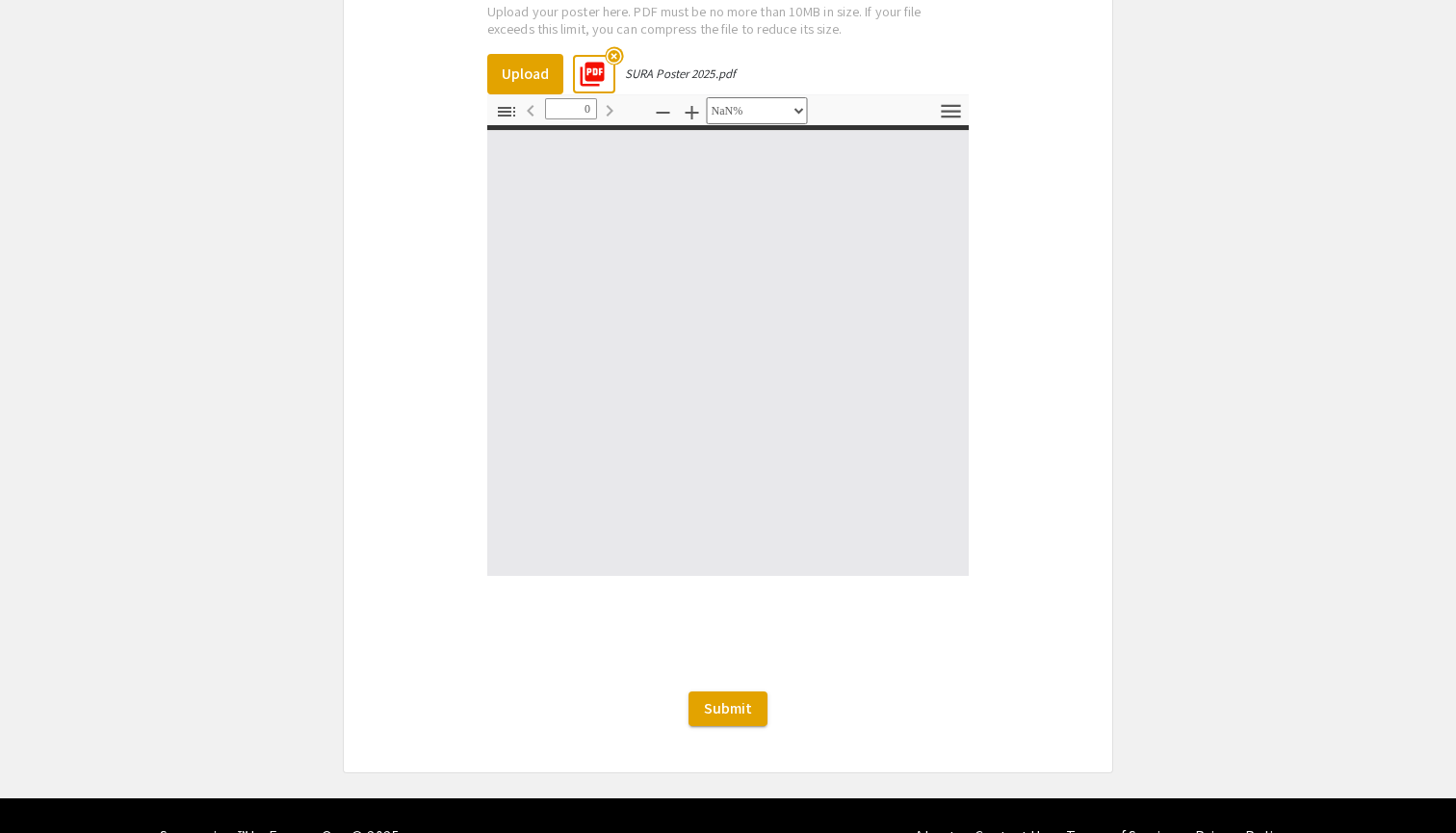
type input "1"
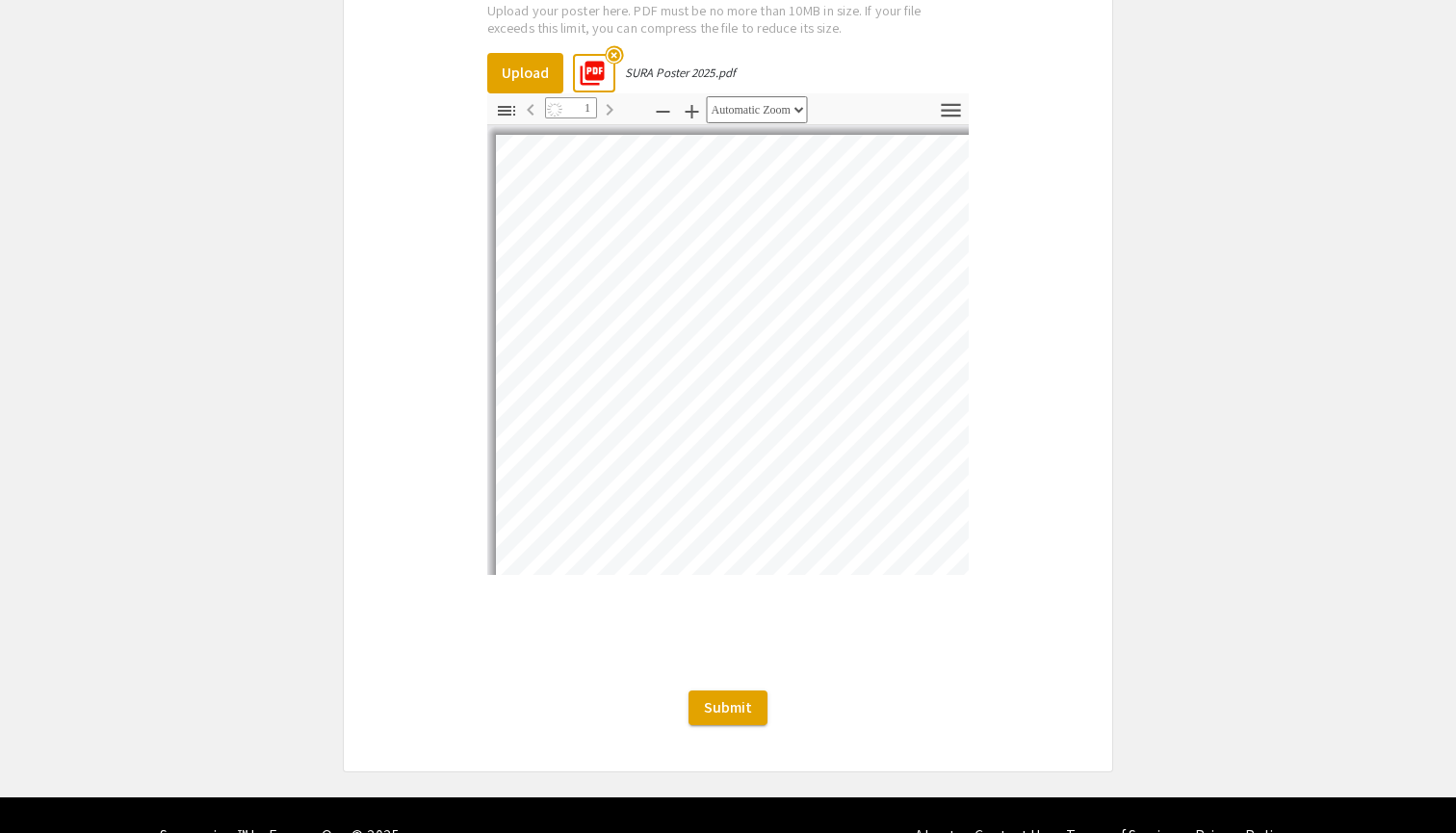
select select "auto"
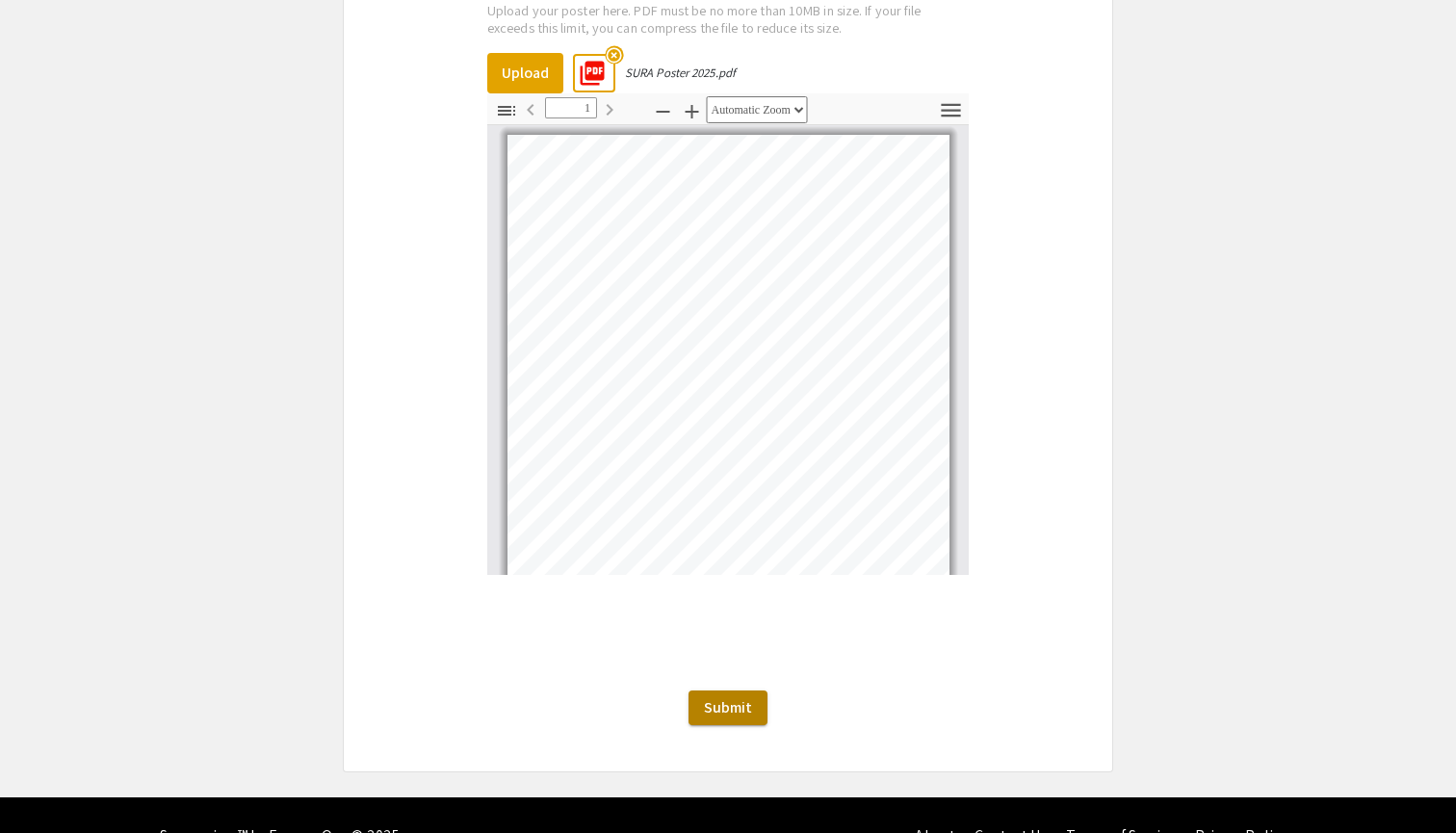
scroll to position [0, 0]
click at [759, 690] on button "Submit" at bounding box center [728, 707] width 79 height 34
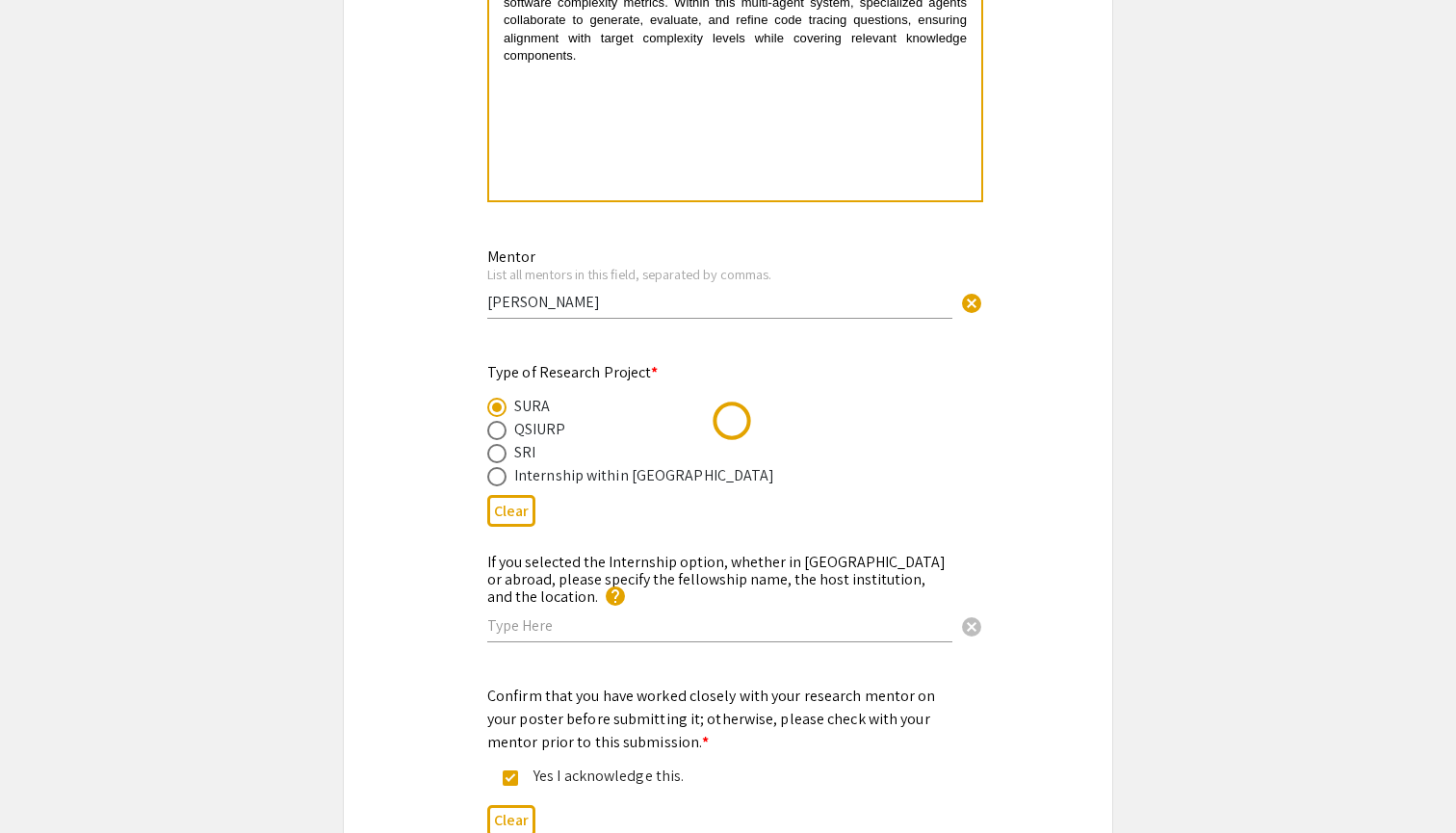
scroll to position [1922, 0]
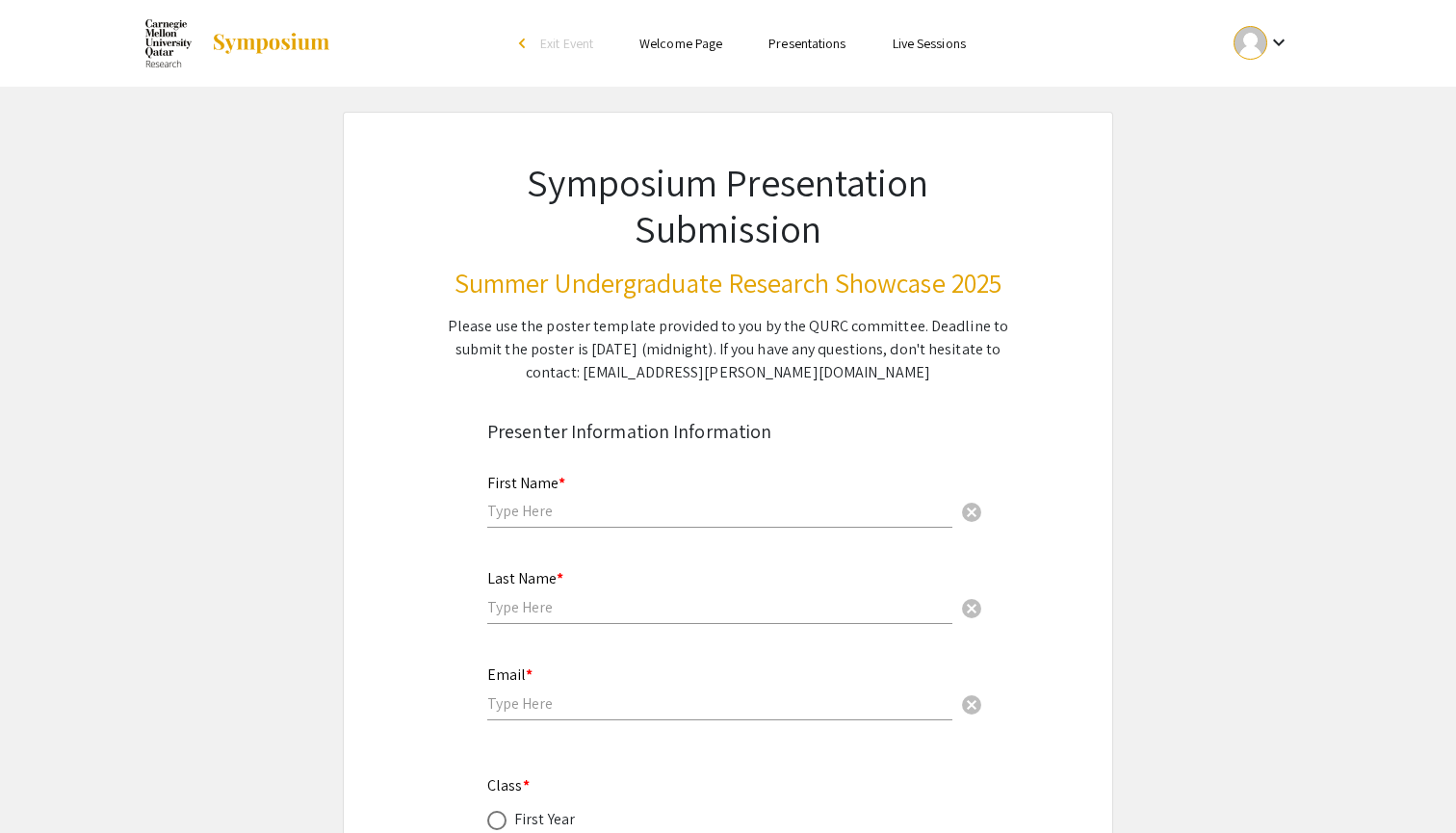
click at [249, 45] on img at bounding box center [271, 44] width 120 height 23
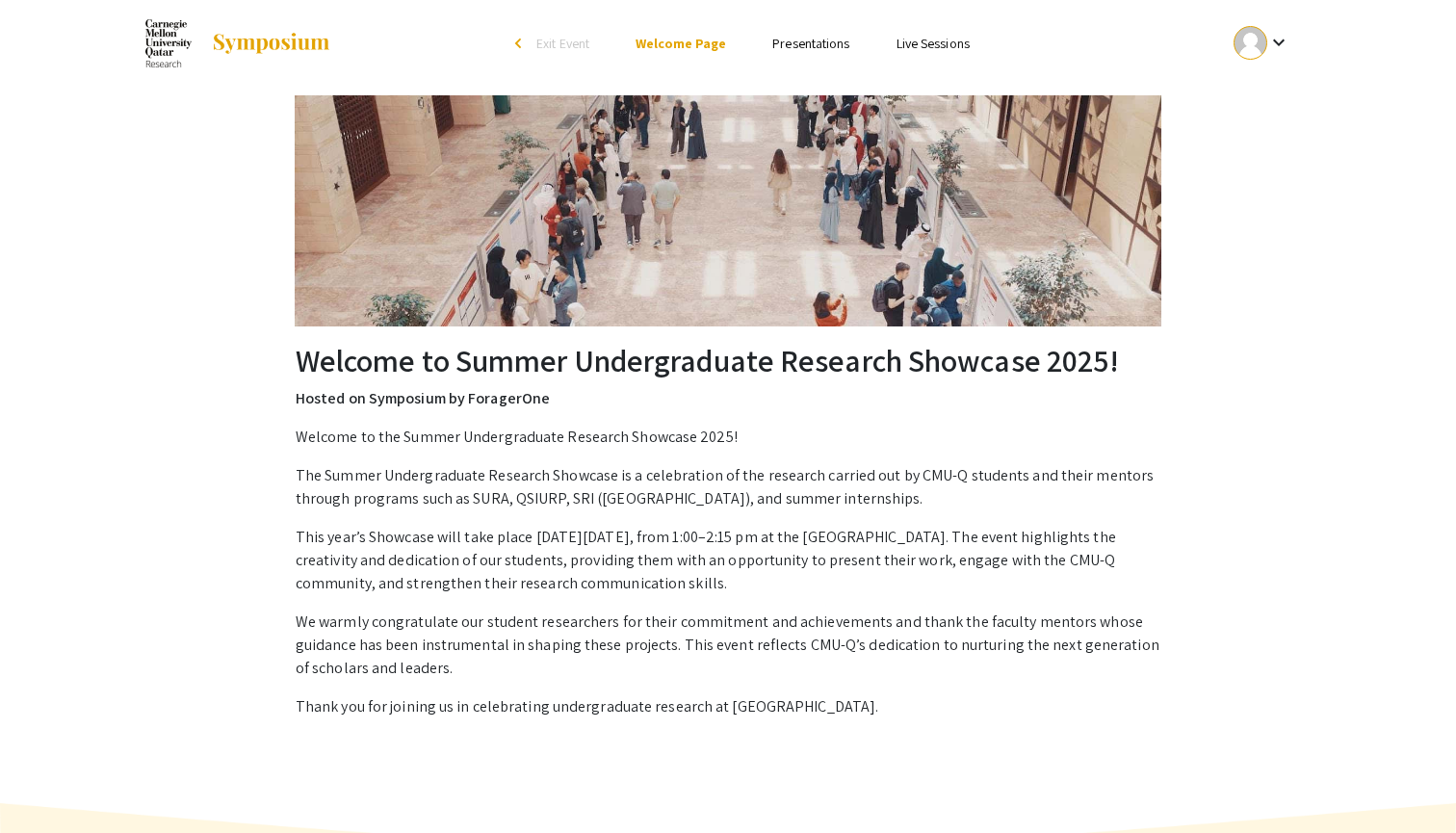
click at [785, 46] on link "Presentations" at bounding box center [811, 43] width 77 height 18
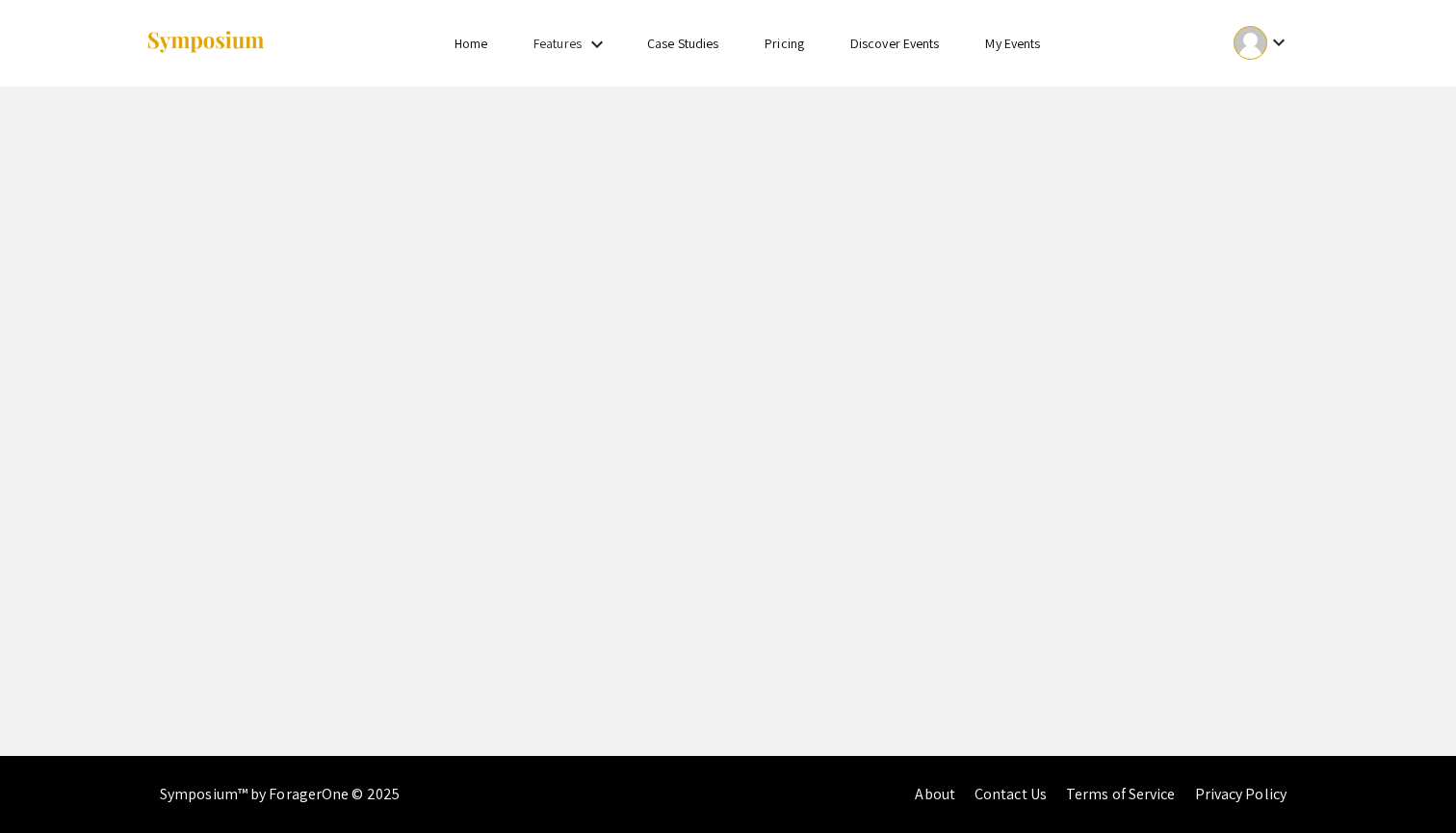
click at [476, 44] on link "Home" at bounding box center [470, 43] width 32 height 18
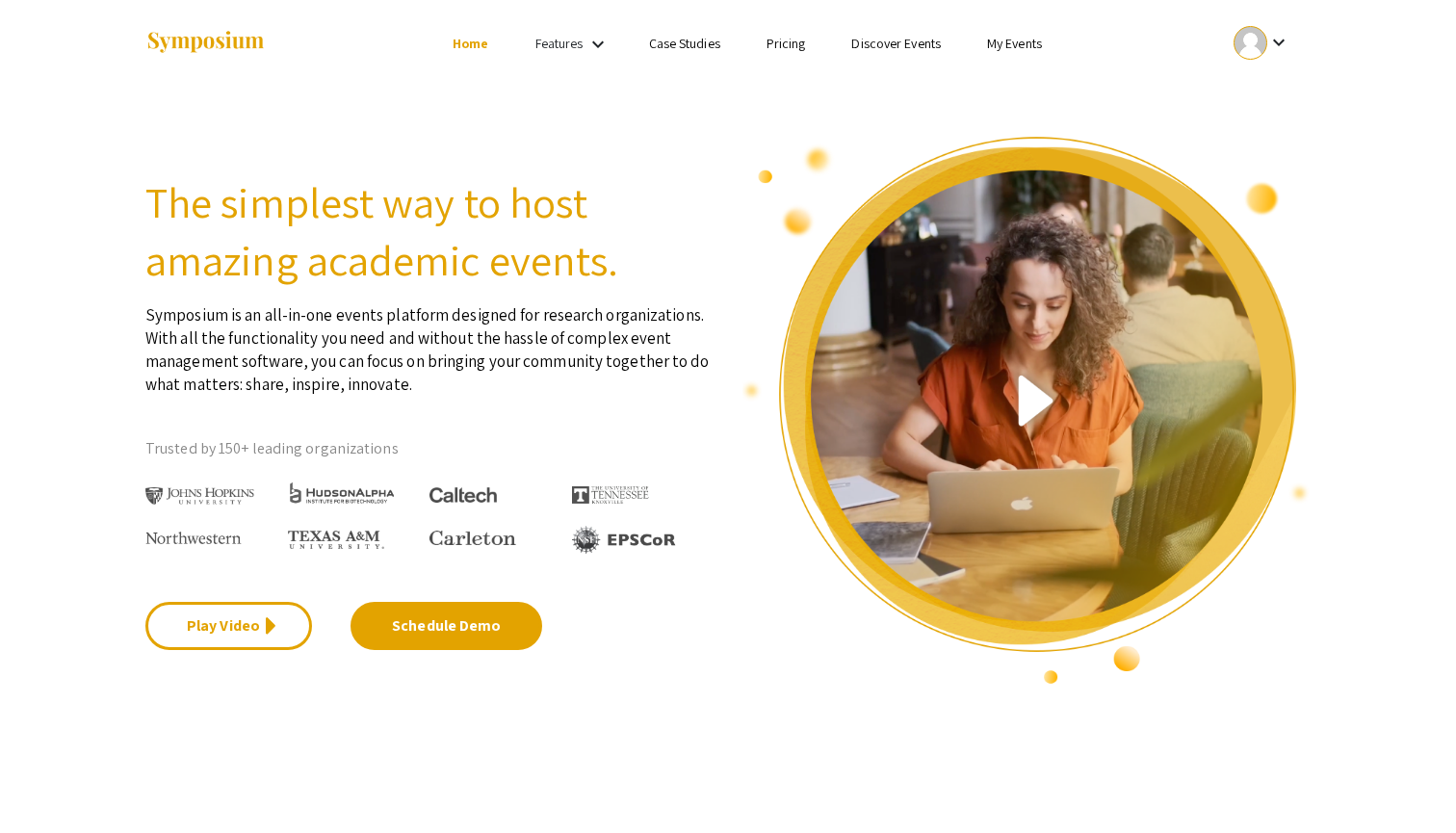
click at [585, 44] on div "Features keyboard_arrow_down" at bounding box center [574, 45] width 77 height 25
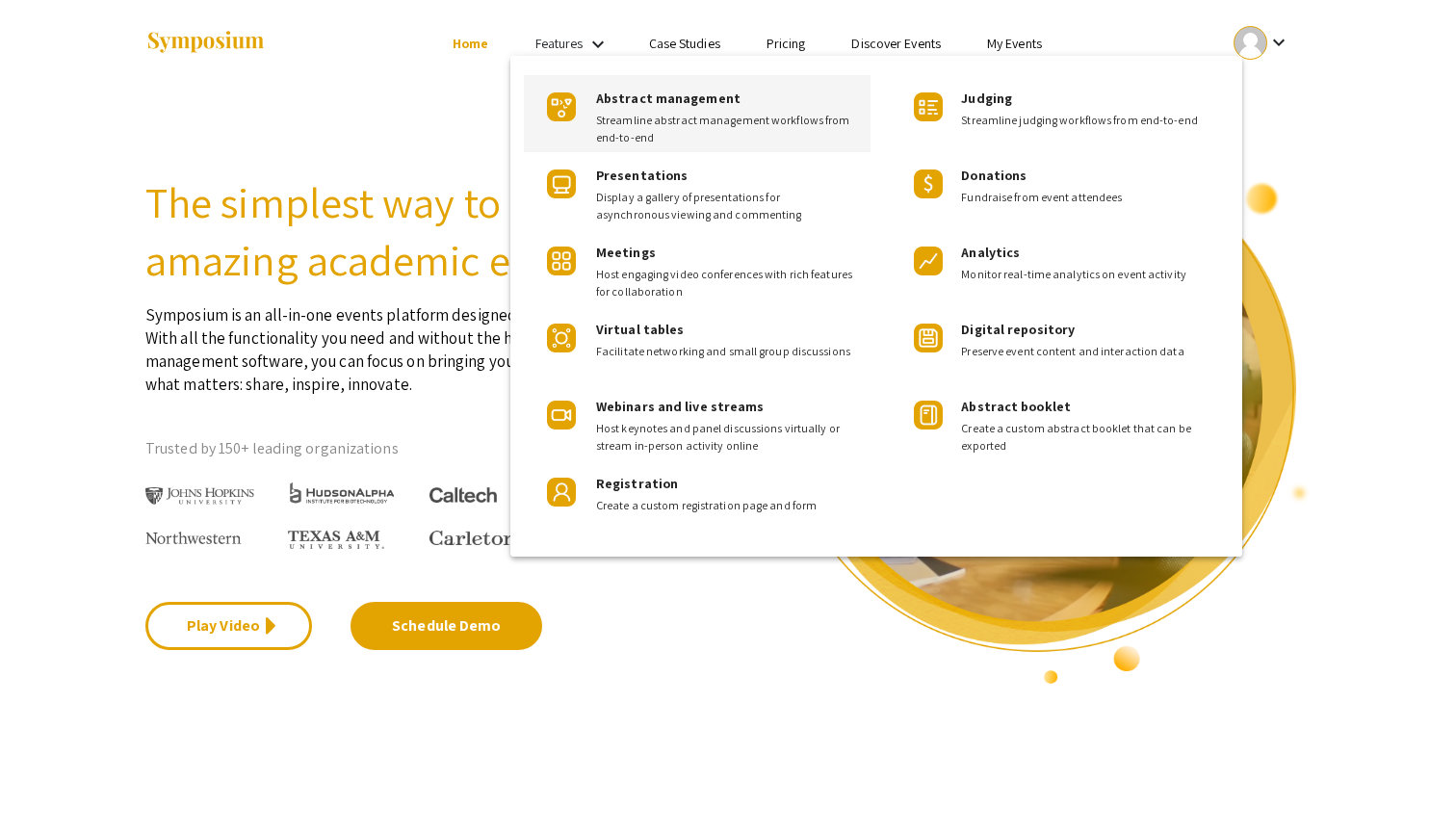
click at [690, 40] on div at bounding box center [728, 416] width 1456 height 833
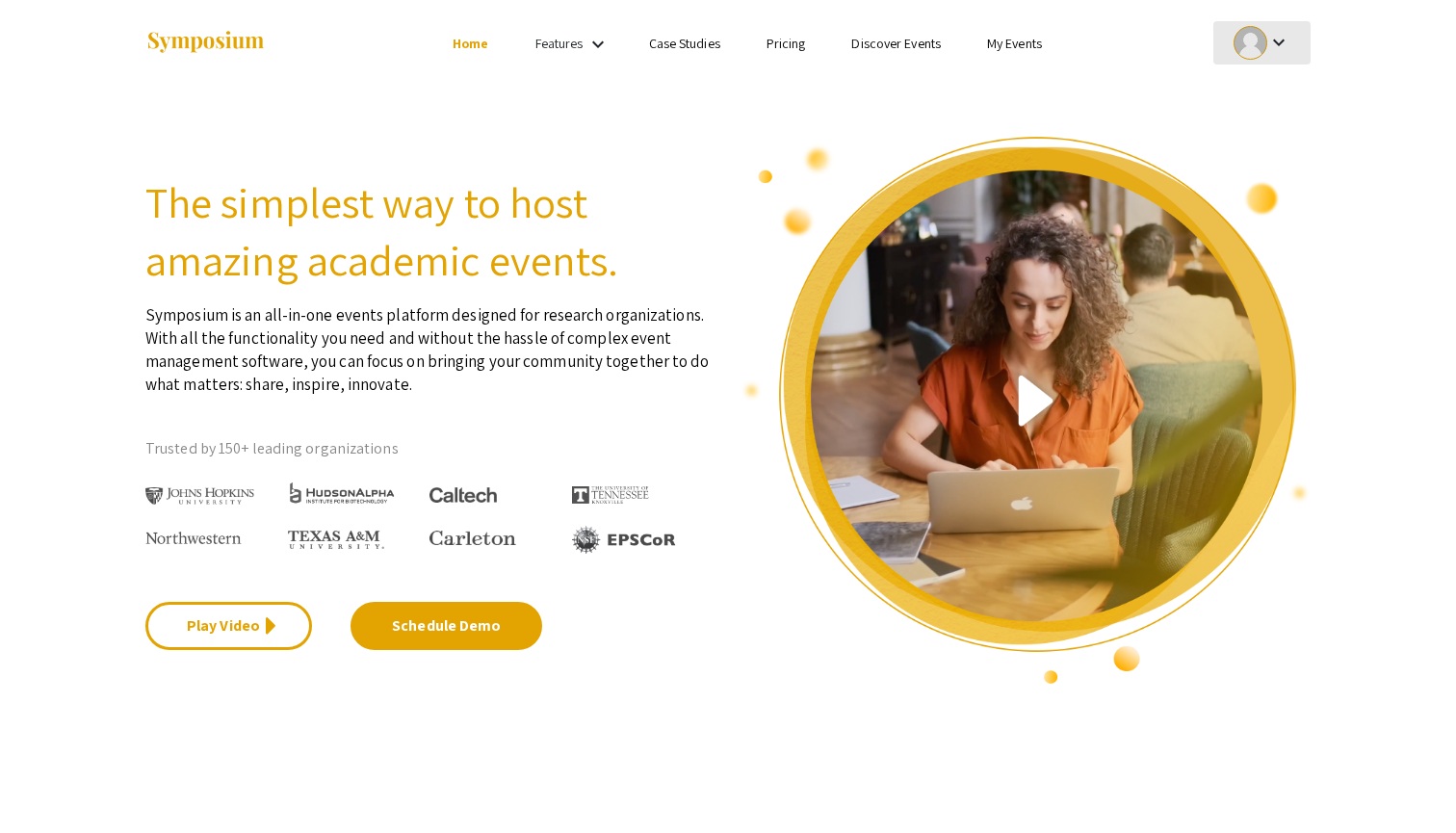
click at [1268, 44] on mat-icon "keyboard_arrow_down" at bounding box center [1279, 43] width 23 height 23
click at [1254, 97] on button "My Account" at bounding box center [1272, 95] width 118 height 46
